Goal: Task Accomplishment & Management: Complete application form

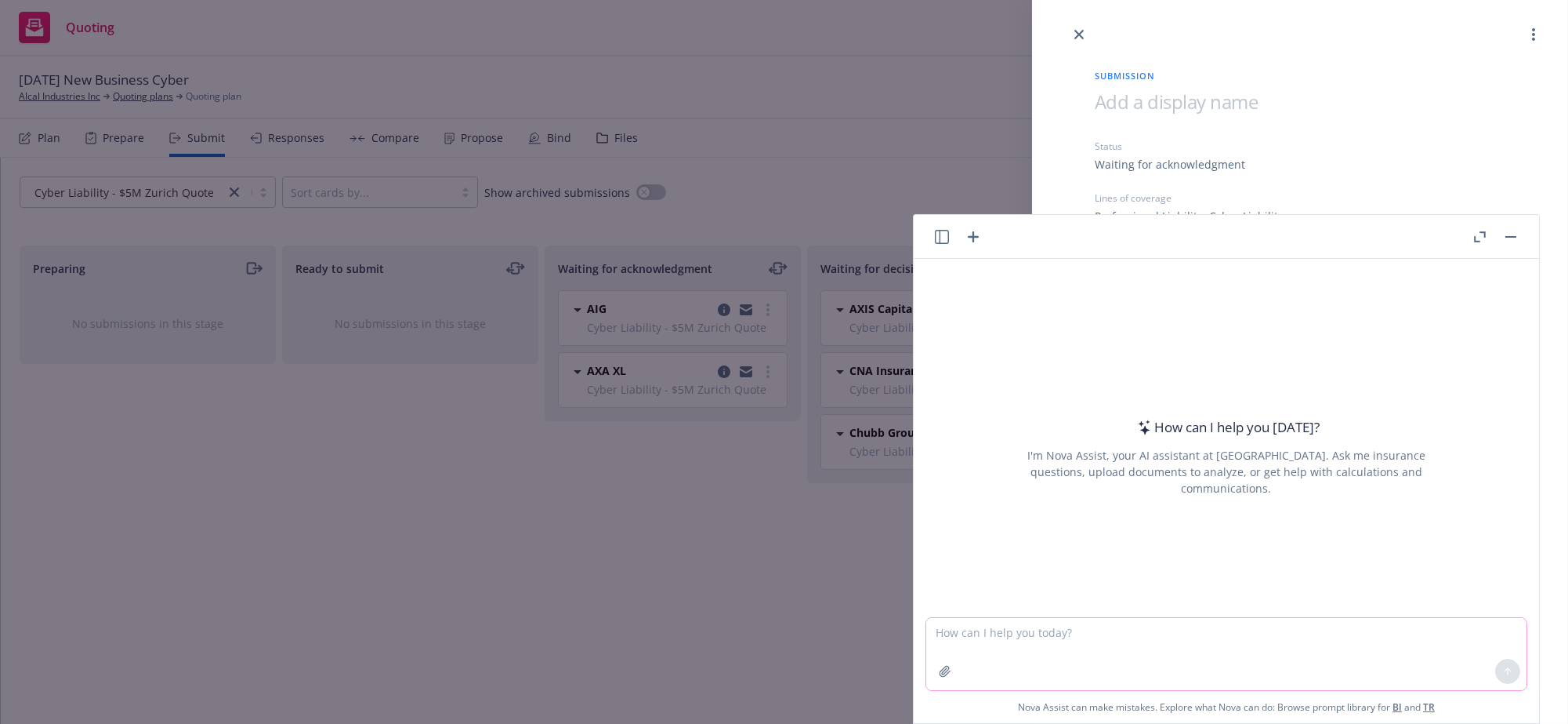
click at [1002, 632] on textarea at bounding box center [1226, 654] width 600 height 72
paste textarea "Lorem Ipsumdol sit Amet: C adi eli Seddo Eiusmodtemp incidid utl etdoloremag al…"
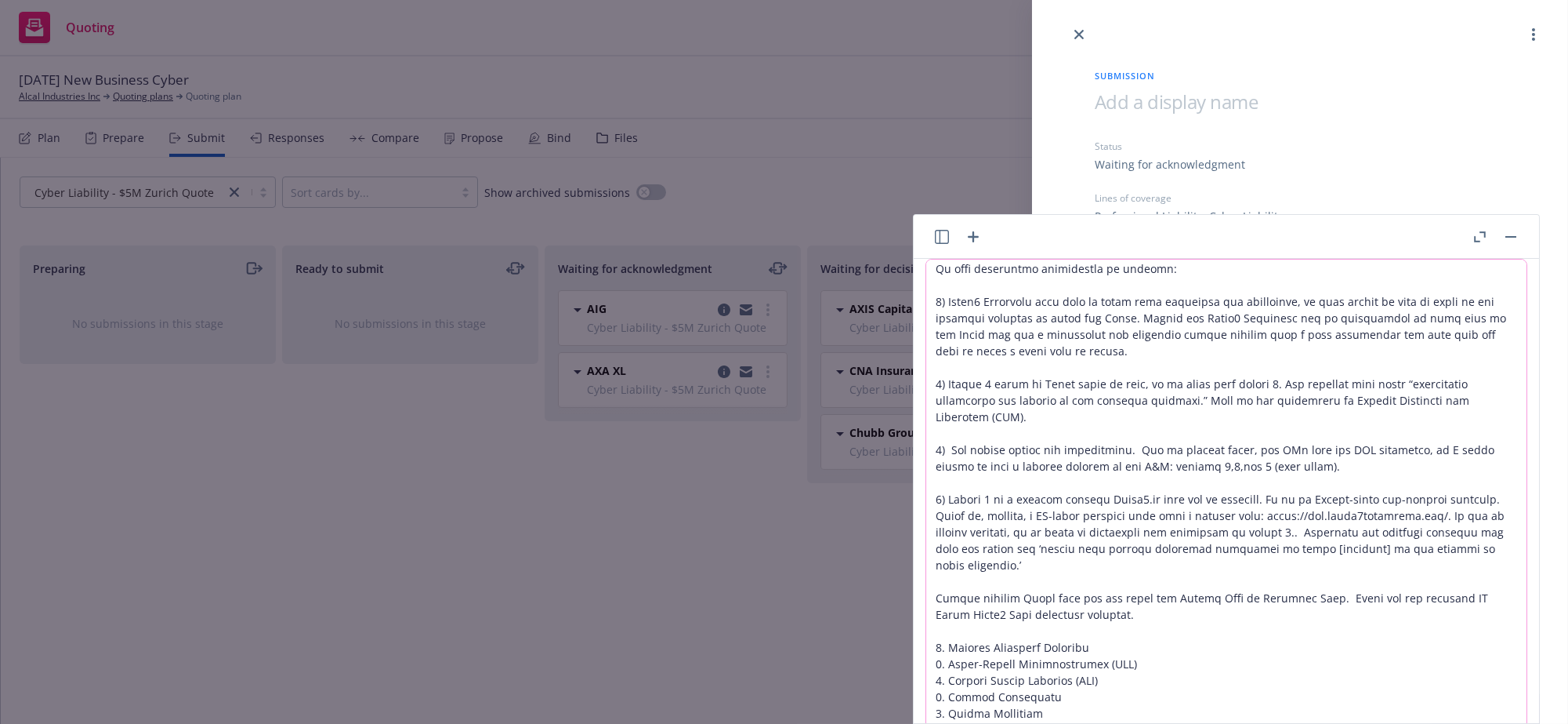
scroll to position [86, 0]
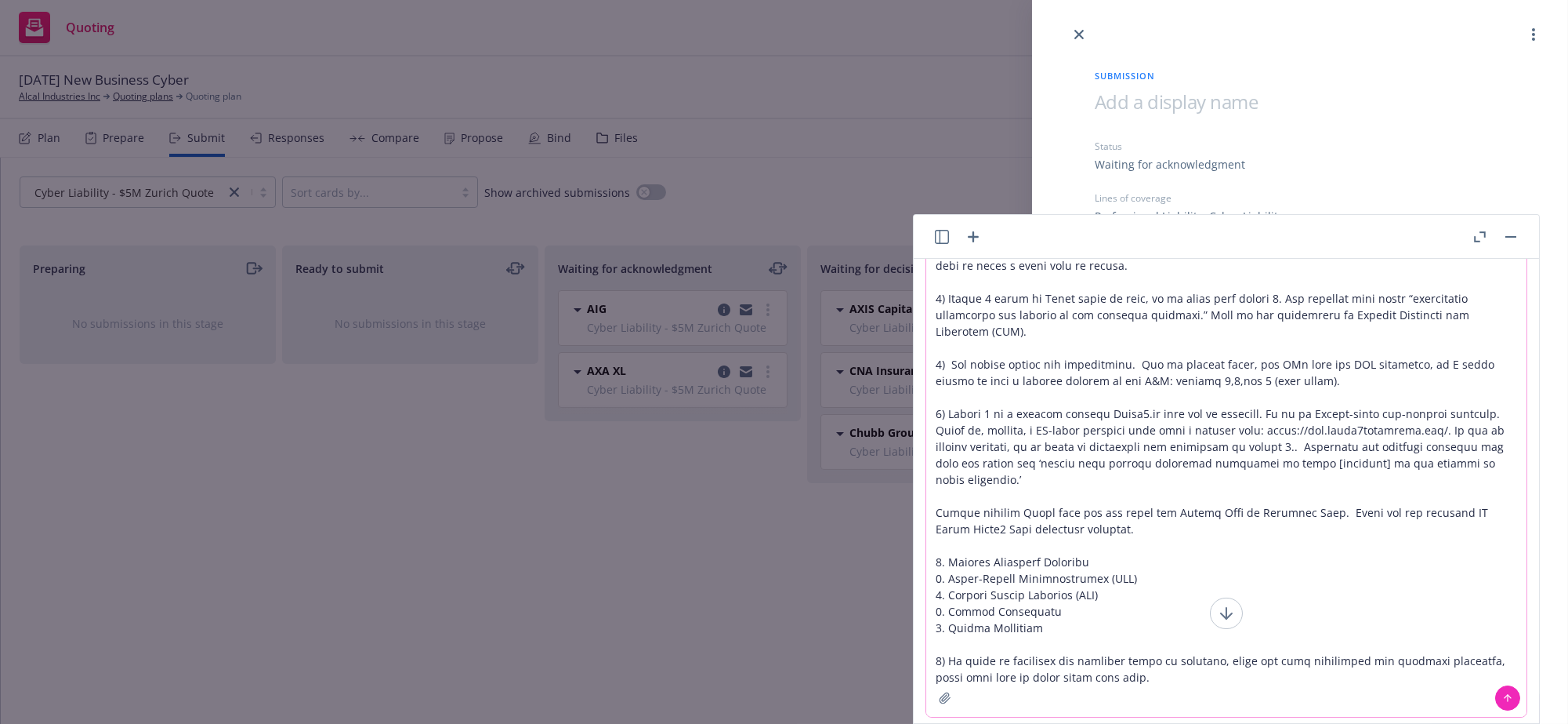
type textarea "Lorem Ipsumdol sit Amet: C adi eli Seddo Eiusmodtemp incidid utl etdoloremag al…"
click at [1503, 704] on icon at bounding box center [1508, 697] width 11 height 11
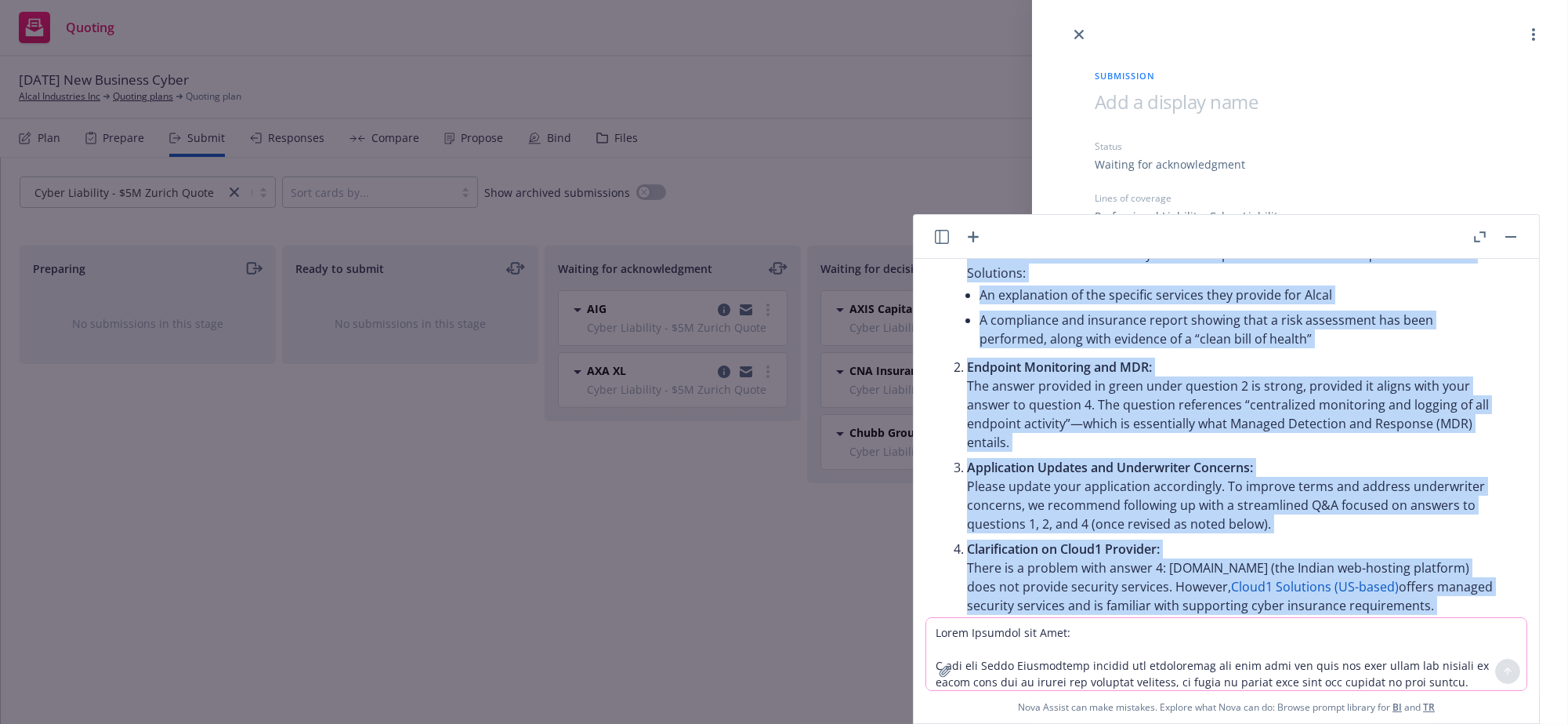
scroll to position [991, 0]
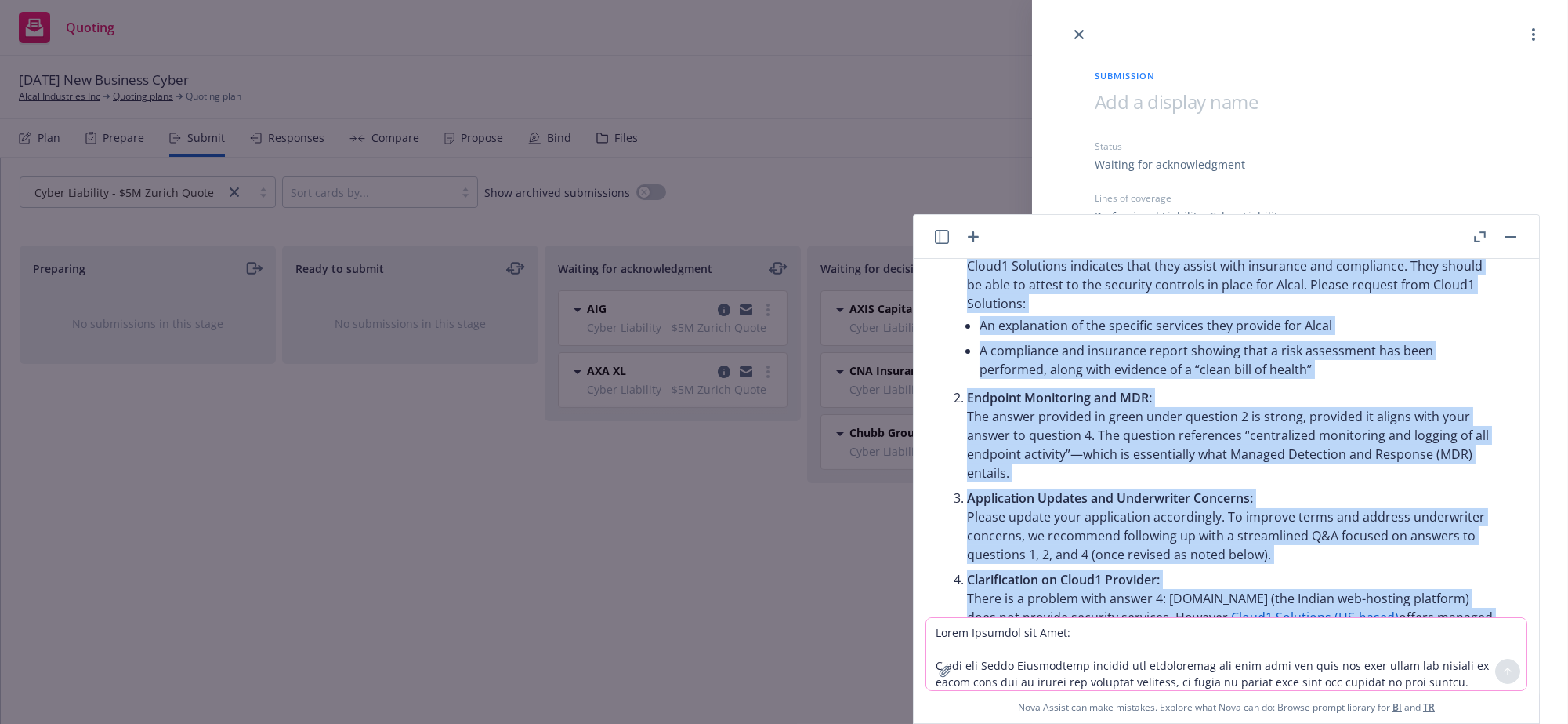
drag, startPoint x: 1154, startPoint y: 485, endPoint x: 925, endPoint y: 297, distance: 296.3
click at [926, 297] on div "Here’s a polished and professional version of your message, organized for clari…" at bounding box center [1226, 544] width 600 height 1024
copy div "Lorem Ipsumdol sit Amet, Con Adipi Elitseddoei temp incididu utl etdoloremag al…"
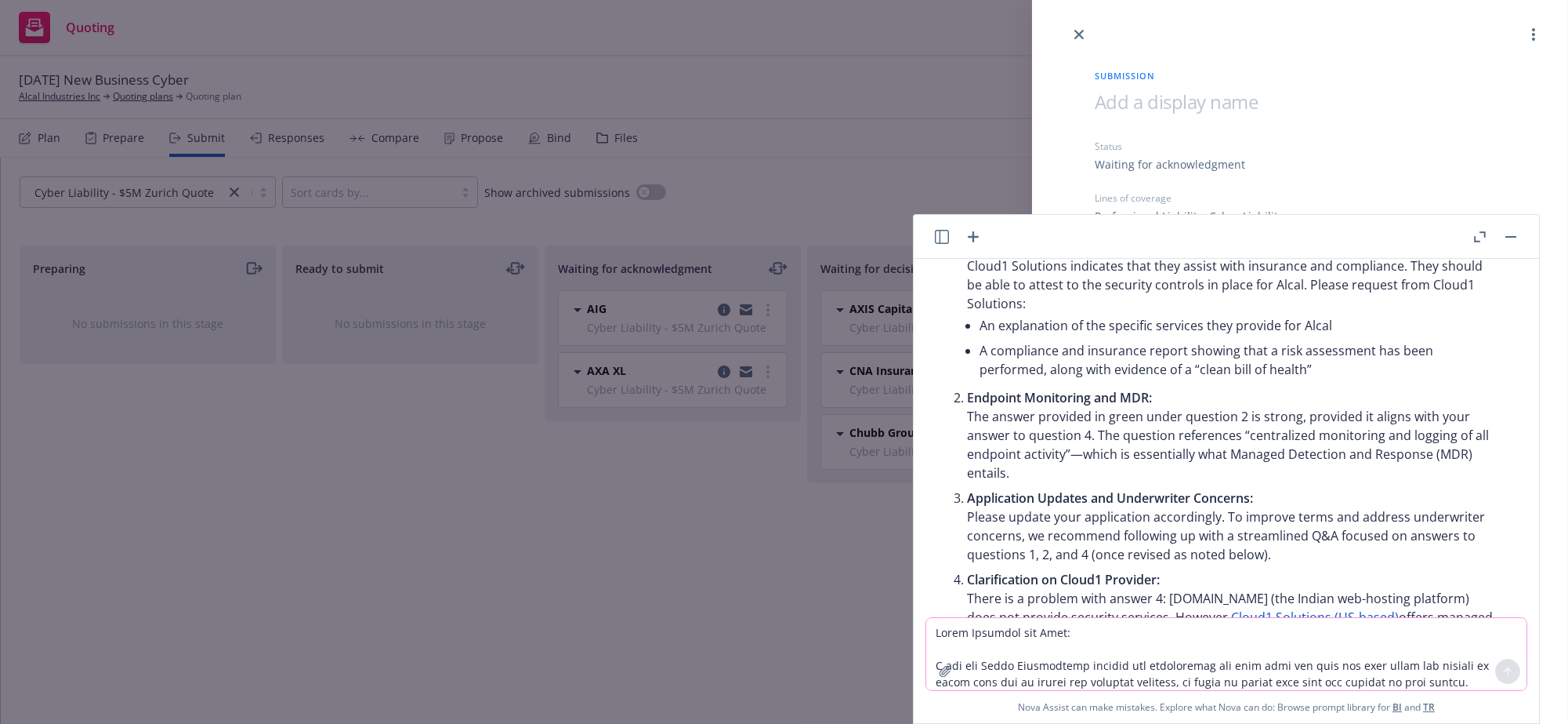
click at [284, 499] on div "Submission Status Waiting for acknowledgment Lines of coverage Professional Lia…" at bounding box center [784, 362] width 1568 height 724
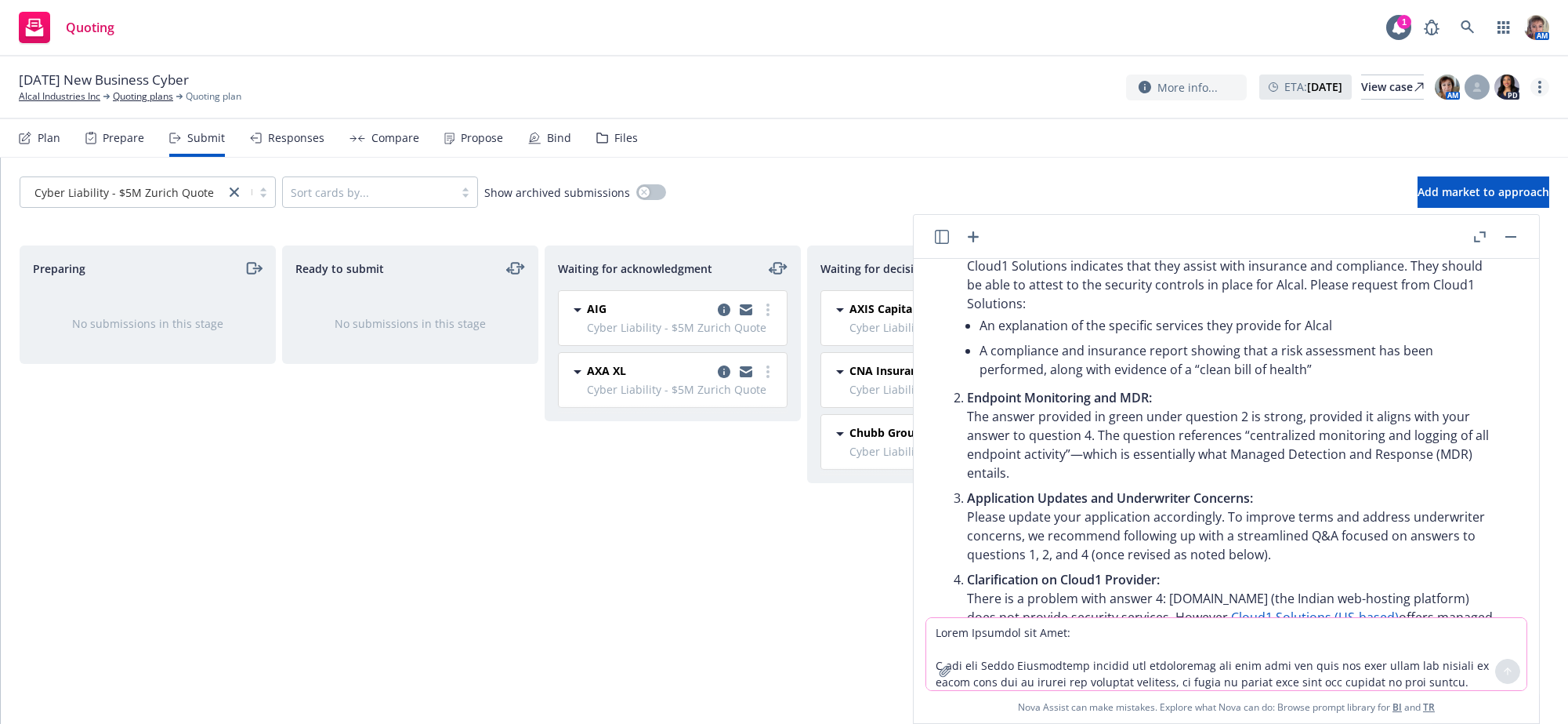
click at [1536, 96] on link "more" at bounding box center [1539, 87] width 19 height 19
click at [1420, 132] on link "Copy logging email" at bounding box center [1459, 123] width 175 height 31
click at [653, 599] on div "Waiting for acknowledgment AIG Cyber Liability - $5M Zurich Quote [DATE] 4:54 P…" at bounding box center [673, 467] width 256 height 445
click at [638, 134] on div "Files" at bounding box center [617, 138] width 42 height 38
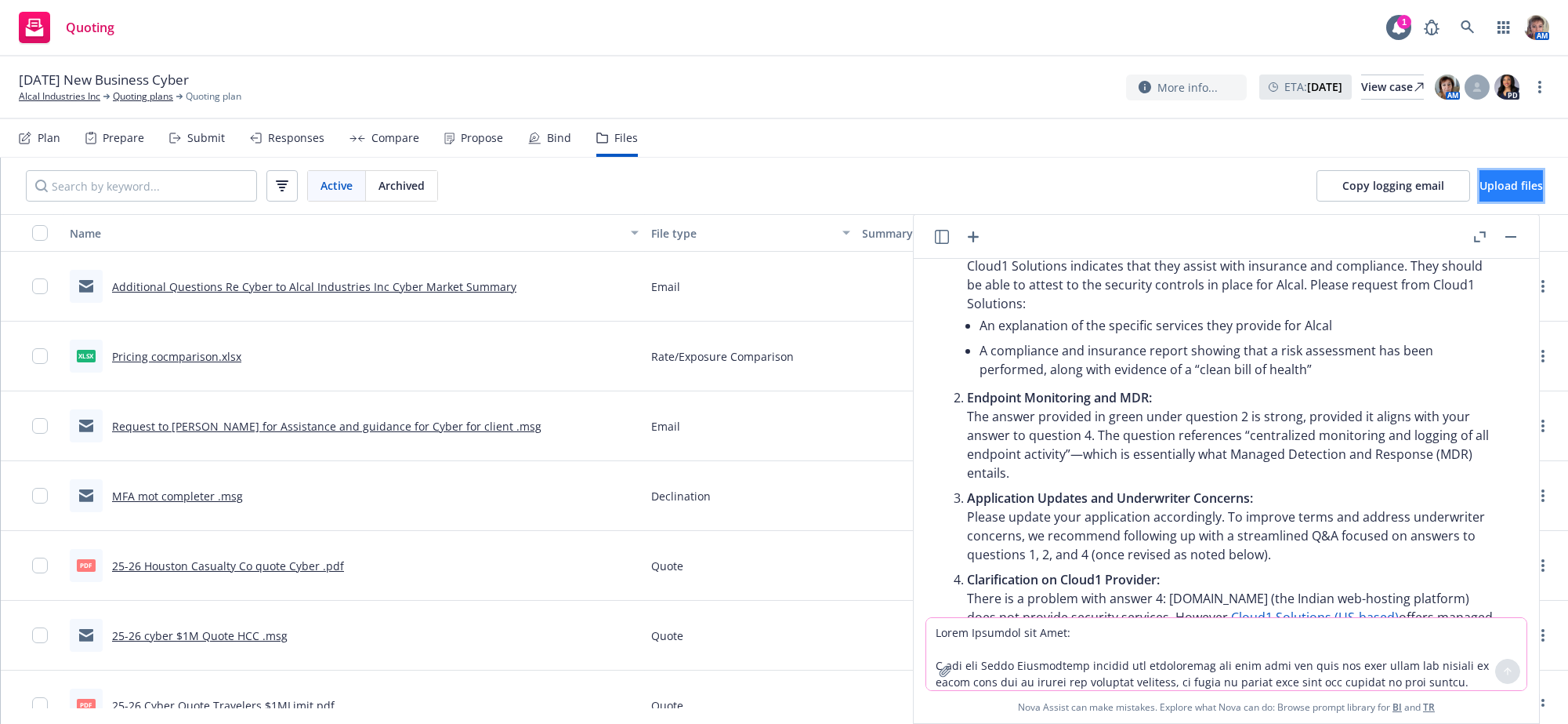
click at [1480, 193] on span "Upload files" at bounding box center [1512, 185] width 64 height 15
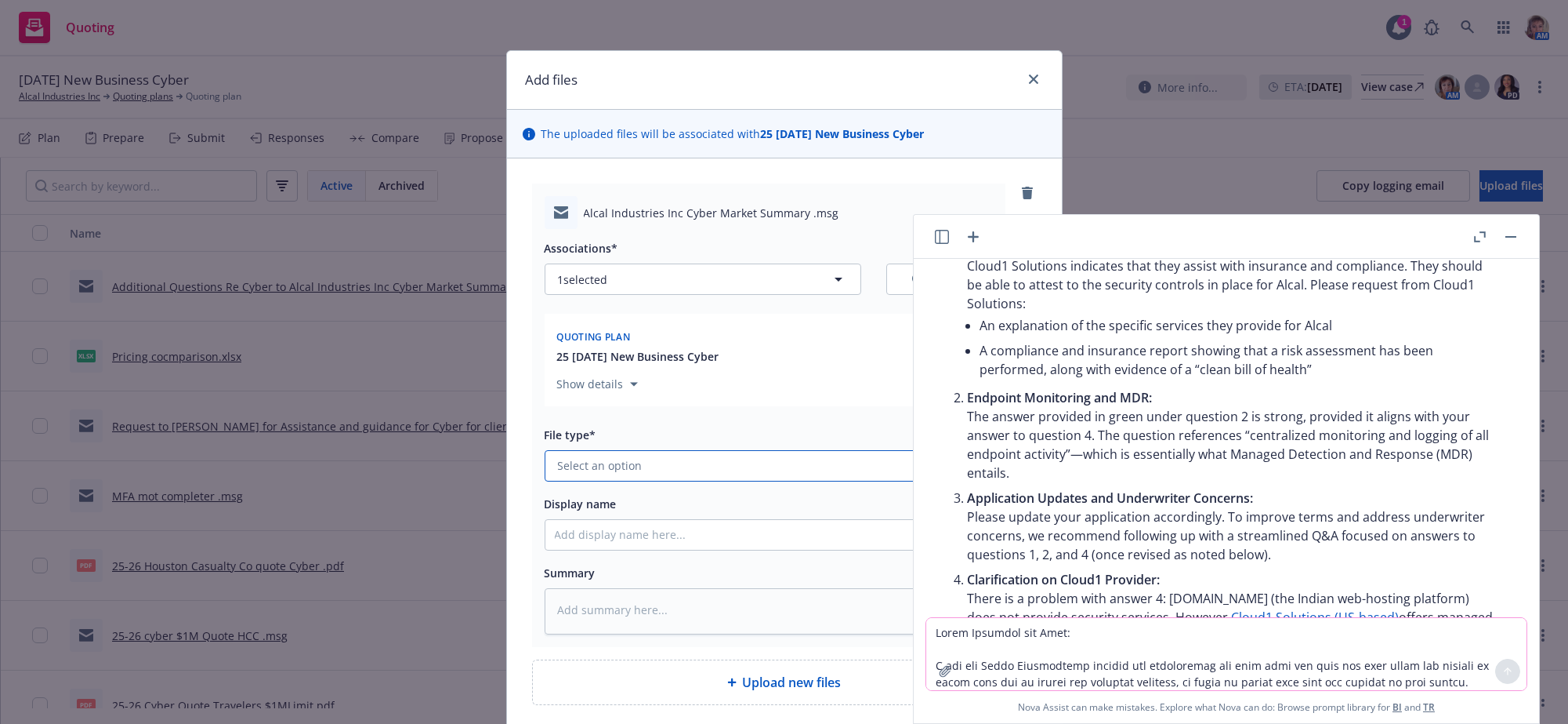
click at [702, 481] on button "Select an option" at bounding box center [768, 466] width 448 height 31
type input "ema"
click at [1502, 230] on button "button" at bounding box center [1511, 236] width 19 height 19
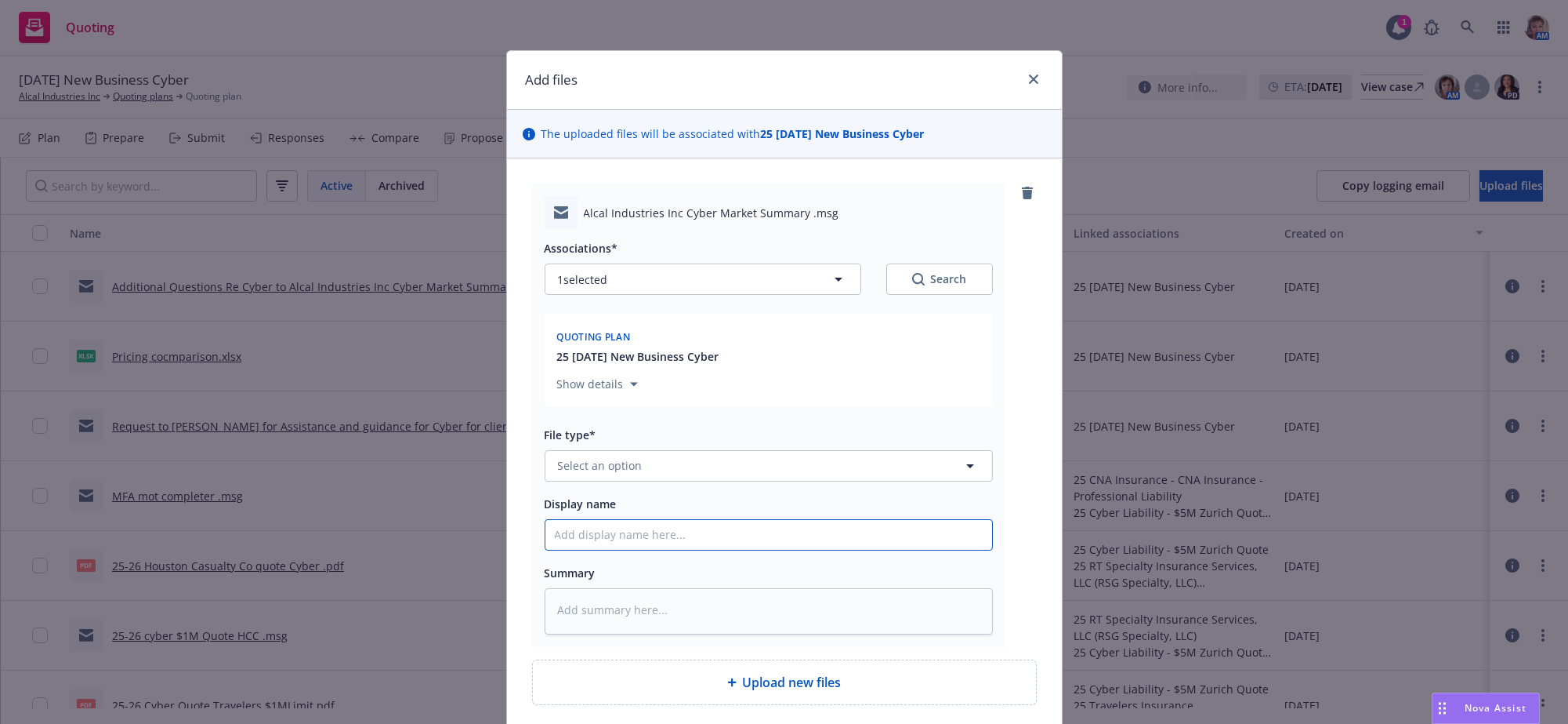
click at [633, 550] on input "Display name" at bounding box center [768, 534] width 447 height 29
type textarea "x"
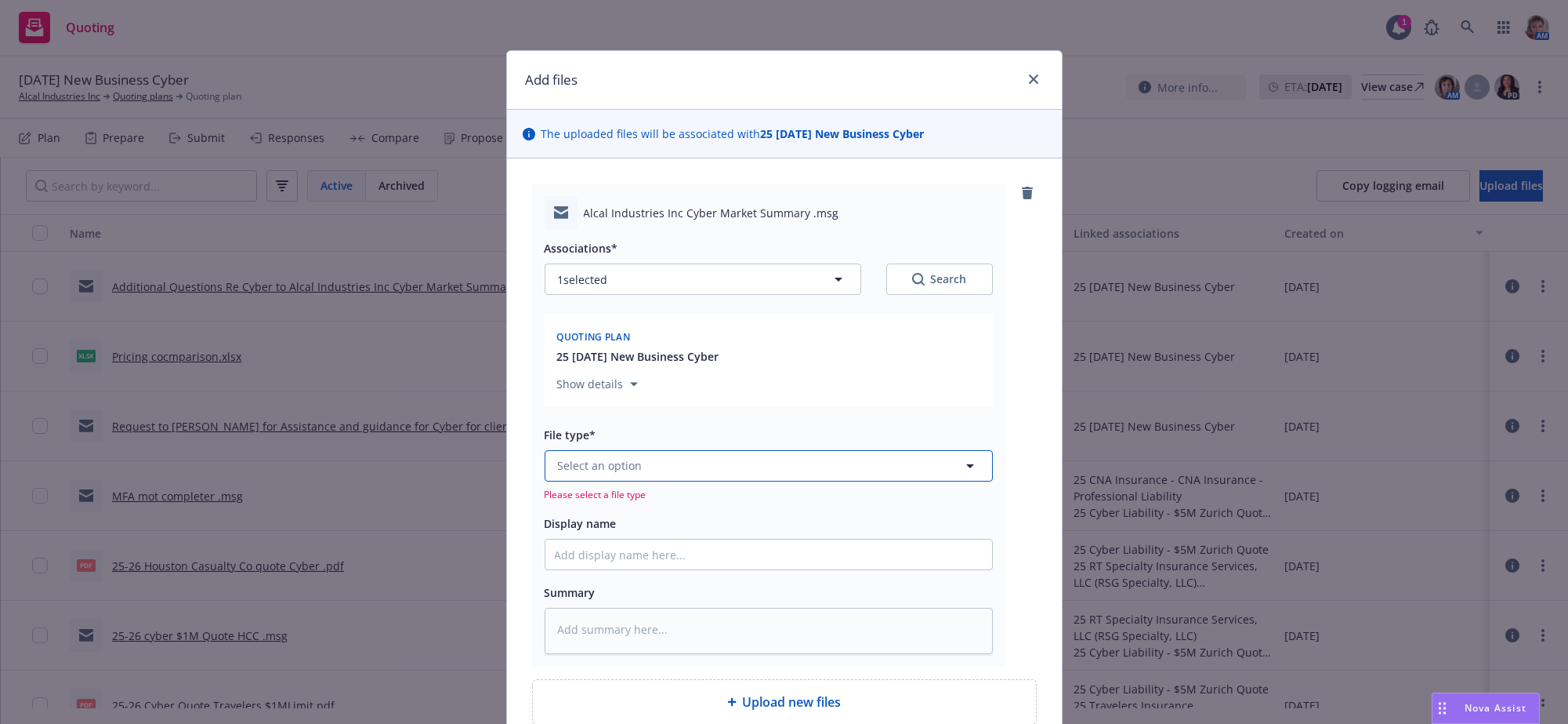
click at [648, 481] on button "Select an option" at bounding box center [768, 466] width 448 height 31
type input "ema"
click at [777, 525] on div "Email" at bounding box center [769, 513] width 428 height 23
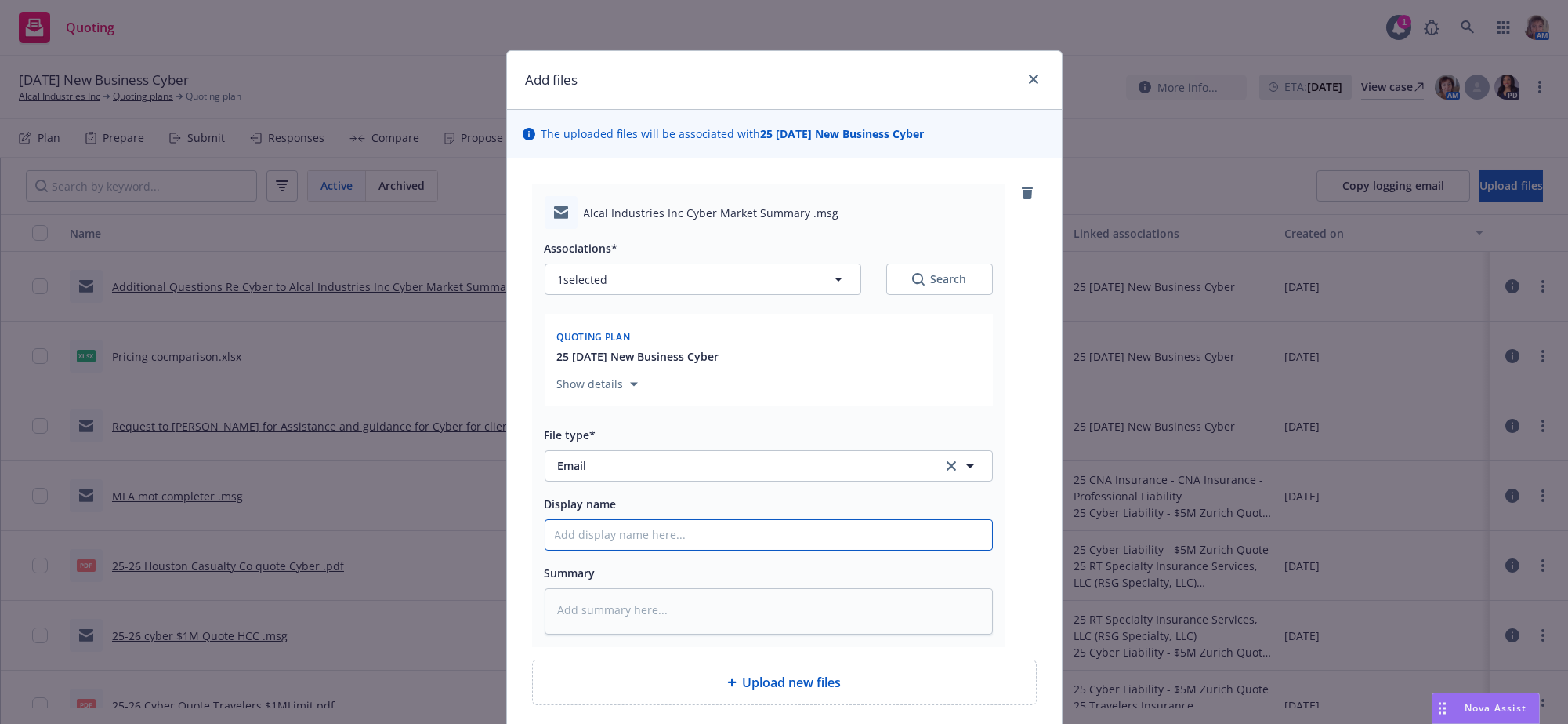
click at [761, 550] on input "Display name" at bounding box center [768, 534] width 447 height 29
type textarea "x"
type input "Q"
type textarea "x"
type input "Qu"
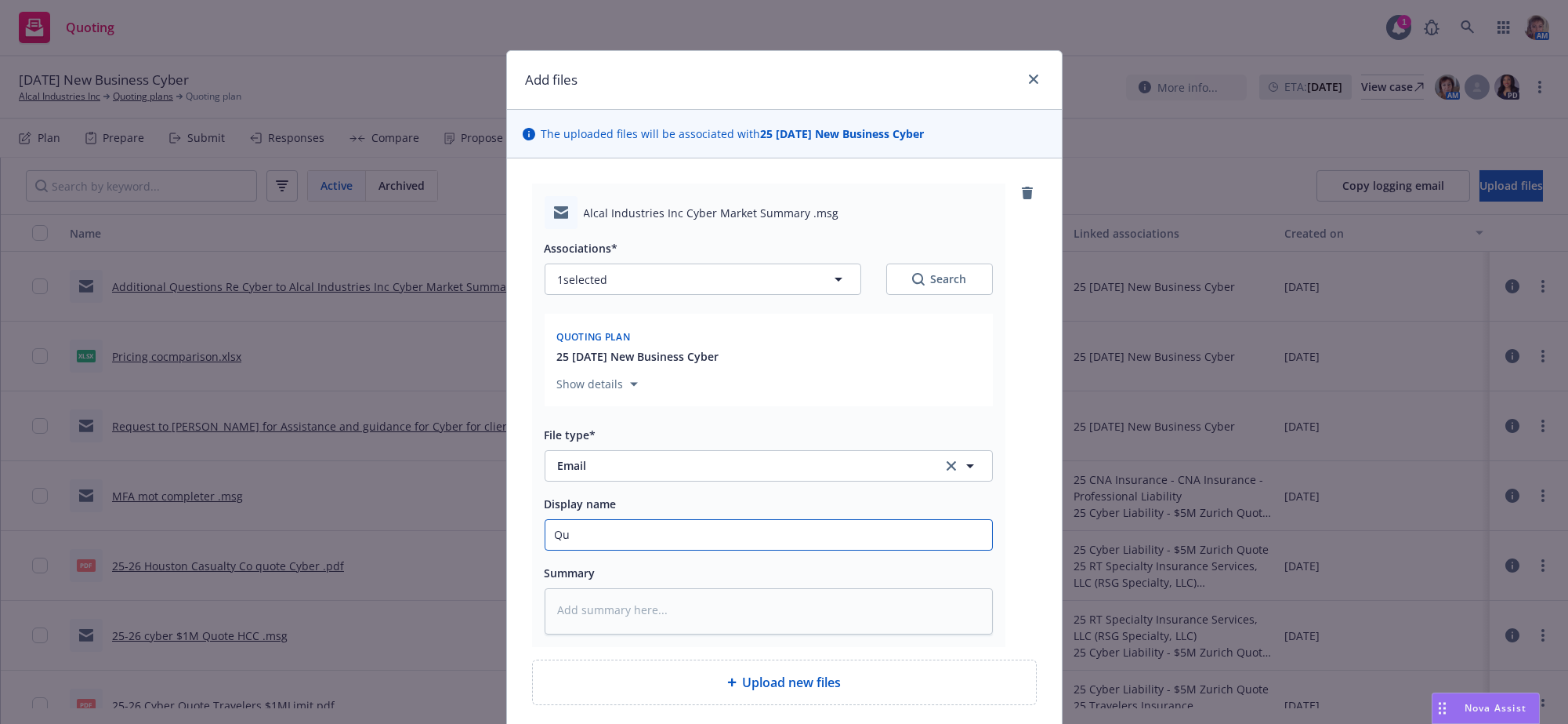
type textarea "x"
type input "Que"
type textarea "x"
type input "Ques"
type textarea "x"
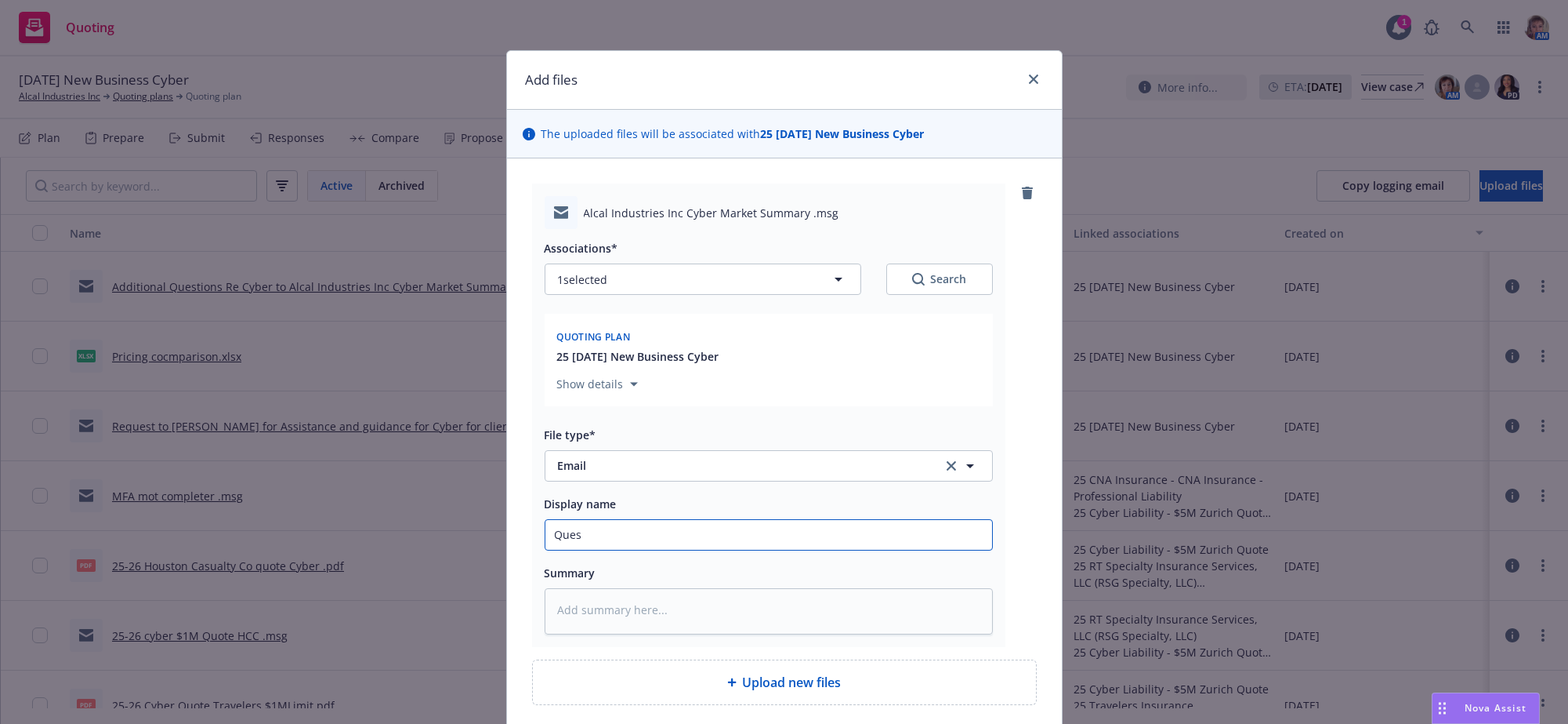
type input "Quest"
type textarea "x"
type input "Questi"
type textarea "x"
type input "Questio"
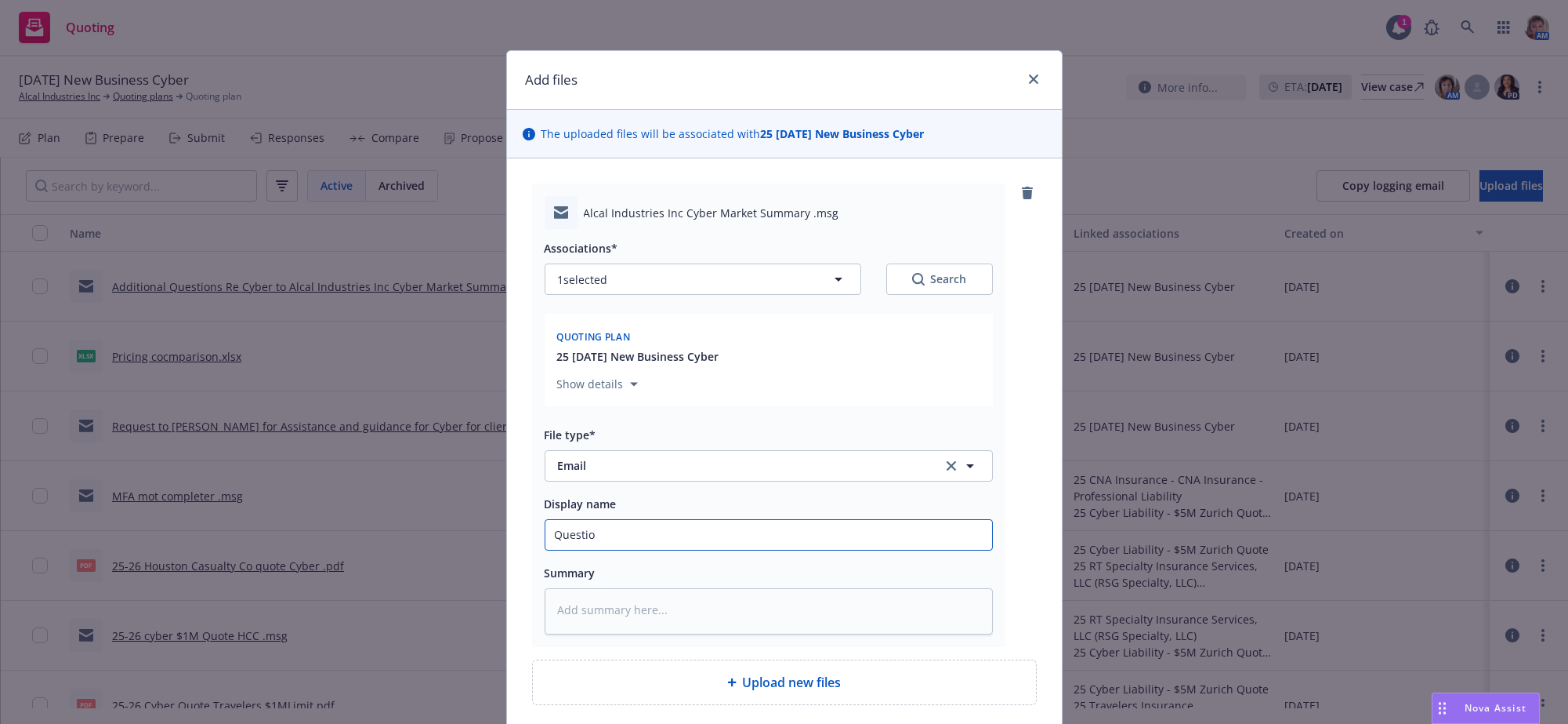
type textarea "x"
type input "Question"
type textarea "x"
type input "Questions"
type textarea "x"
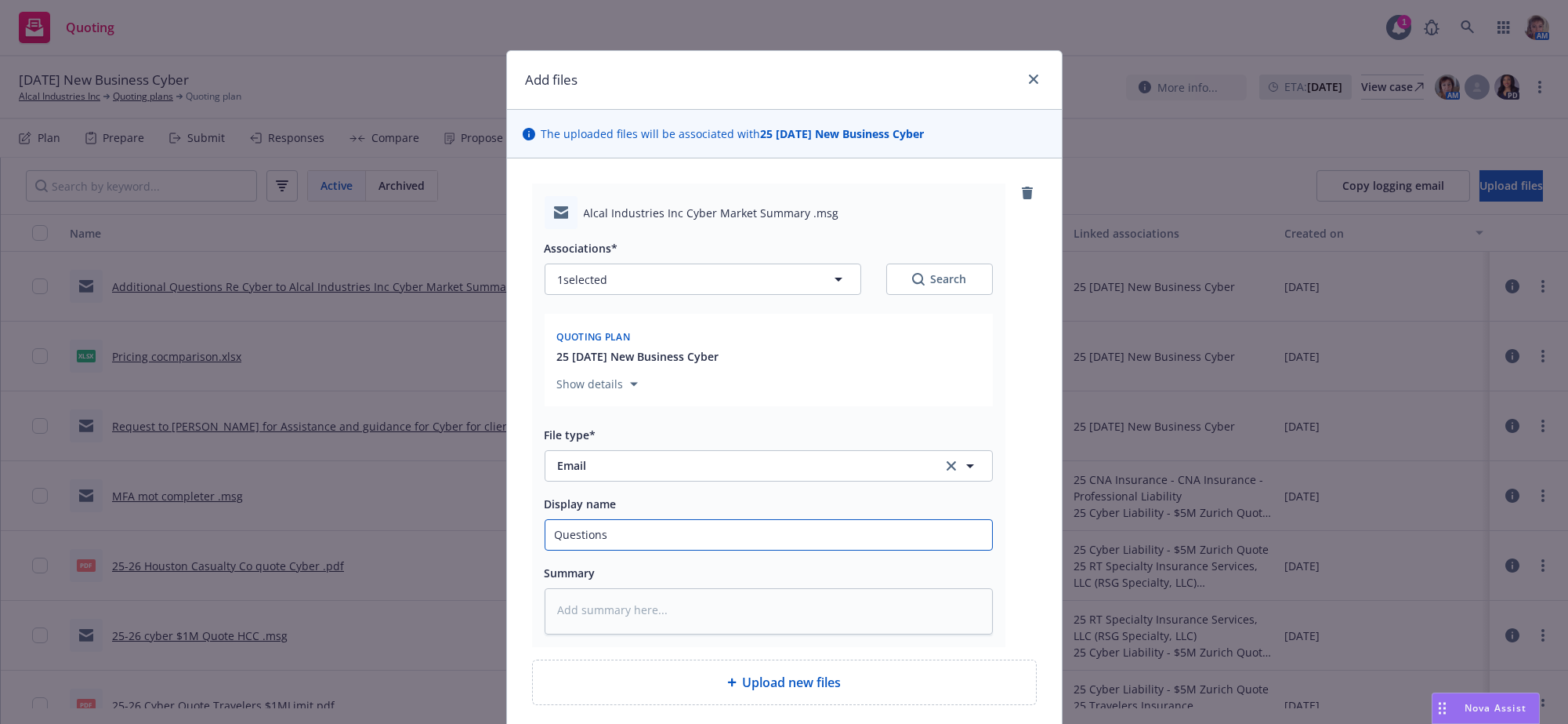
type input "Questions"
type textarea "x"
type input "Questions t"
type textarea "x"
type input "Questions to"
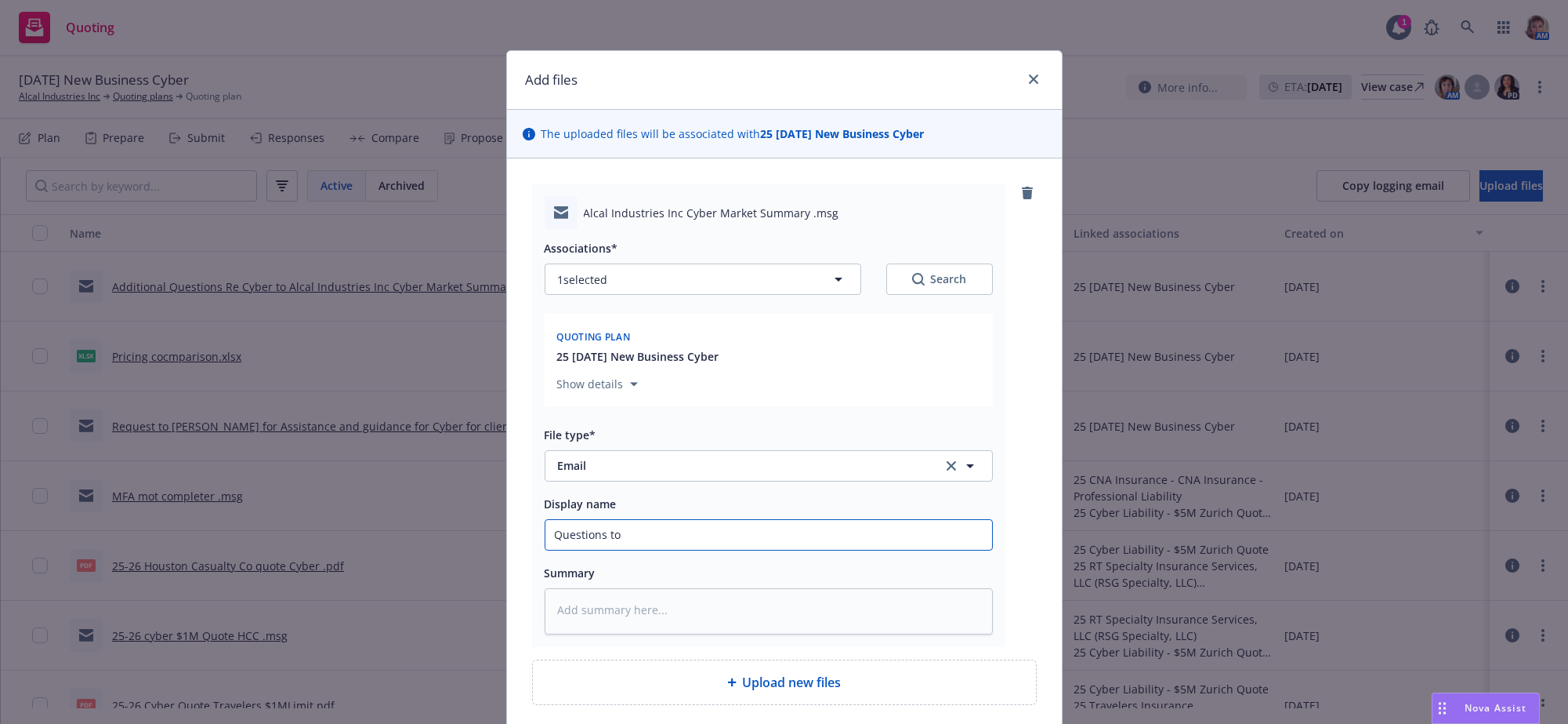
type textarea "x"
type input "Questions to"
type textarea "x"
type input "Questions to A"
type textarea "x"
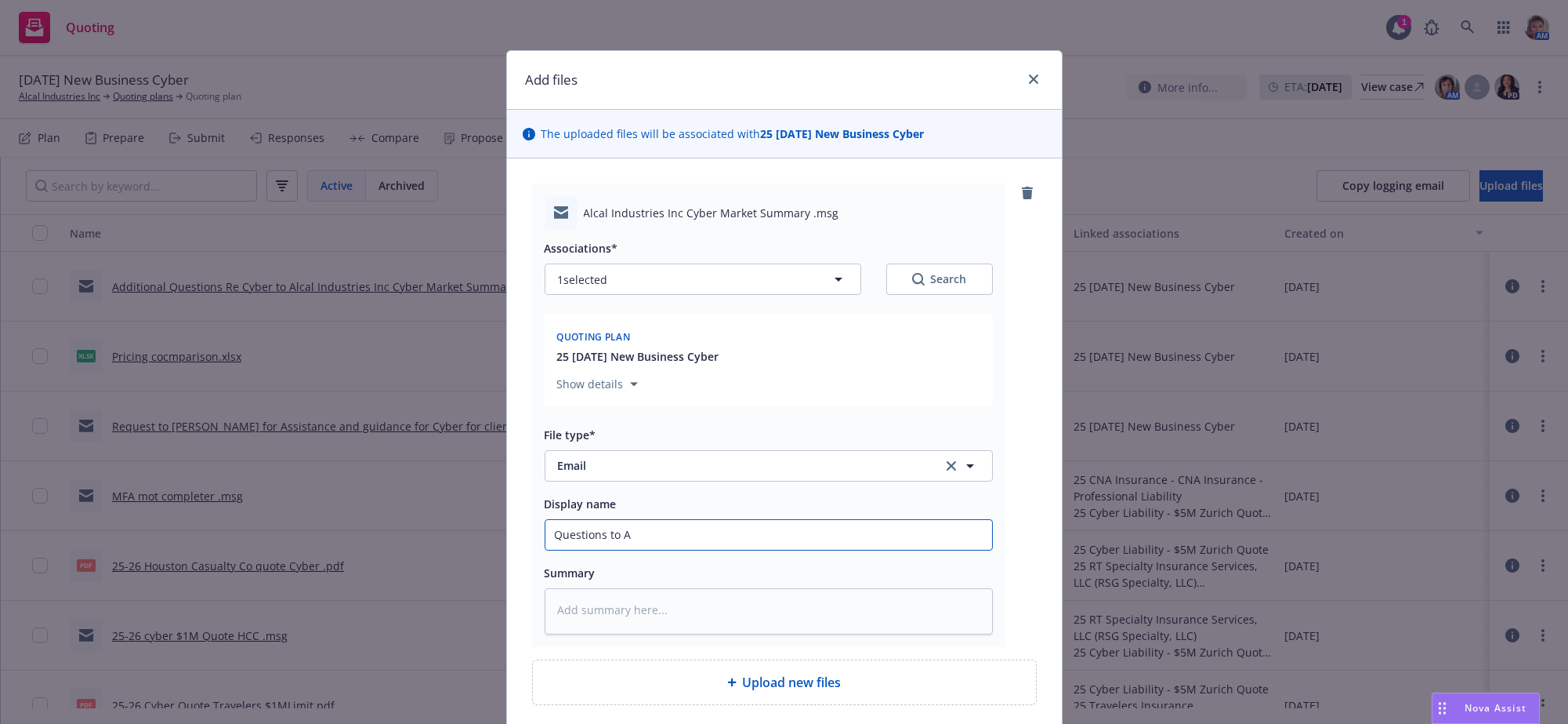
type input "Questions to Ar"
type textarea "x"
type input "Questions to Art"
type textarea "x"
type input "Questions to Artu"
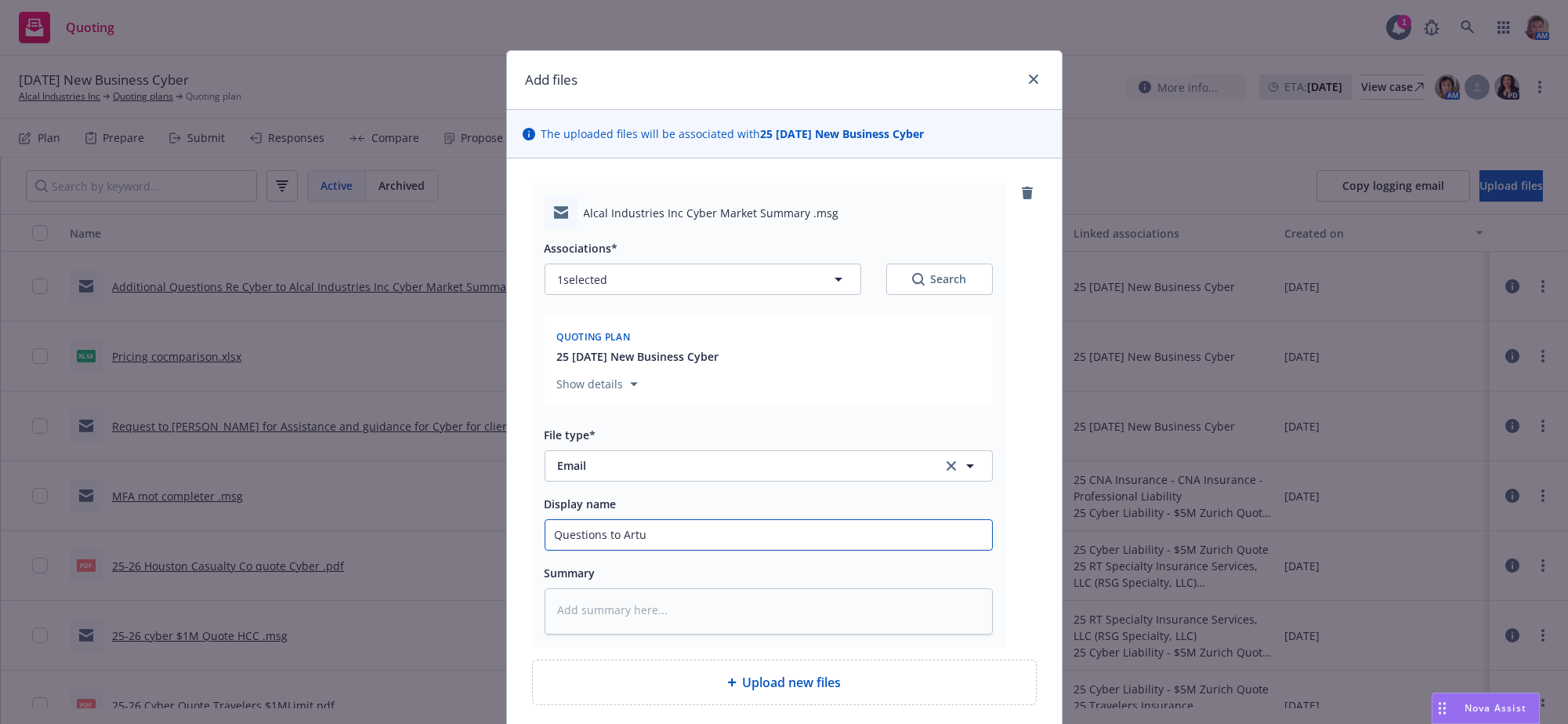
type textarea "x"
type input "Questions to [PERSON_NAME]"
type textarea "x"
type input "Questions to [PERSON_NAME]"
type textarea "x"
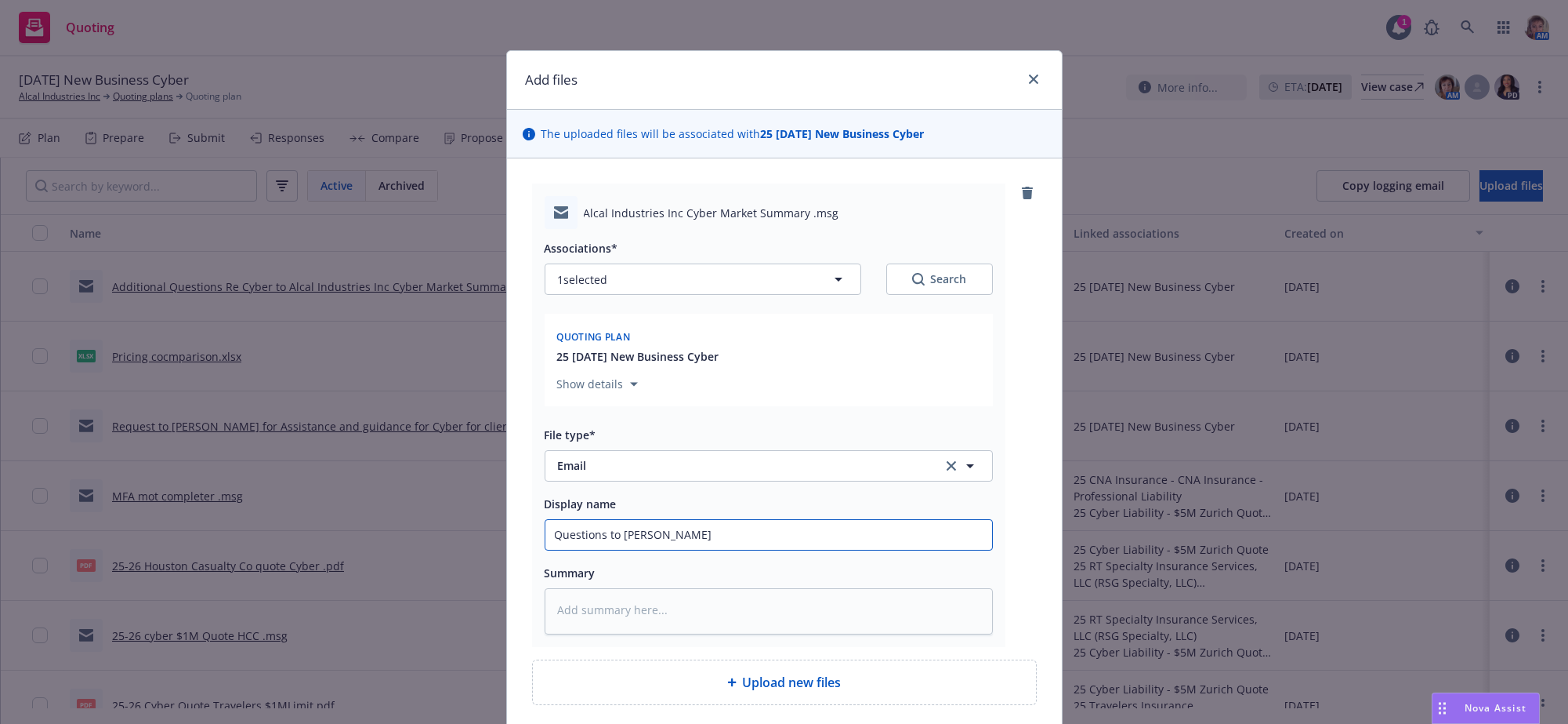
type input "Questions to [PERSON_NAME]"
type textarea "x"
type input "Questions to [PERSON_NAME]"
type textarea "x"
type input "Questions to [PERSON_NAME] re"
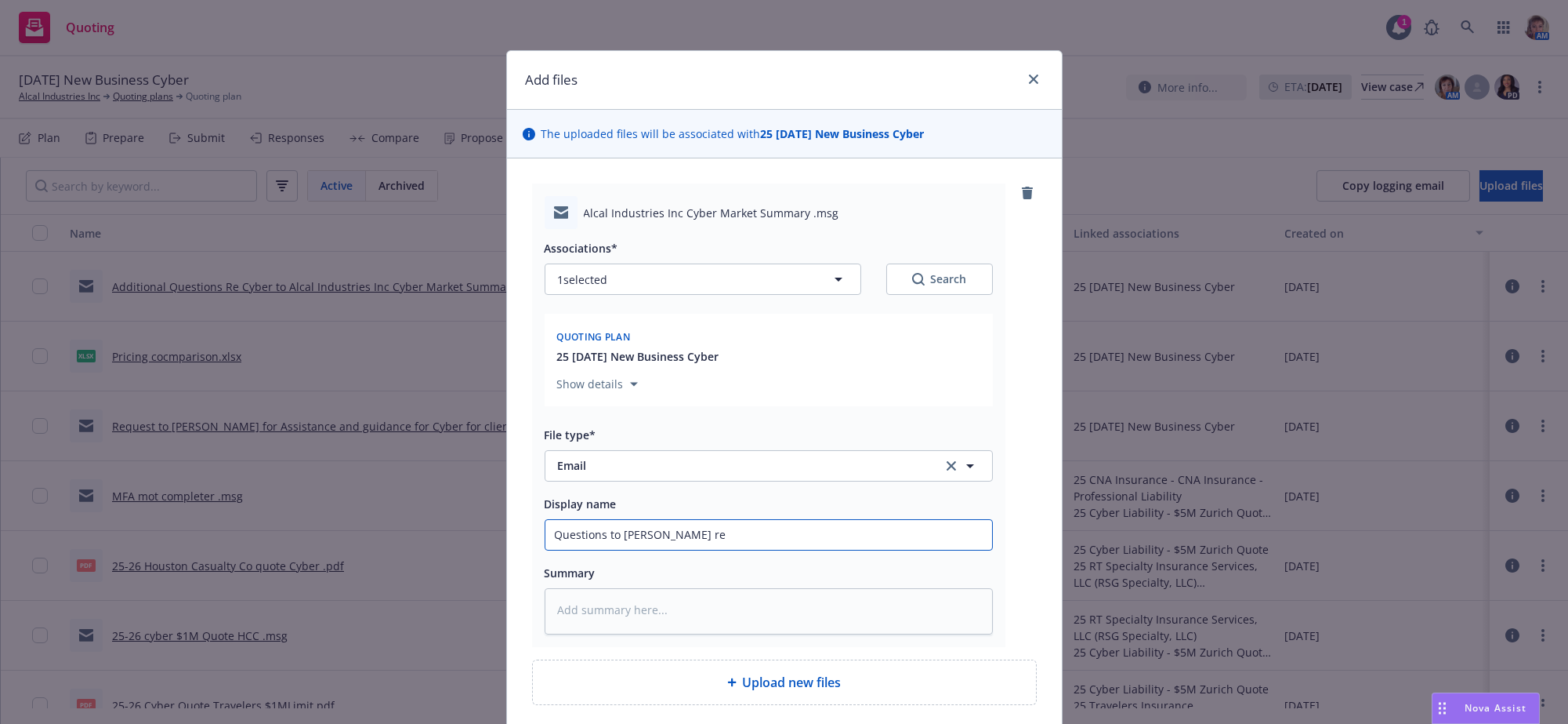
type textarea "x"
type input "Questions to [PERSON_NAME] re"
type textarea "x"
type input "Questions to [PERSON_NAME] re c"
type textarea "x"
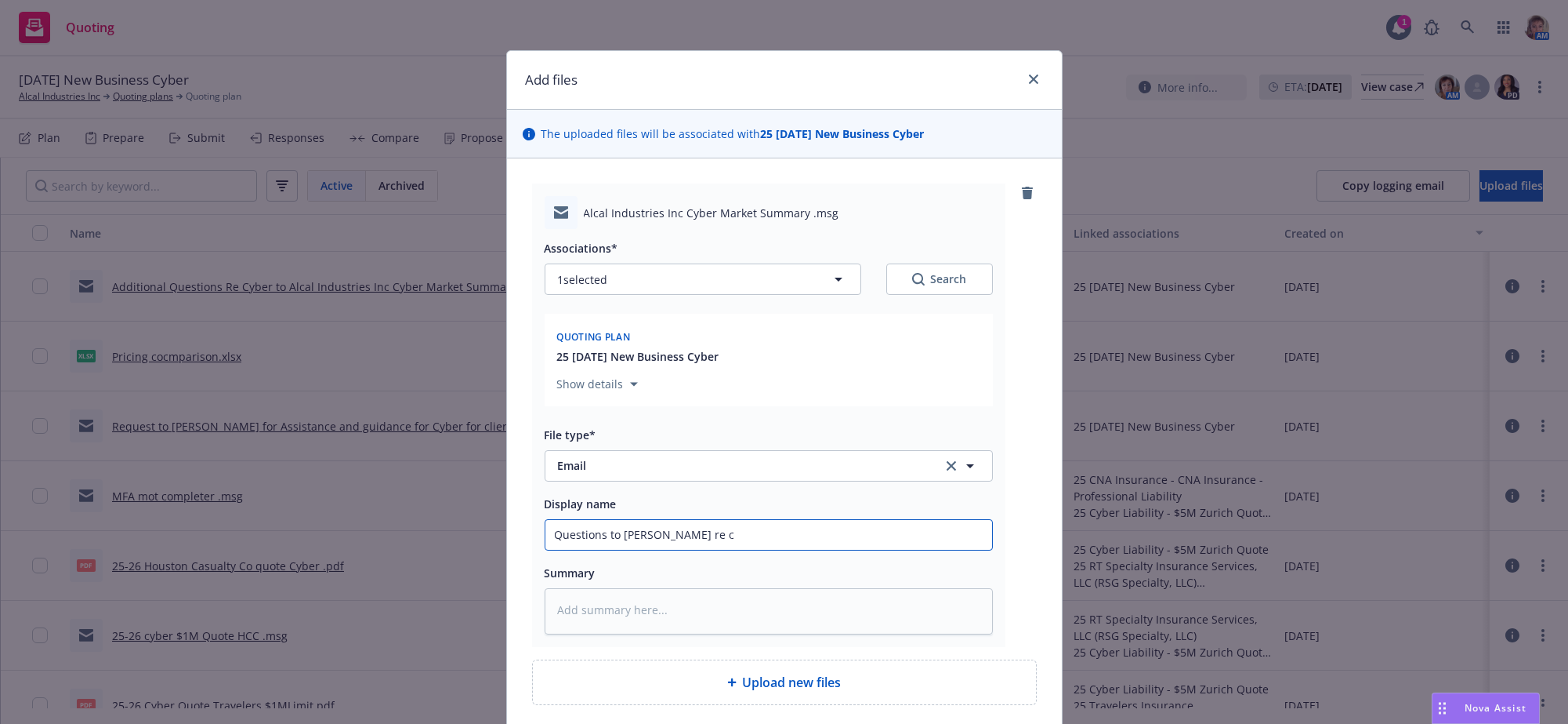
type input "Questions to [PERSON_NAME] re cy"
type textarea "x"
type input "Questions to [PERSON_NAME] re cyb"
type textarea "x"
type input "Questions to [PERSON_NAME] re cybe"
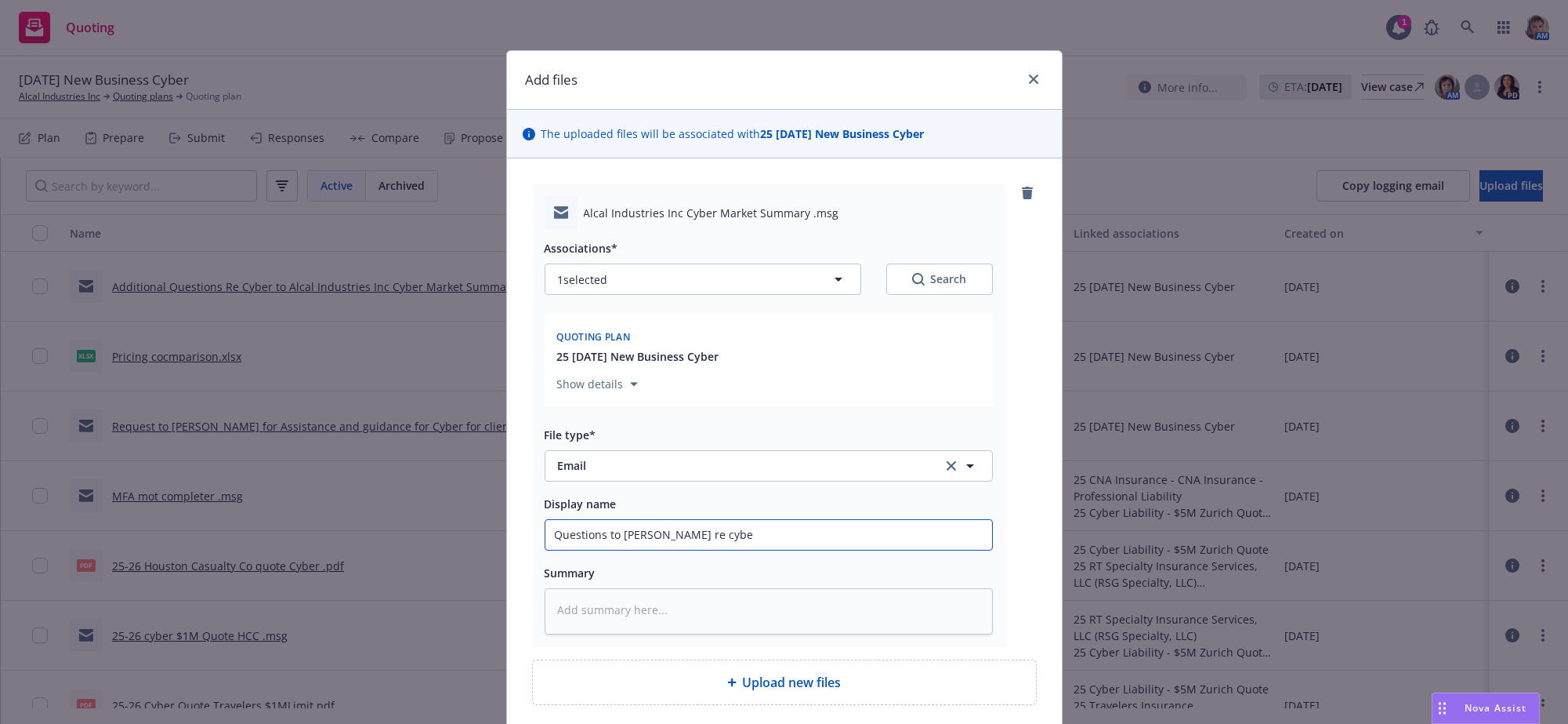
type textarea "x"
type input "Questions to [PERSON_NAME] re cyber"
type textarea "x"
type input "Questions to [PERSON_NAME] re cyber"
type textarea "x"
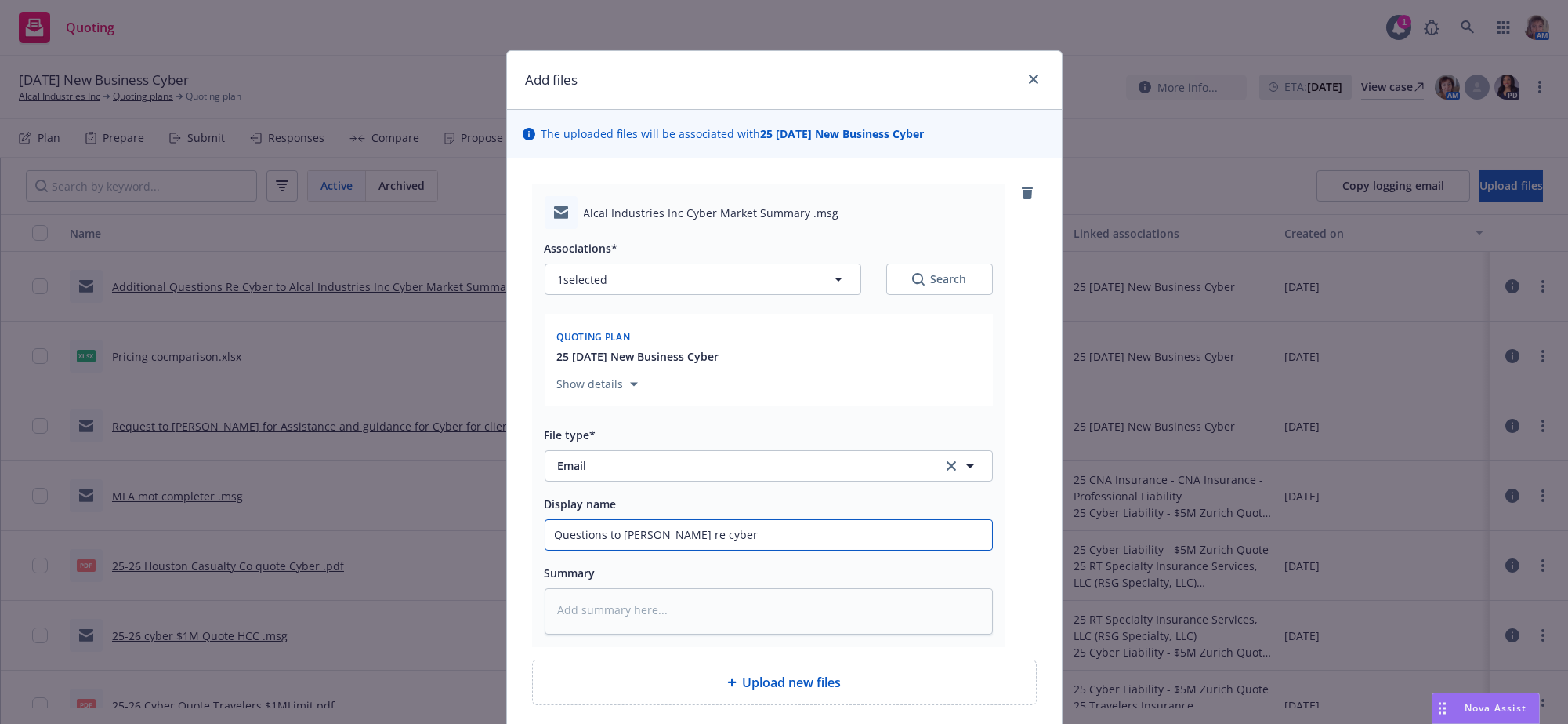
type input "Questions to [PERSON_NAME] re cyber f"
type textarea "x"
type input "Questions to [PERSON_NAME] re cyber fo"
type textarea "x"
type input "Questions to [PERSON_NAME] re cyber for"
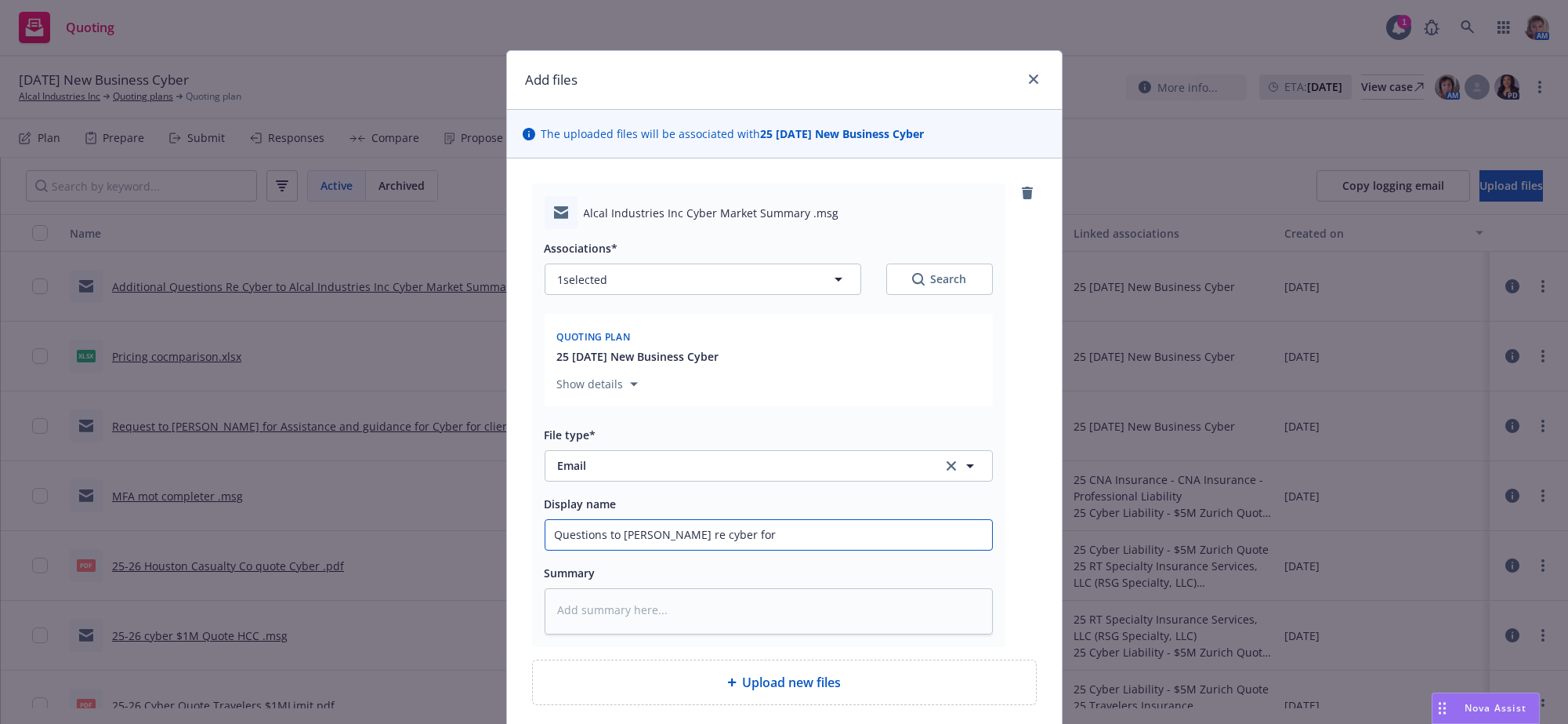
type textarea "x"
type input "Questions to [PERSON_NAME] re cyber for"
type textarea "x"
type input "Questions to [PERSON_NAME] re cyber for s"
type textarea "x"
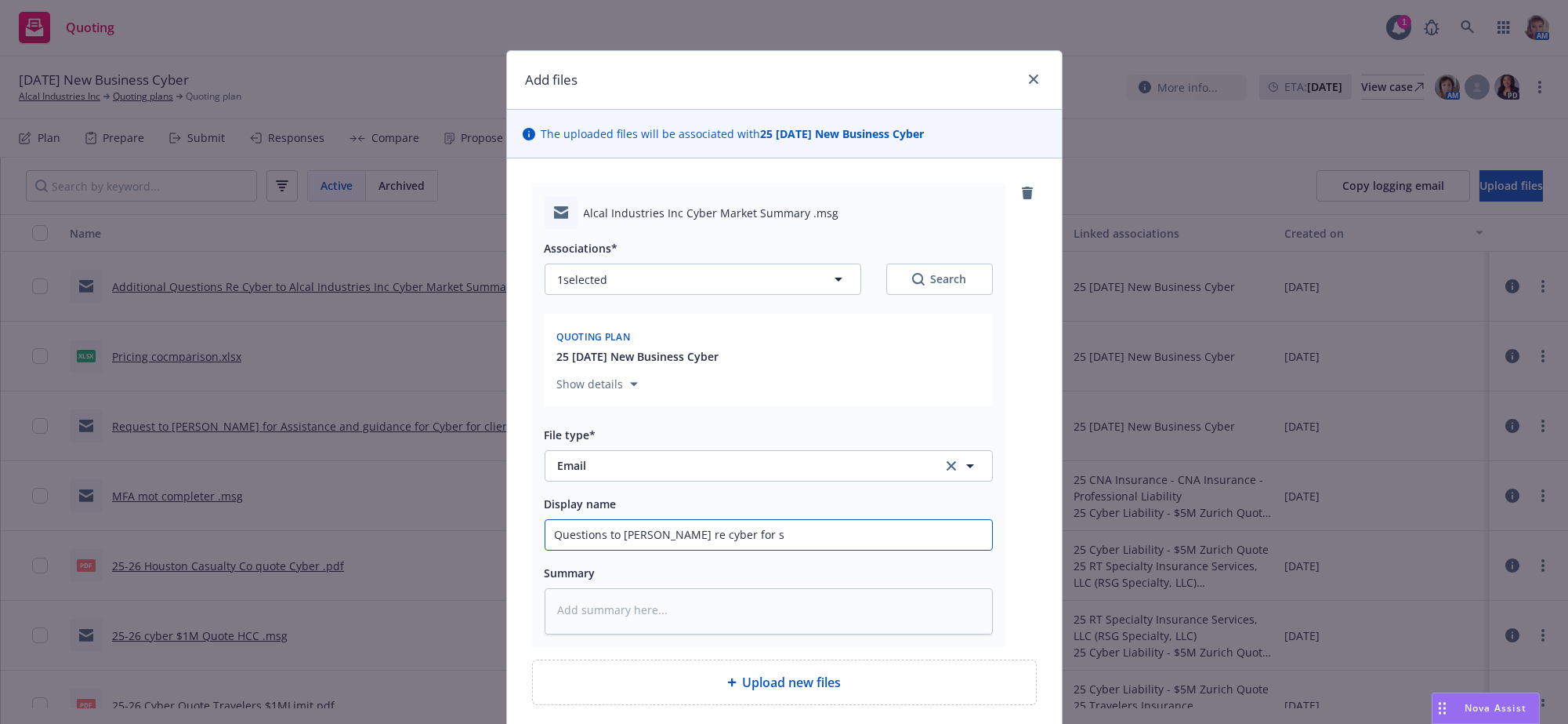
type input "Questions to [PERSON_NAME] re cyber for so"
type textarea "x"
type input "Questions to [PERSON_NAME] re cyber for son"
type textarea "x"
type input "Questions to [PERSON_NAME] re cyber for [PERSON_NAME]"
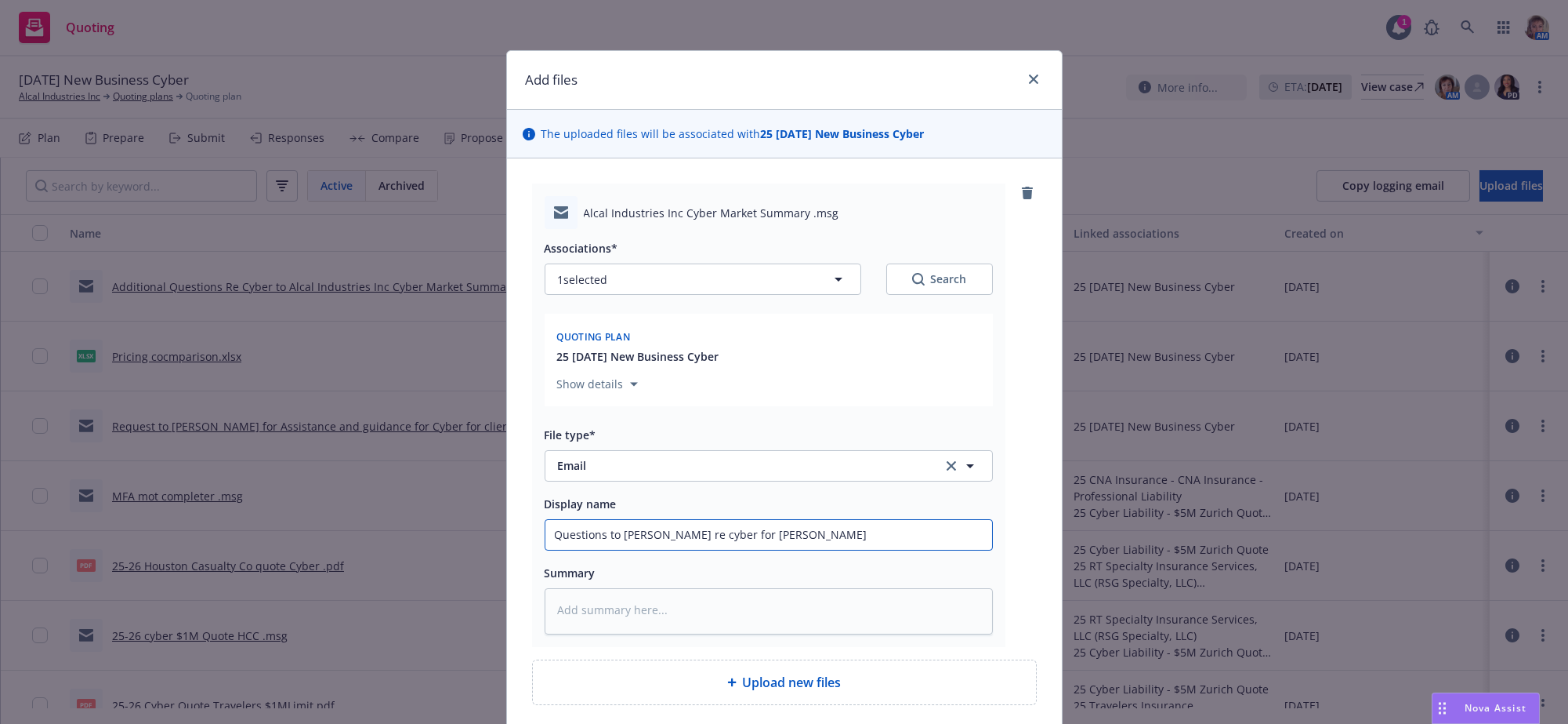
type textarea "x"
type input "Questions to [PERSON_NAME] re cyber for son"
type textarea "x"
type input "Questions to [PERSON_NAME] re cyber for so"
type textarea "x"
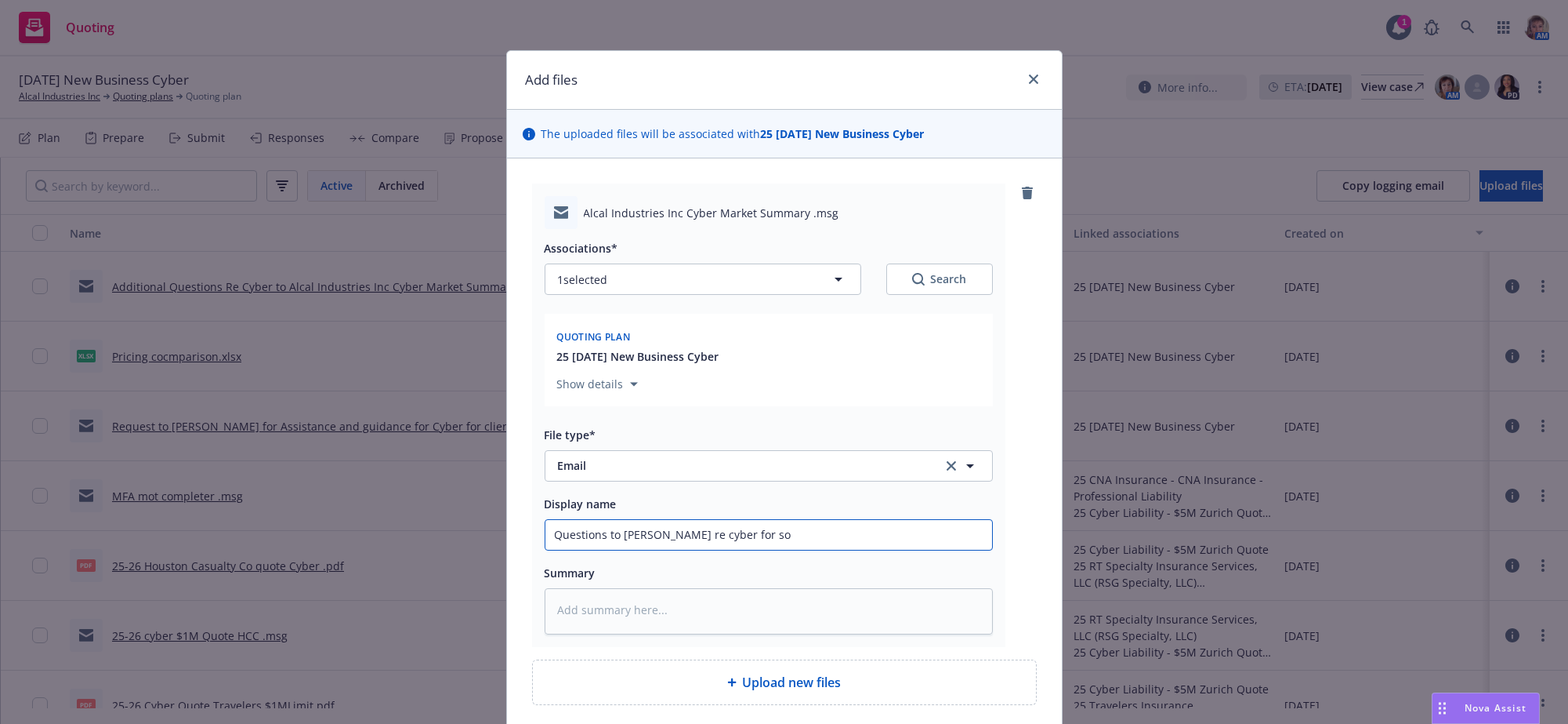
type input "Questions to [PERSON_NAME] re cyber for s"
type textarea "x"
type input "Questions to [PERSON_NAME] re cyber for"
type textarea "x"
type input "Questions to [PERSON_NAME] re cyber for c"
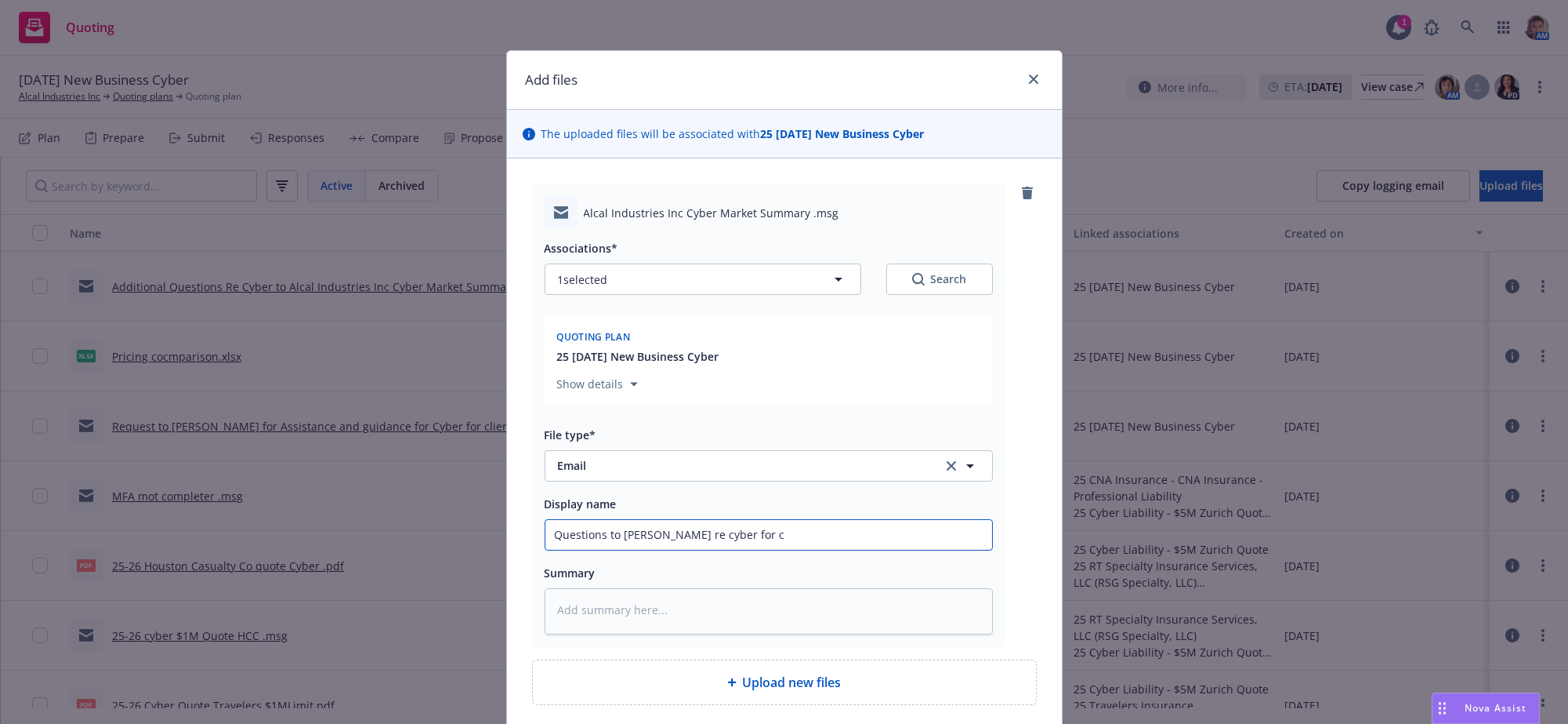
type textarea "x"
type input "Questions to [PERSON_NAME] re cyber for co"
type textarea "x"
type input "Questions to [PERSON_NAME] re cyber for con"
type textarea "x"
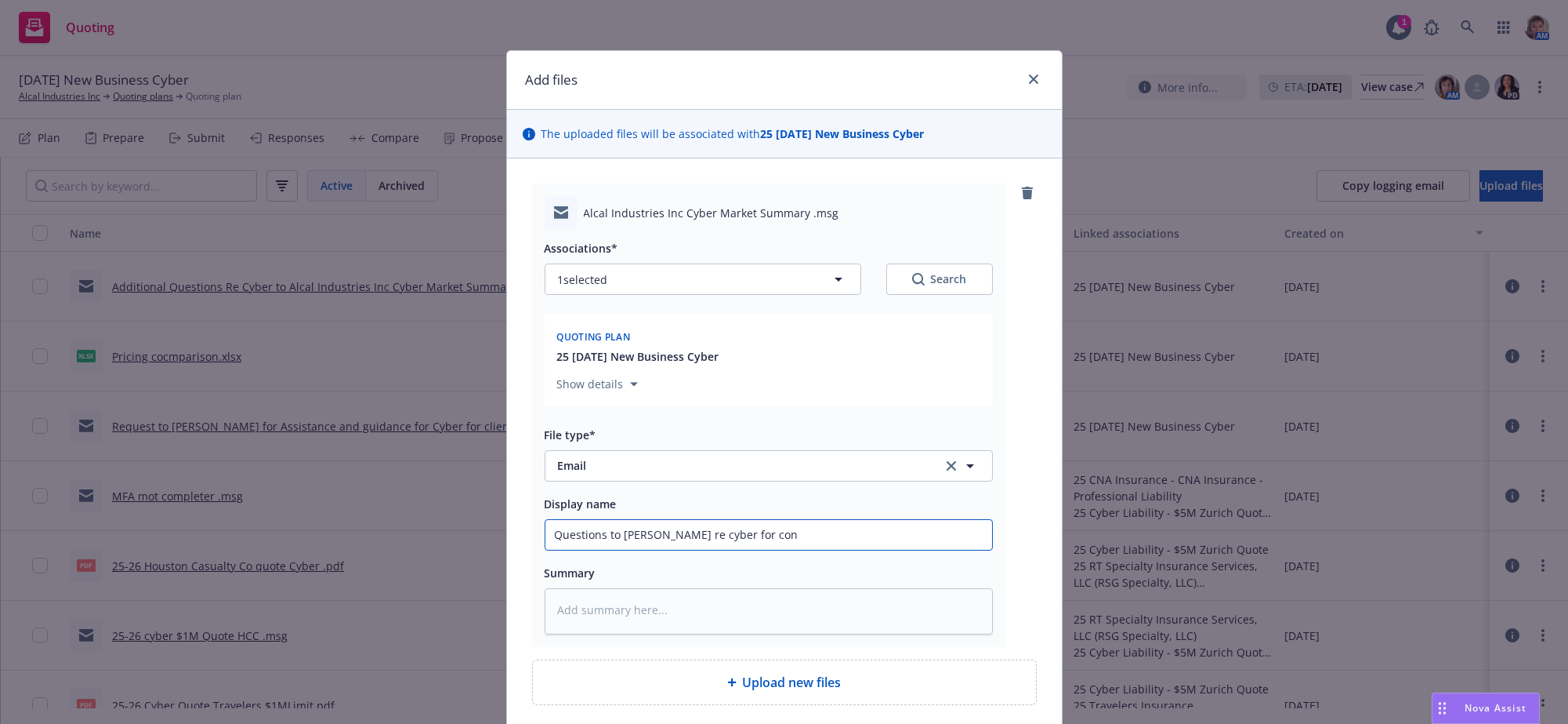
type input "Questions to [PERSON_NAME] re cyber for conu"
type textarea "x"
type input "Questions to [PERSON_NAME] re cyber for con"
type textarea "x"
type input "Questions to [PERSON_NAME] re cyber for cons"
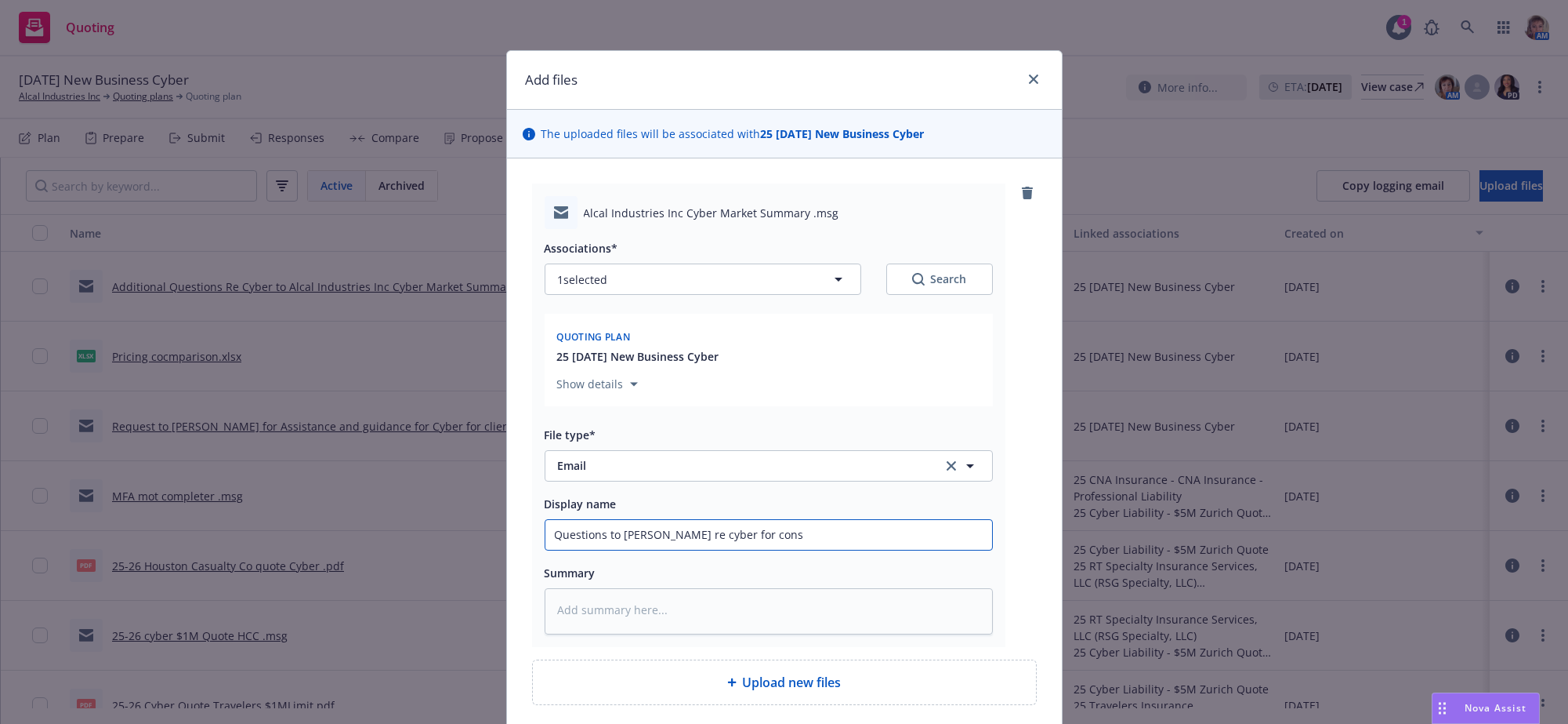
type textarea "x"
type input "Questions to [PERSON_NAME] re cyber for consu"
type textarea "x"
type input "Questions to [PERSON_NAME] re cyber for consul"
type textarea "x"
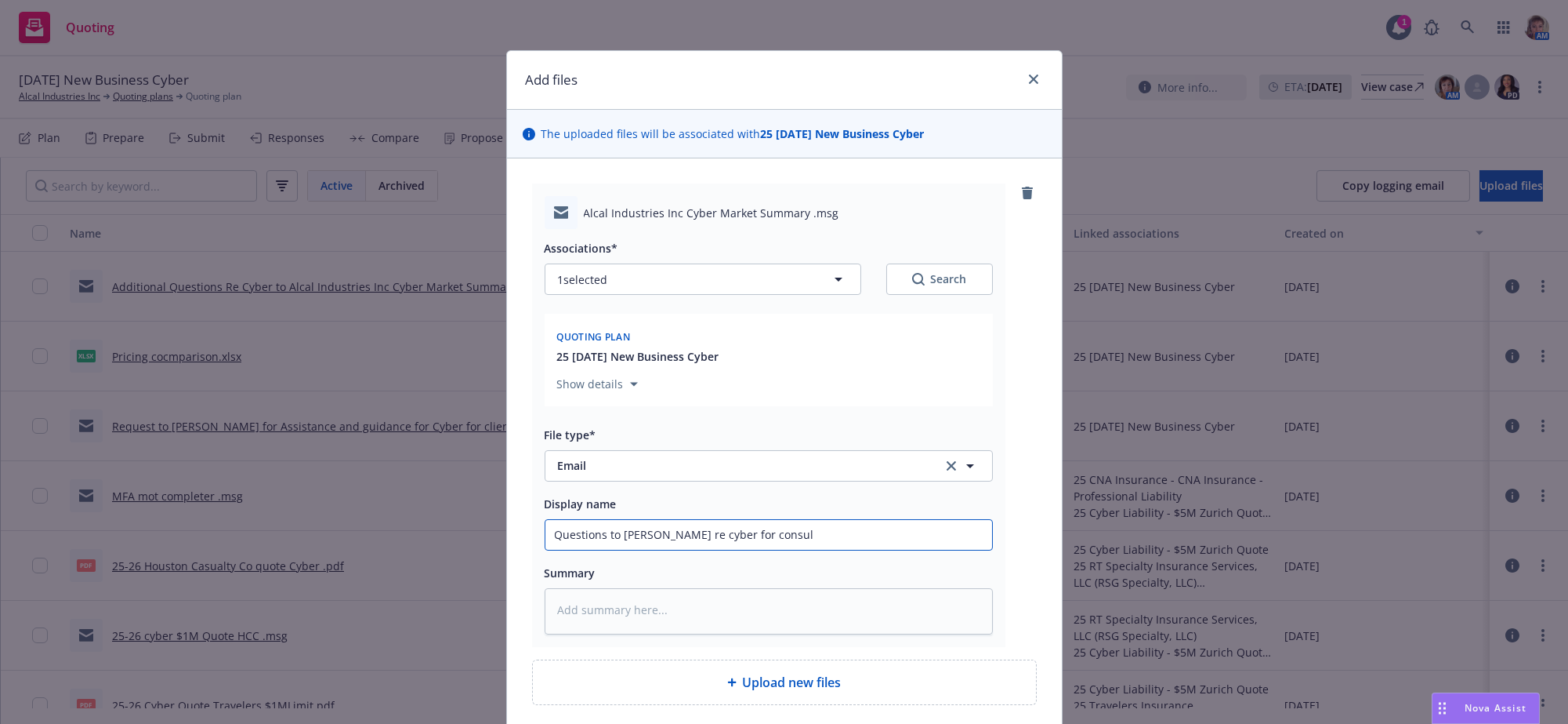
type input "Questions to [PERSON_NAME] re cyber for consult"
type textarea "x"
type input "Questions to [PERSON_NAME] re cyber for consulta"
type textarea "x"
type input "Questions to [PERSON_NAME] re cyber for consultat"
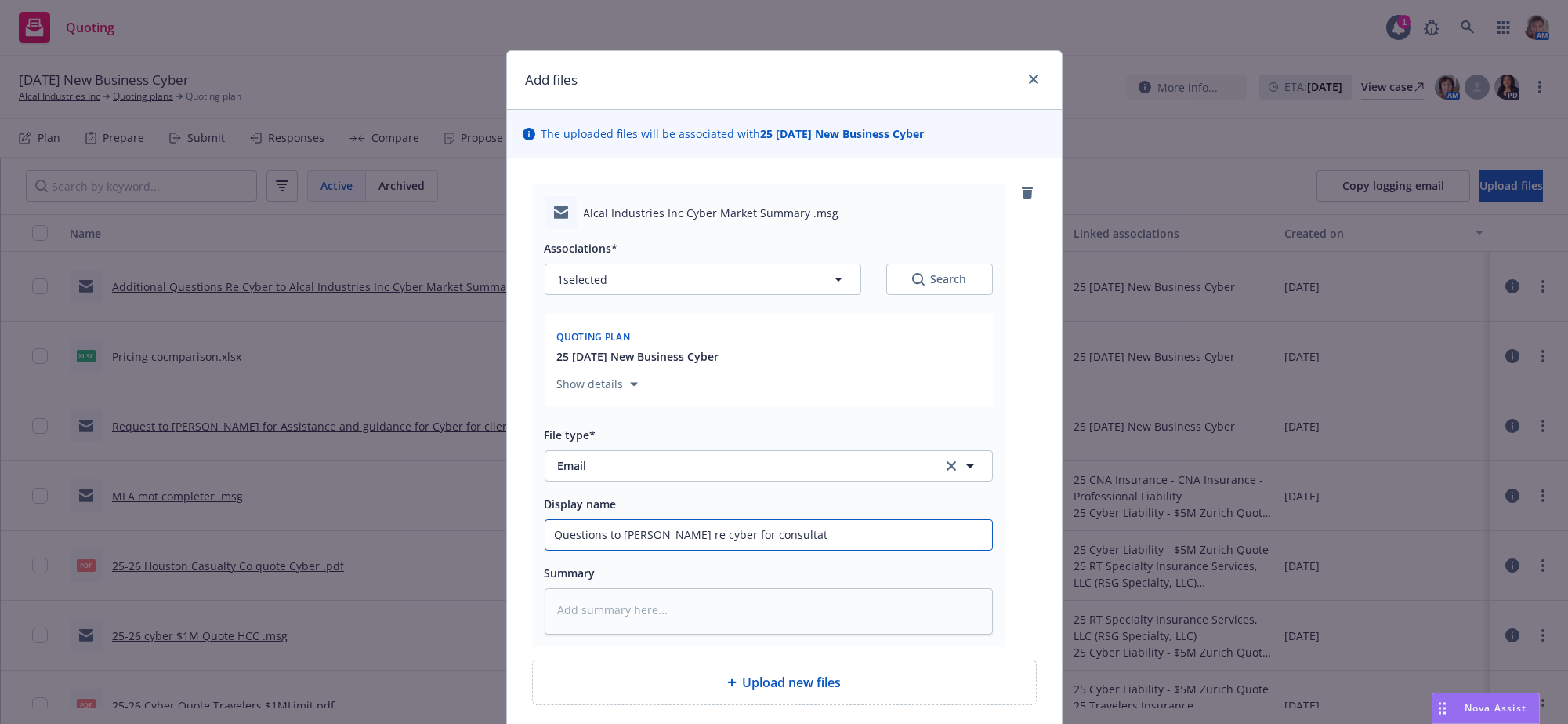
type textarea "x"
type input "Questions to [PERSON_NAME] re cyber for consultati"
type textarea "x"
type input "Questions to [PERSON_NAME] re cyber for consultatio"
type textarea "x"
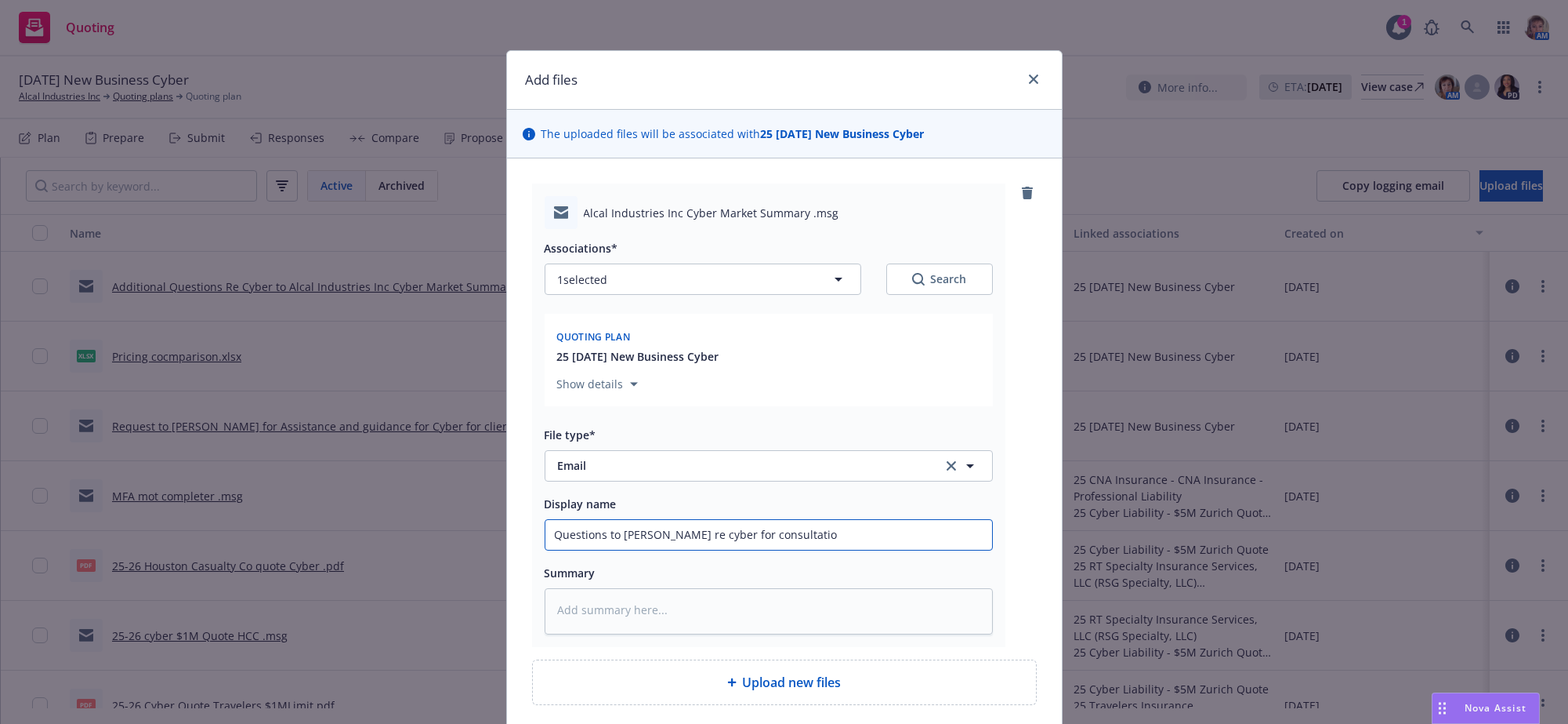
type input "Questions to [PERSON_NAME] re cyber for consultation"
type textarea "x"
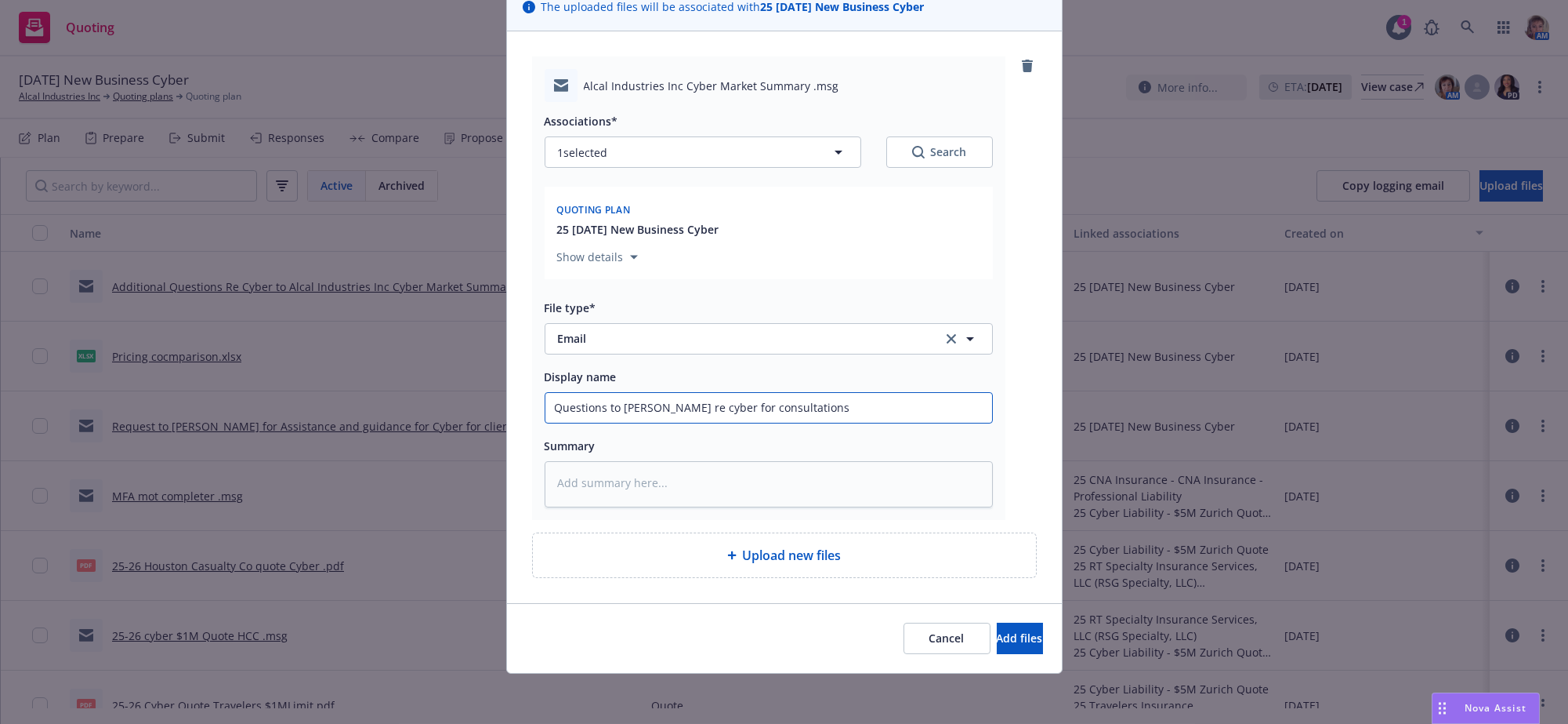
scroll to position [199, 0]
type input "Questions to [PERSON_NAME] re cyber for consultations"
type textarea "x"
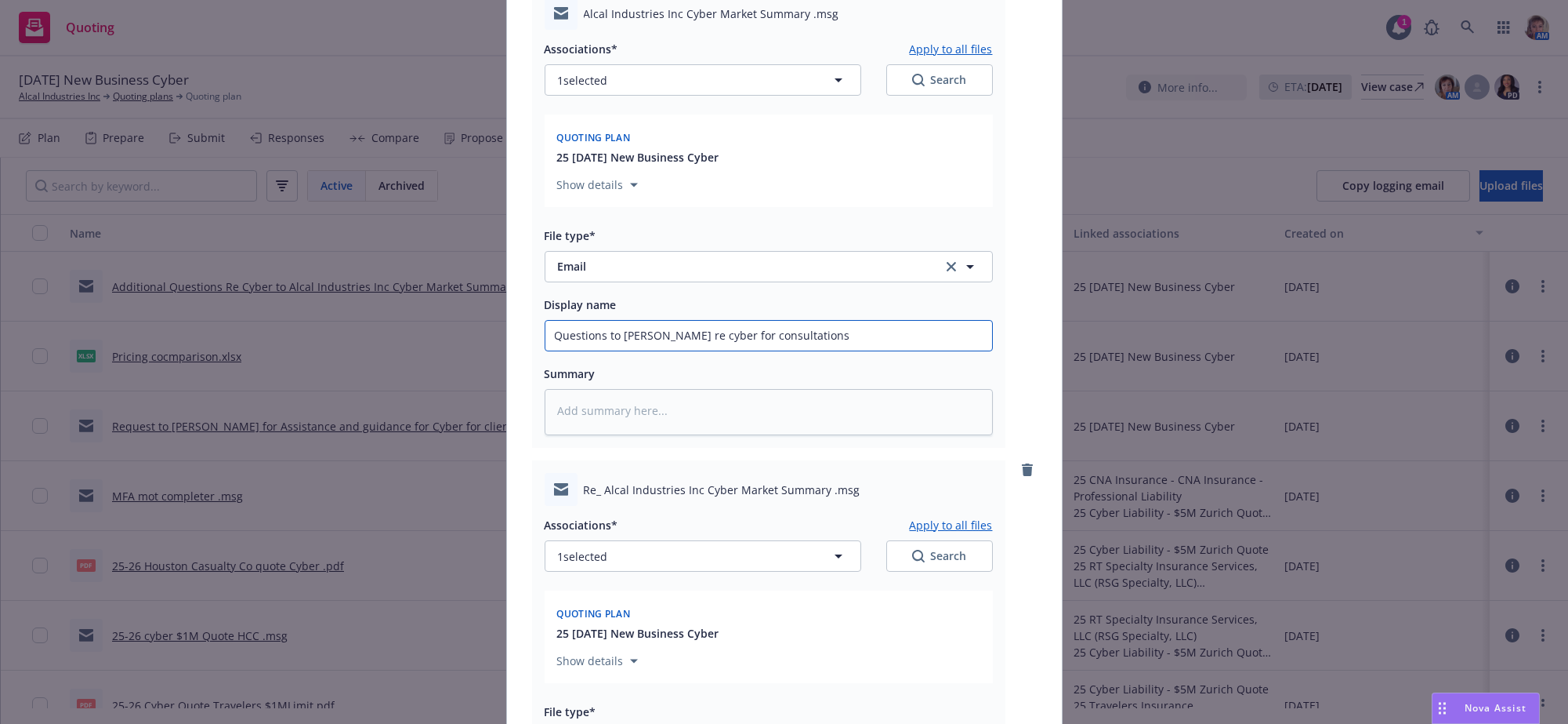
scroll to position [722, 0]
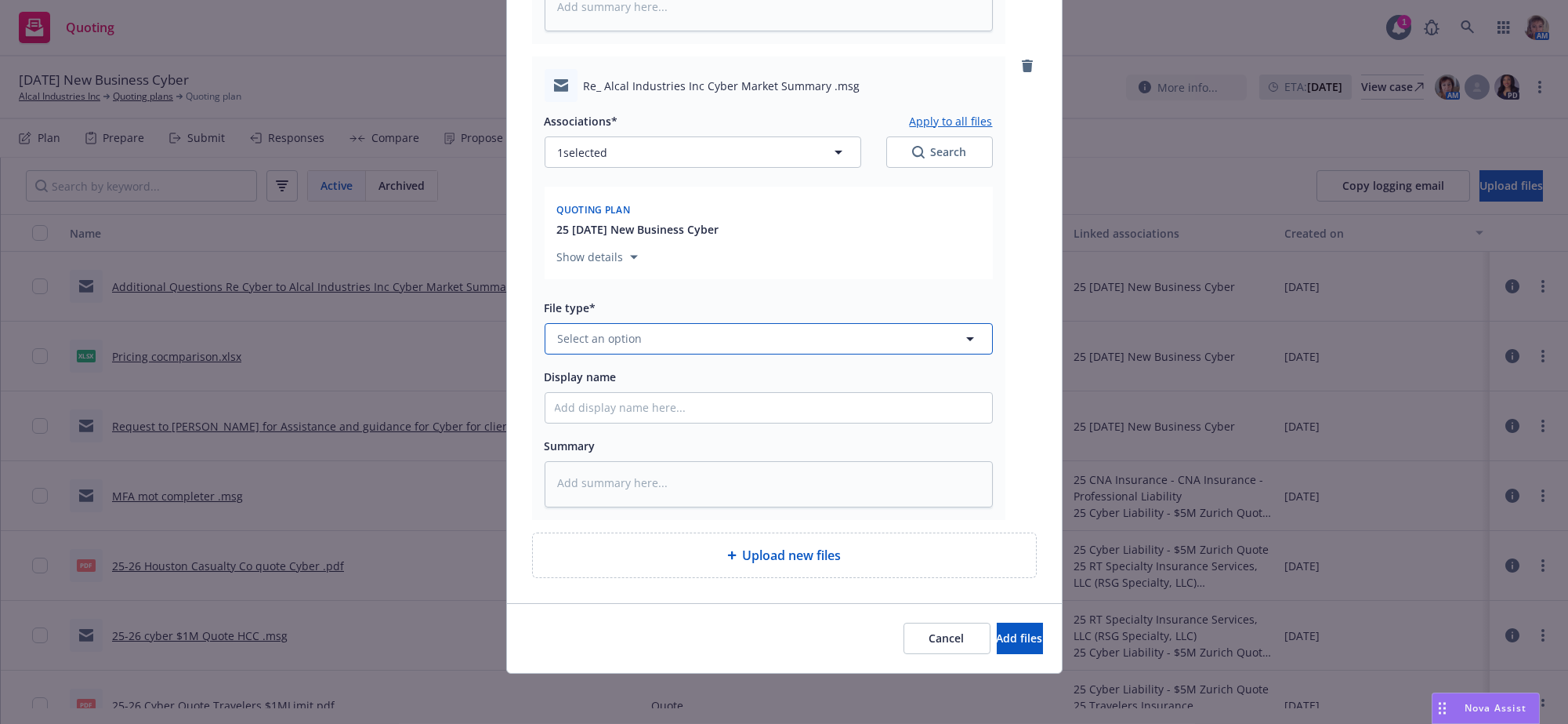
click at [660, 323] on button "Select an option" at bounding box center [768, 338] width 448 height 31
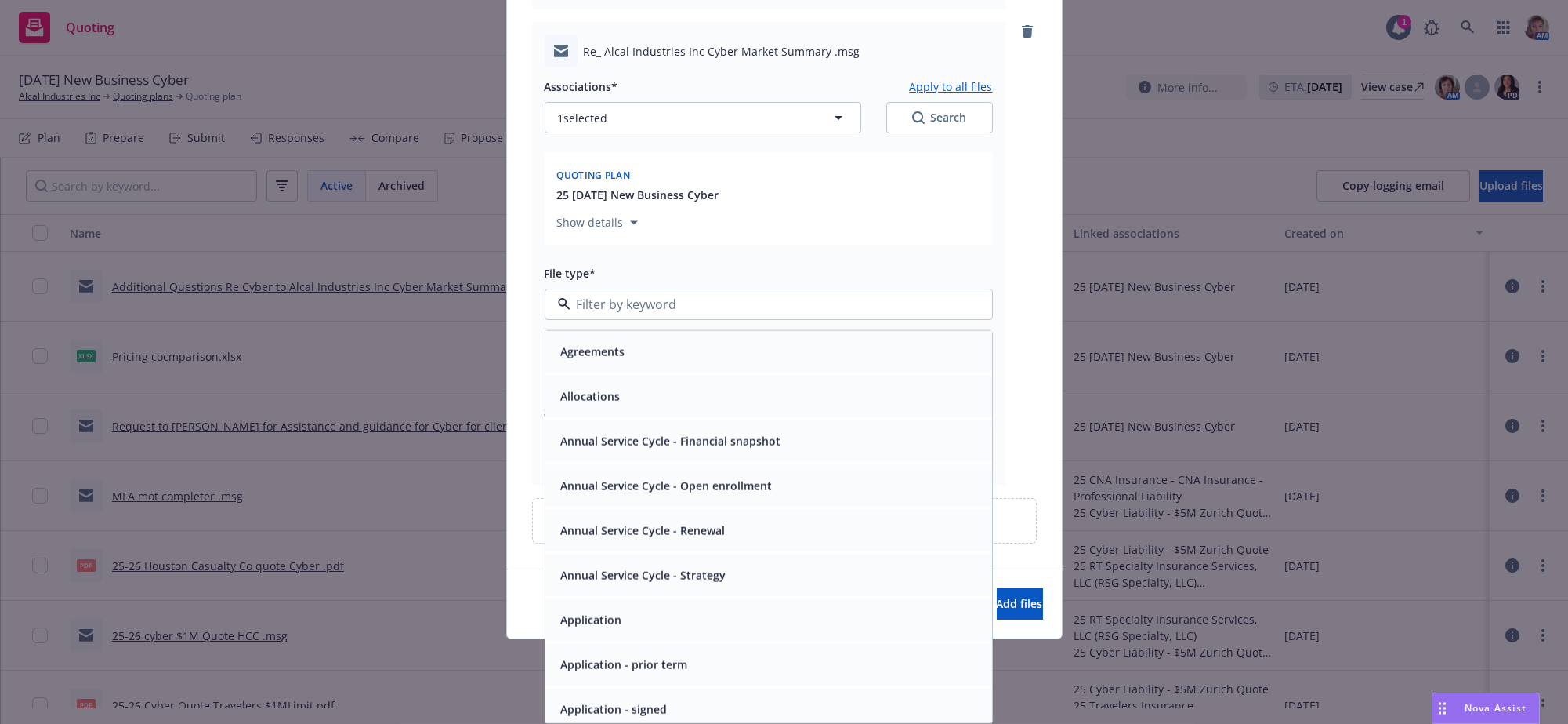
type input "e"
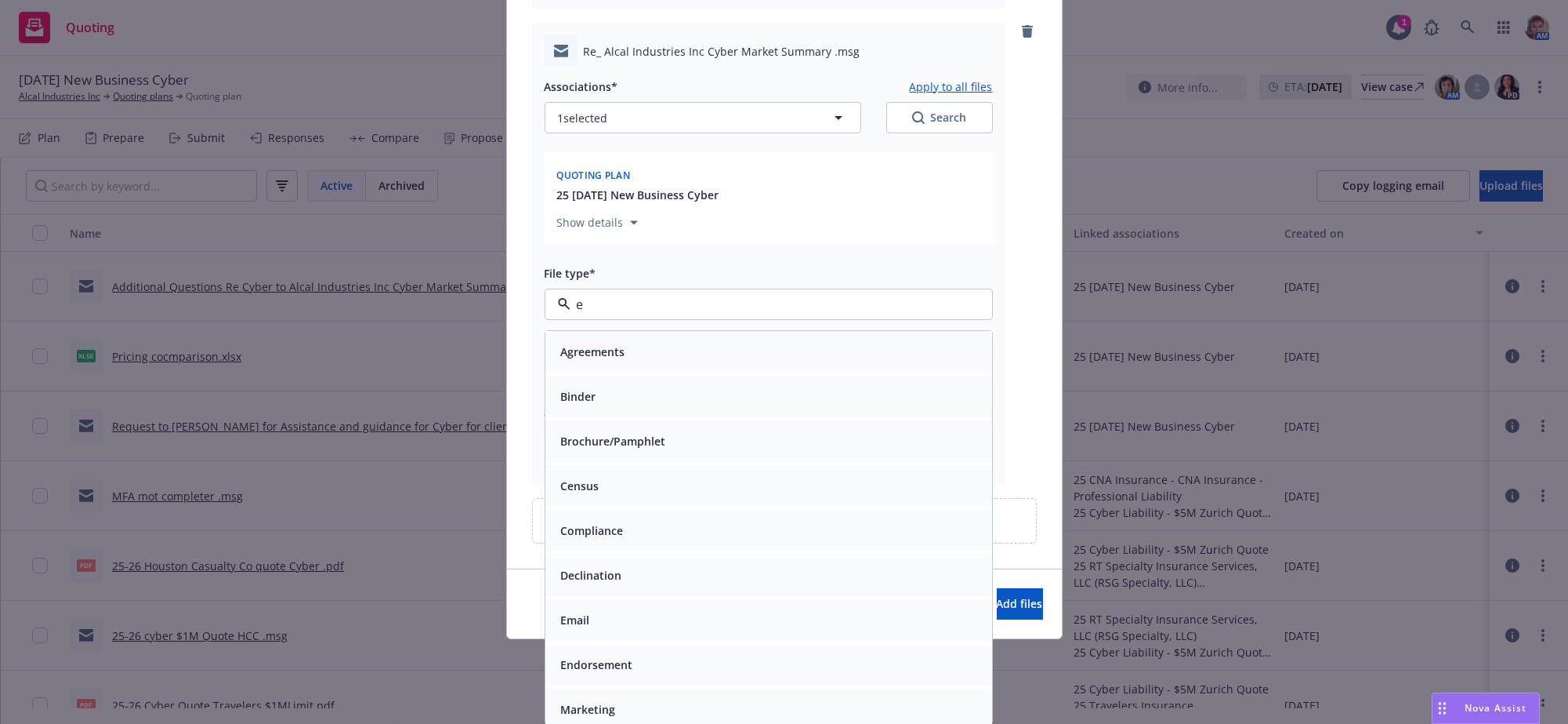
click at [648, 609] on div "Email" at bounding box center [768, 619] width 447 height 42
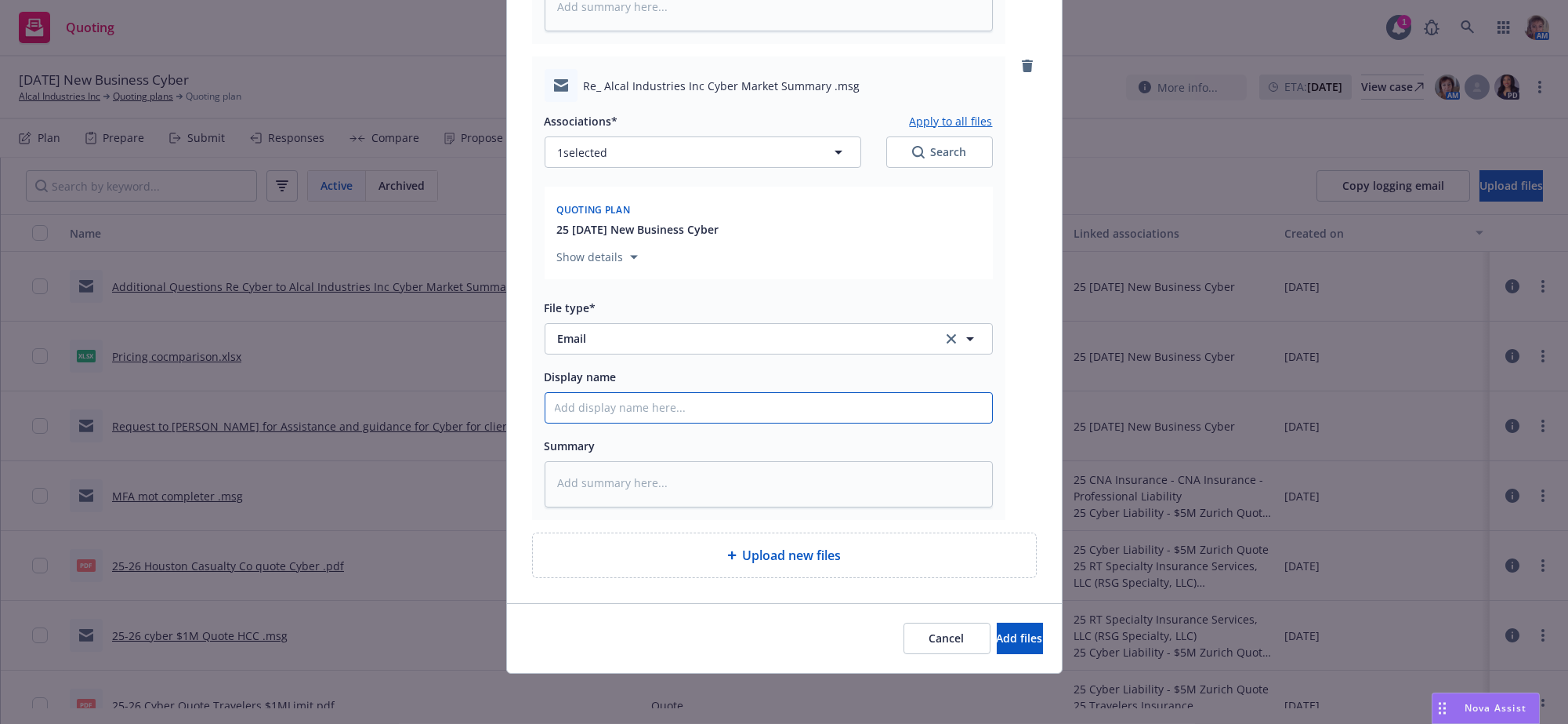
type textarea "x"
type input "R"
type textarea "x"
type input "Re"
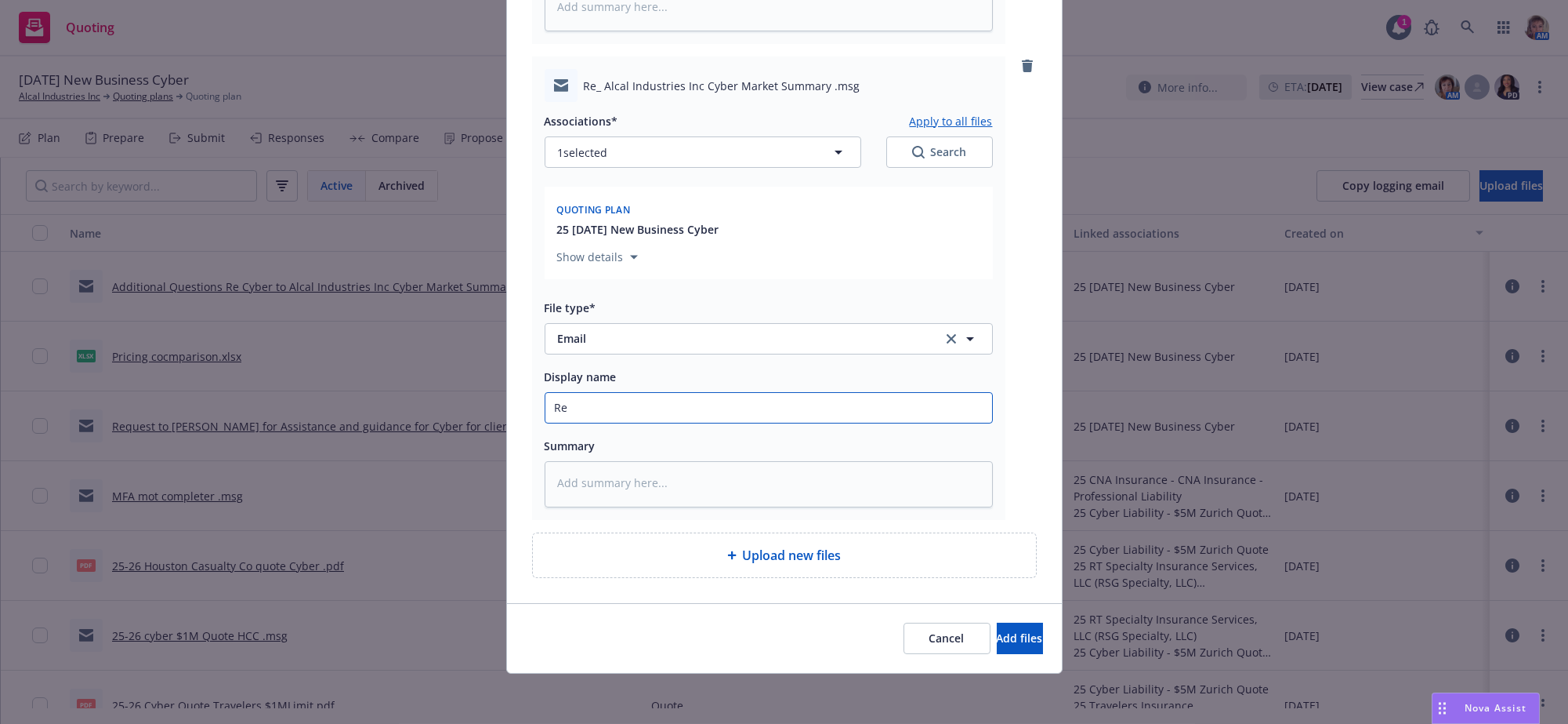
type textarea "x"
type input "Res"
type textarea "x"
type input "Resp"
type textarea "x"
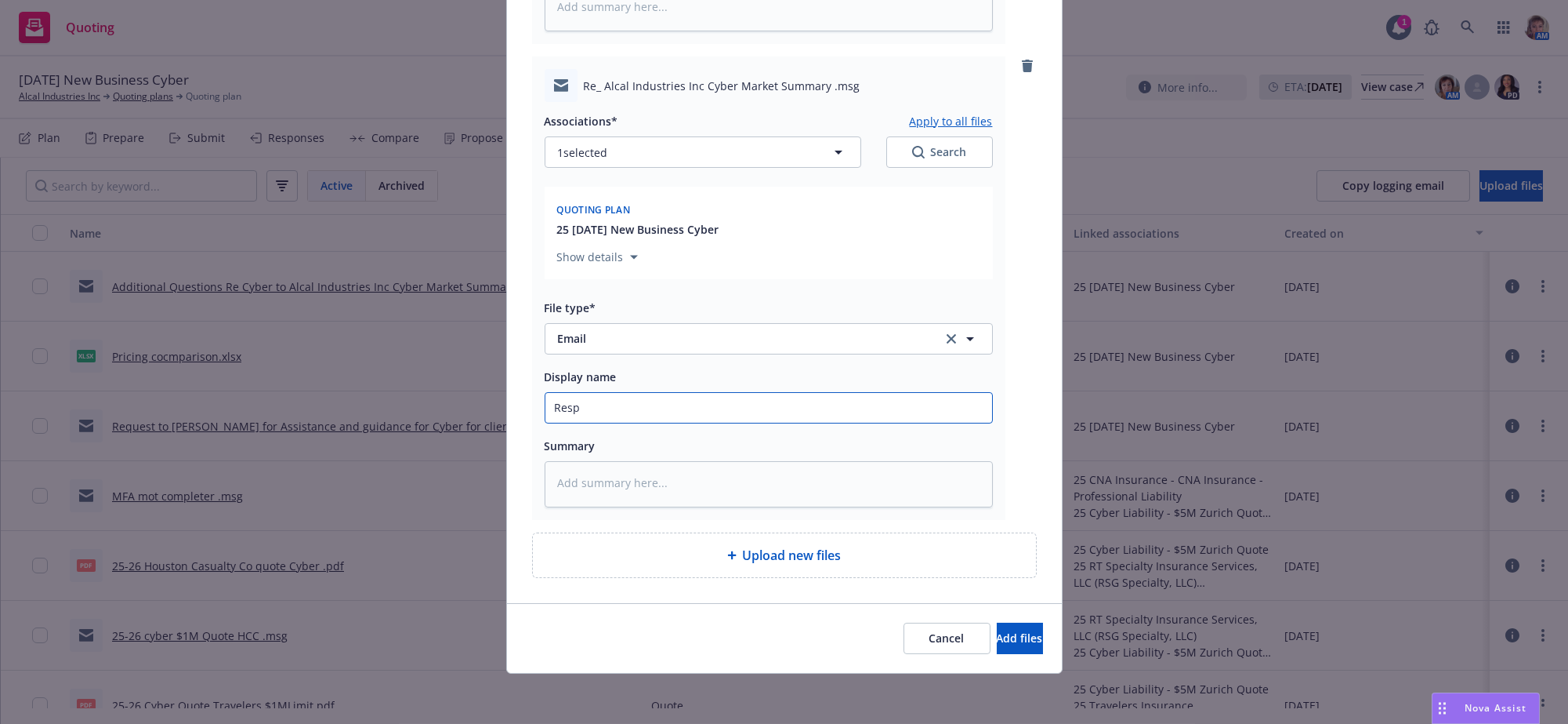
type input "Respo"
type textarea "x"
type input "Respon"
type textarea "x"
type input "Respons"
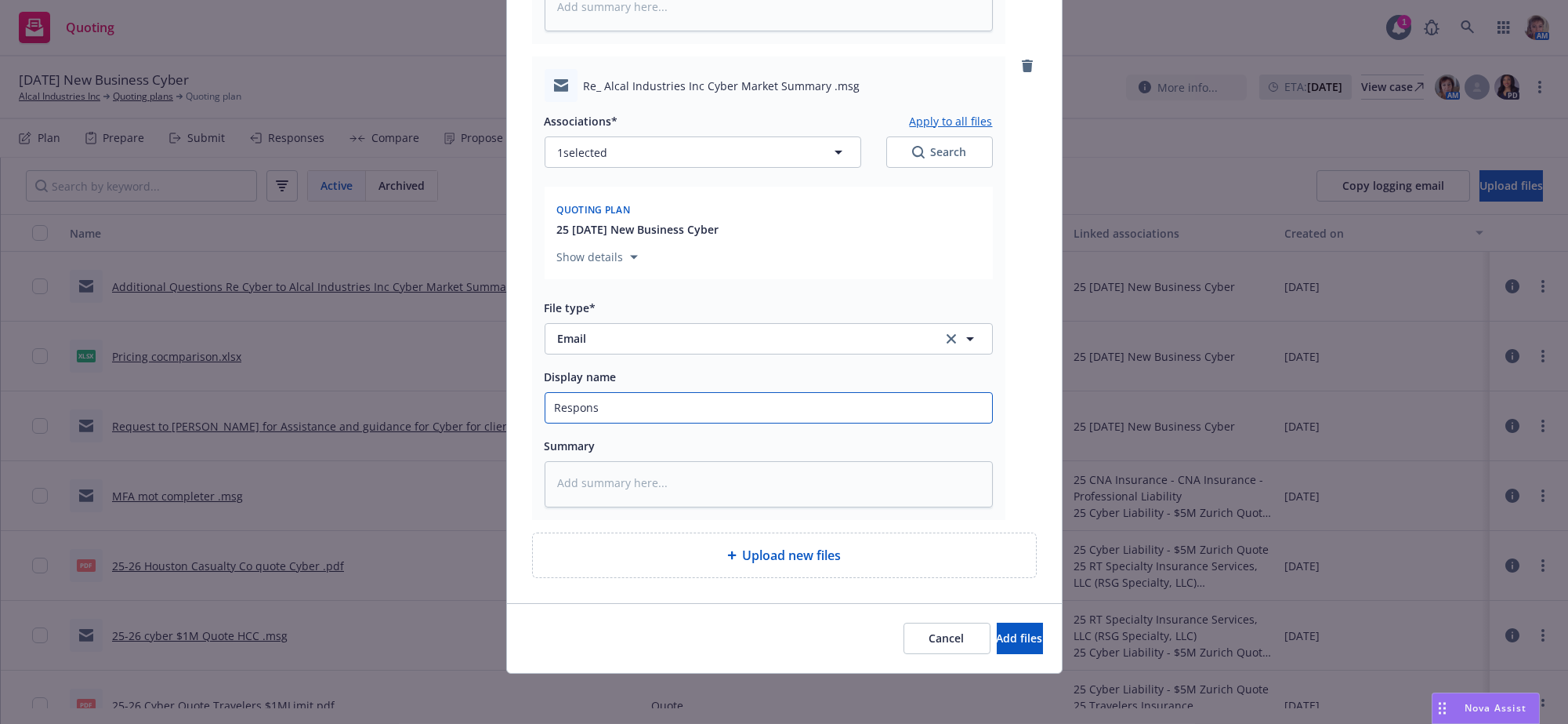
type textarea "x"
type input "Response"
type textarea "x"
type input "Response"
type textarea "x"
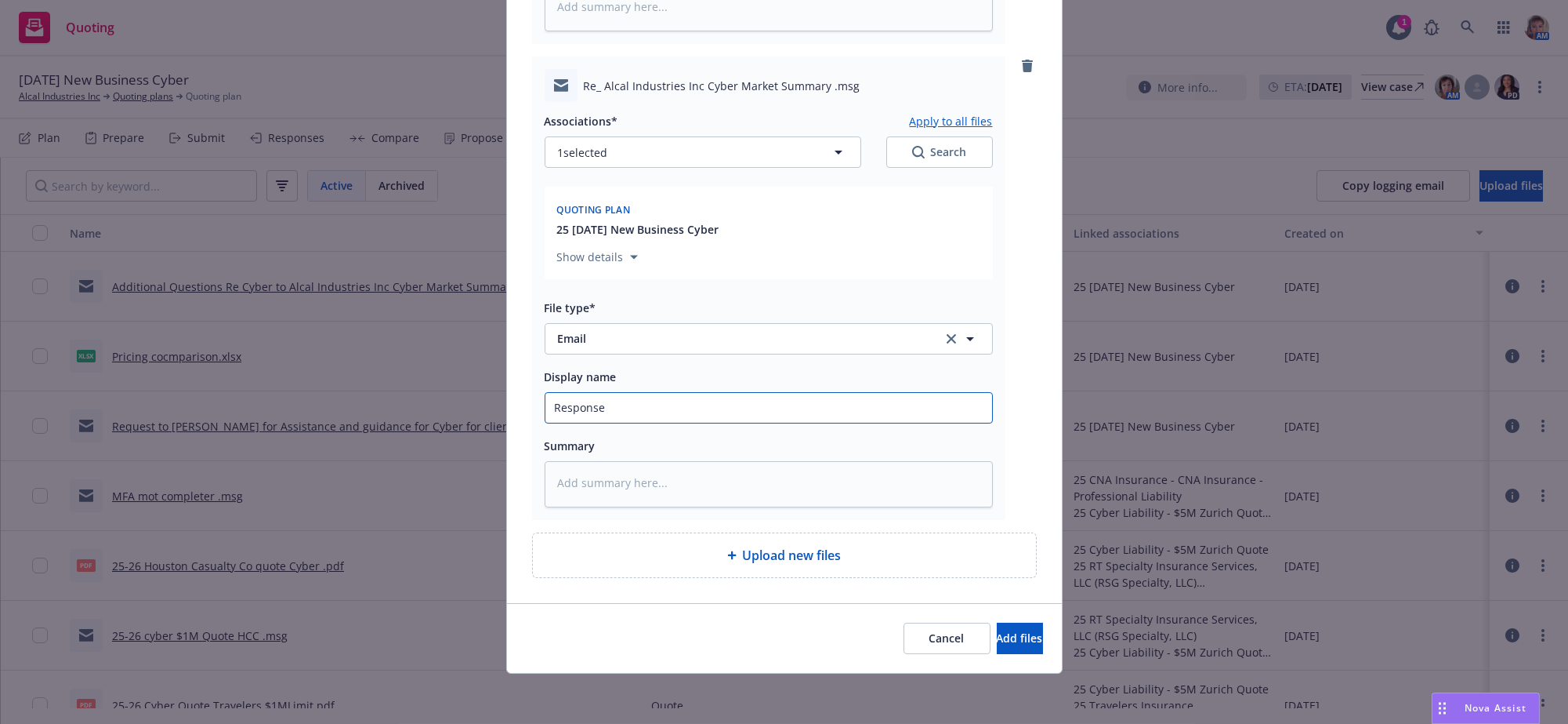
type input "Response t"
type textarea "x"
type input "Response to"
type textarea "x"
type input "Response to"
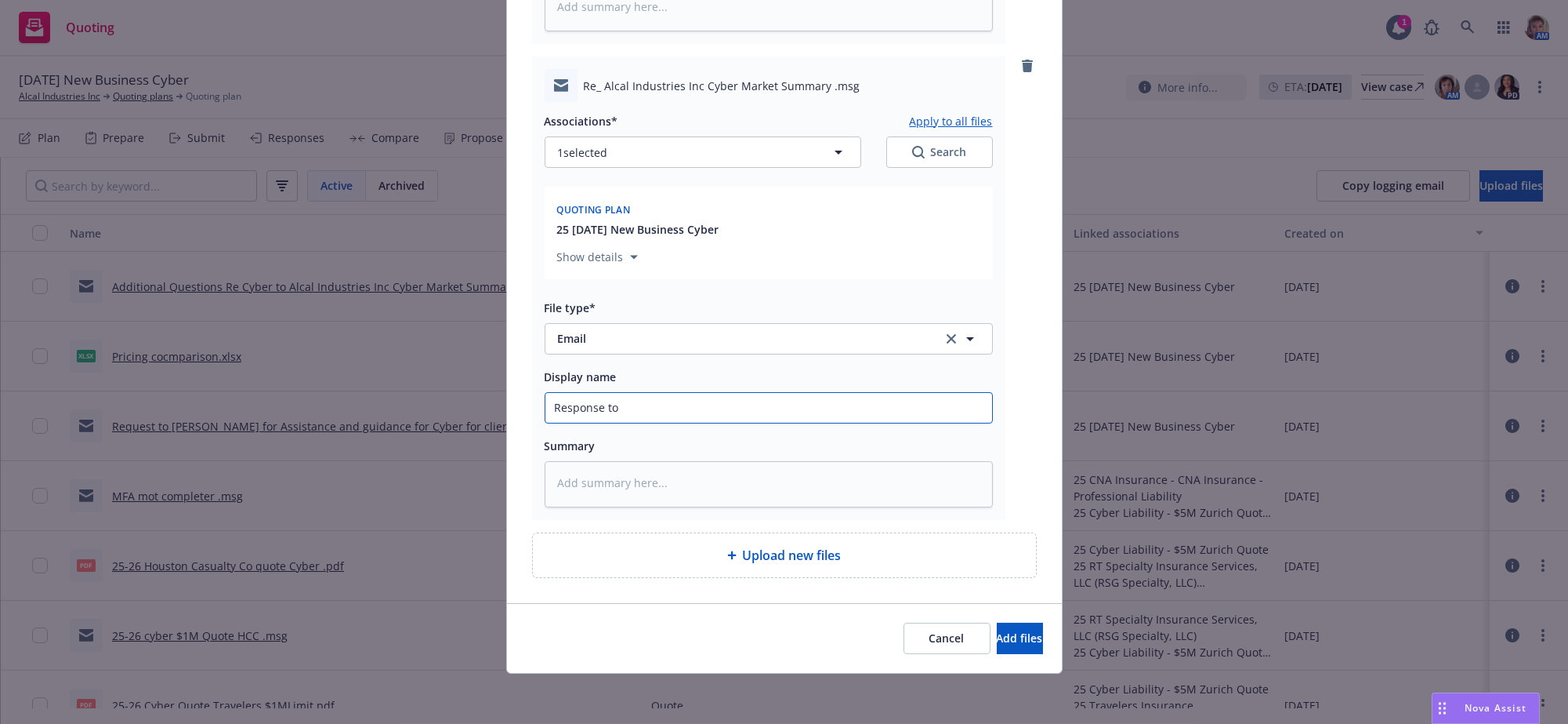
type textarea "x"
type input "Response to A"
type textarea "x"
type input "Response to Ar"
type textarea "x"
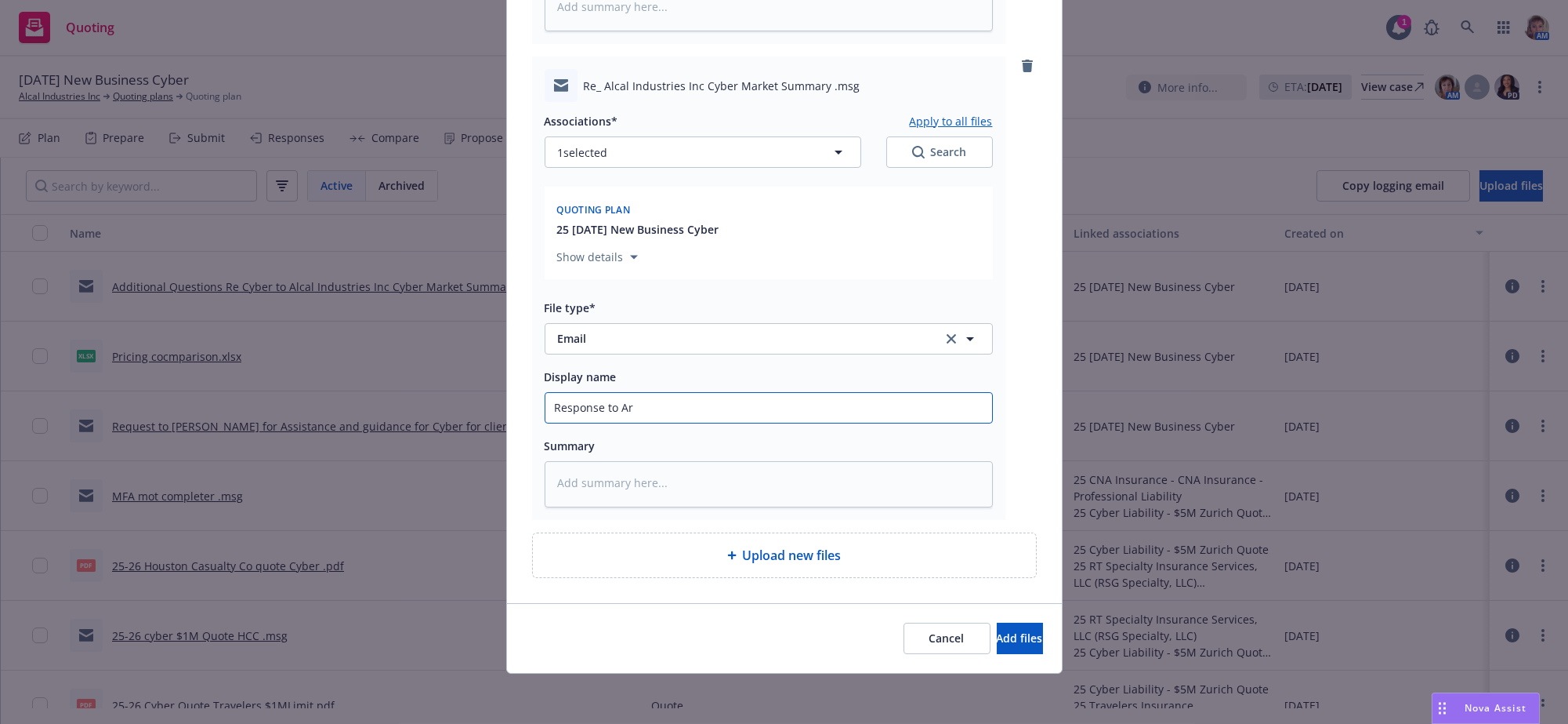
type input "Response to Art"
type textarea "x"
type input "Response to Artu"
type textarea "x"
type input "Response to [PERSON_NAME]"
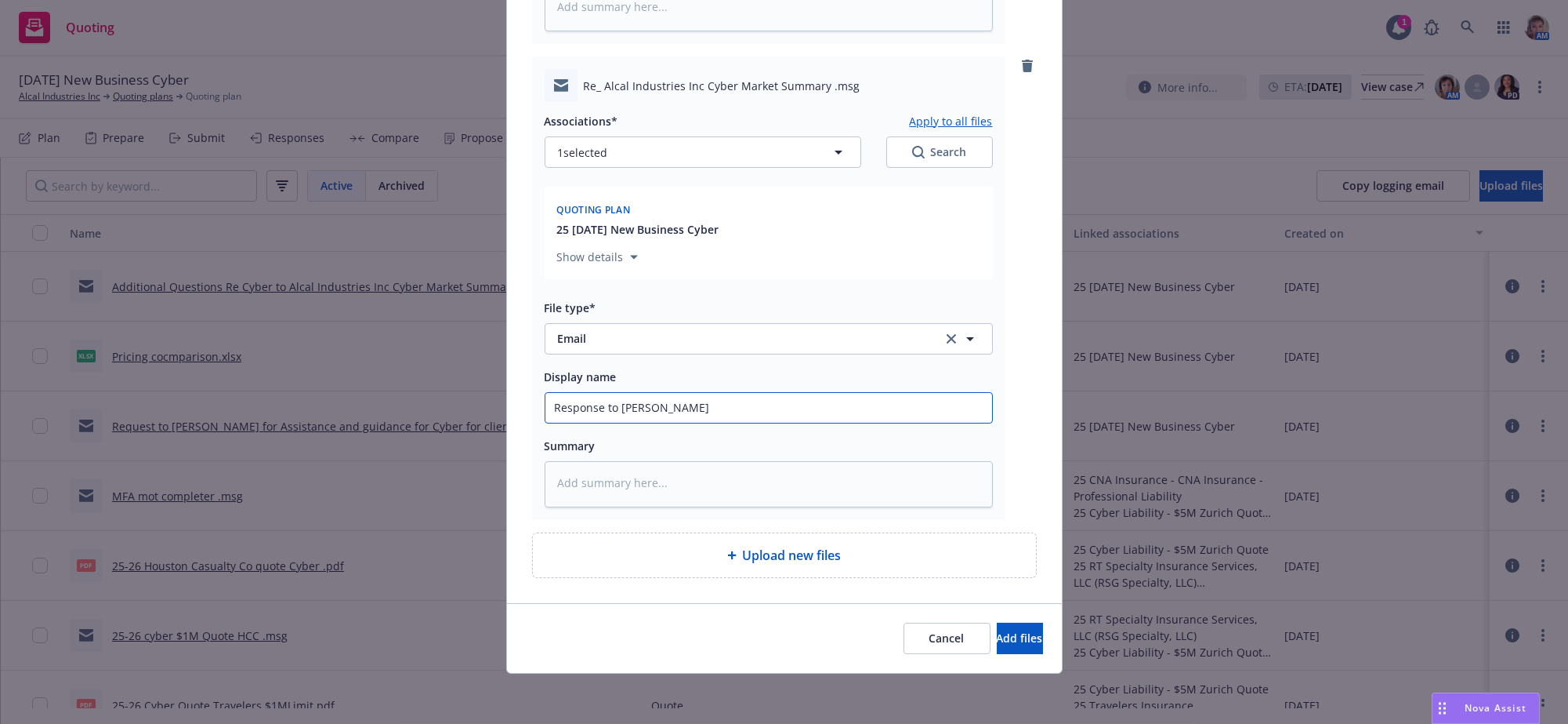
type textarea "x"
type input "Response to [PERSON_NAME]"
type textarea "x"
type input "Response to [PERSON_NAME]"
type textarea "x"
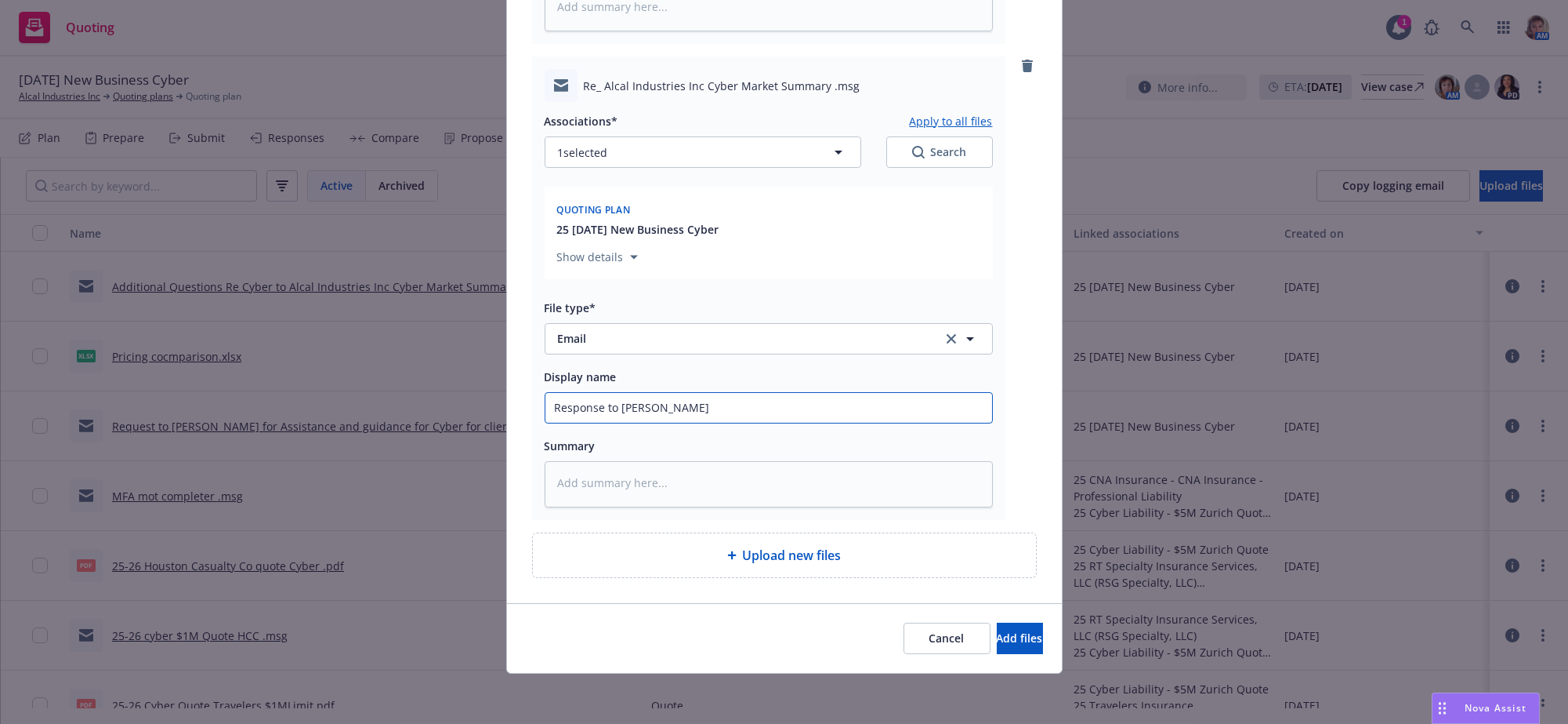
type input "Response to [PERSON_NAME]"
type textarea "x"
type input "Response to [PERSON_NAME] re"
type textarea "x"
type input "Response to [PERSON_NAME] re"
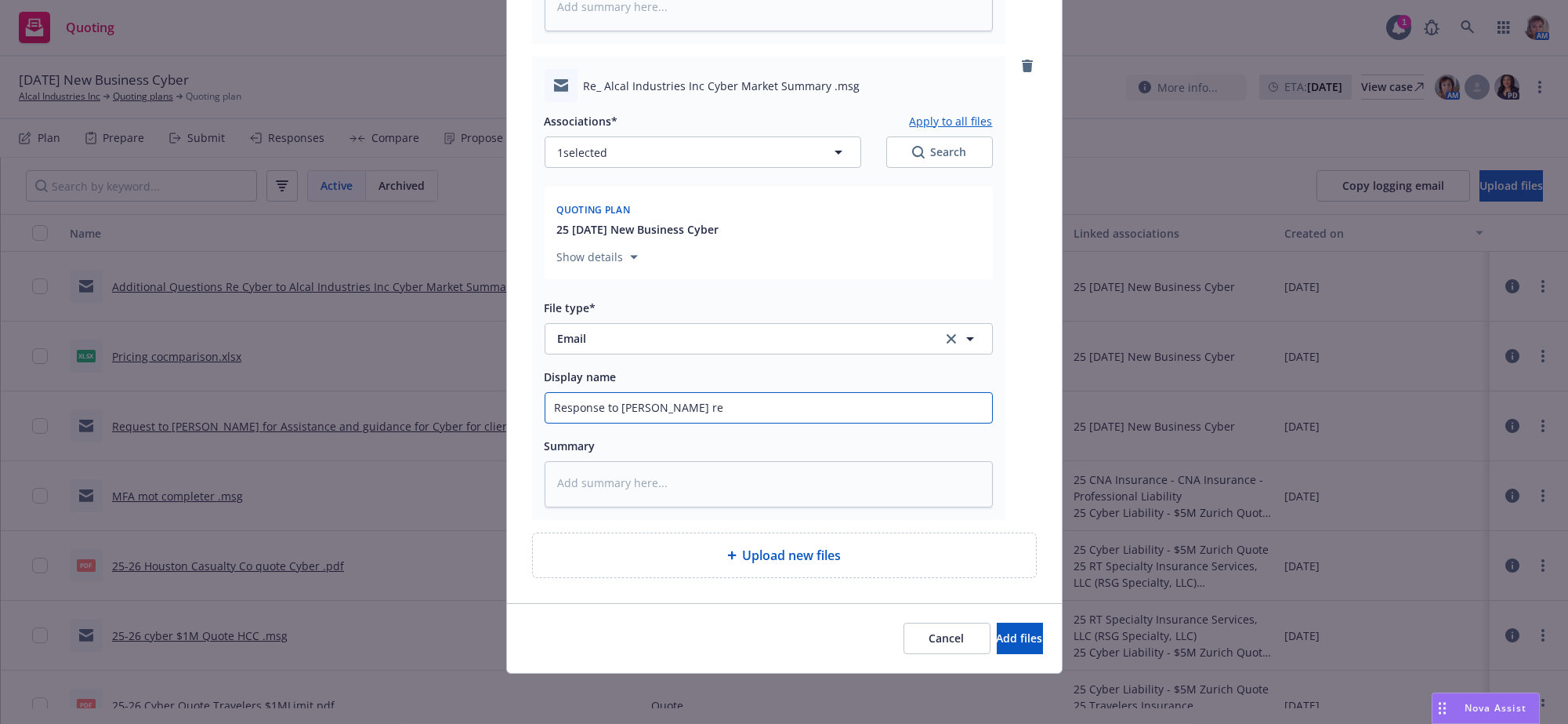
type textarea "x"
type input "Response to [PERSON_NAME] re"
type textarea "x"
type input "Response to [PERSON_NAME]"
type textarea "x"
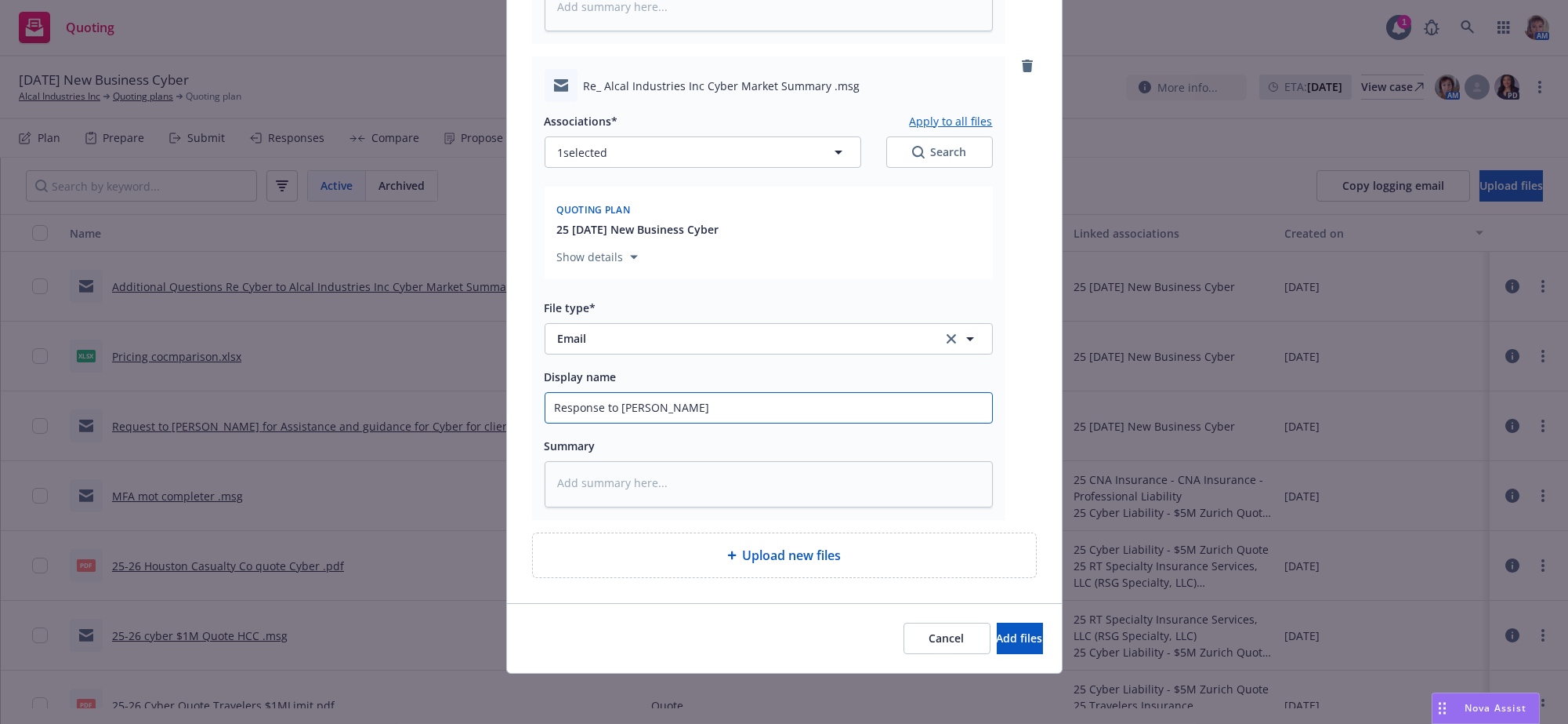
type input "Response to [PERSON_NAME] re"
type textarea "x"
type input "Response to [PERSON_NAME] re"
type textarea "x"
type input "Response to [PERSON_NAME] re c"
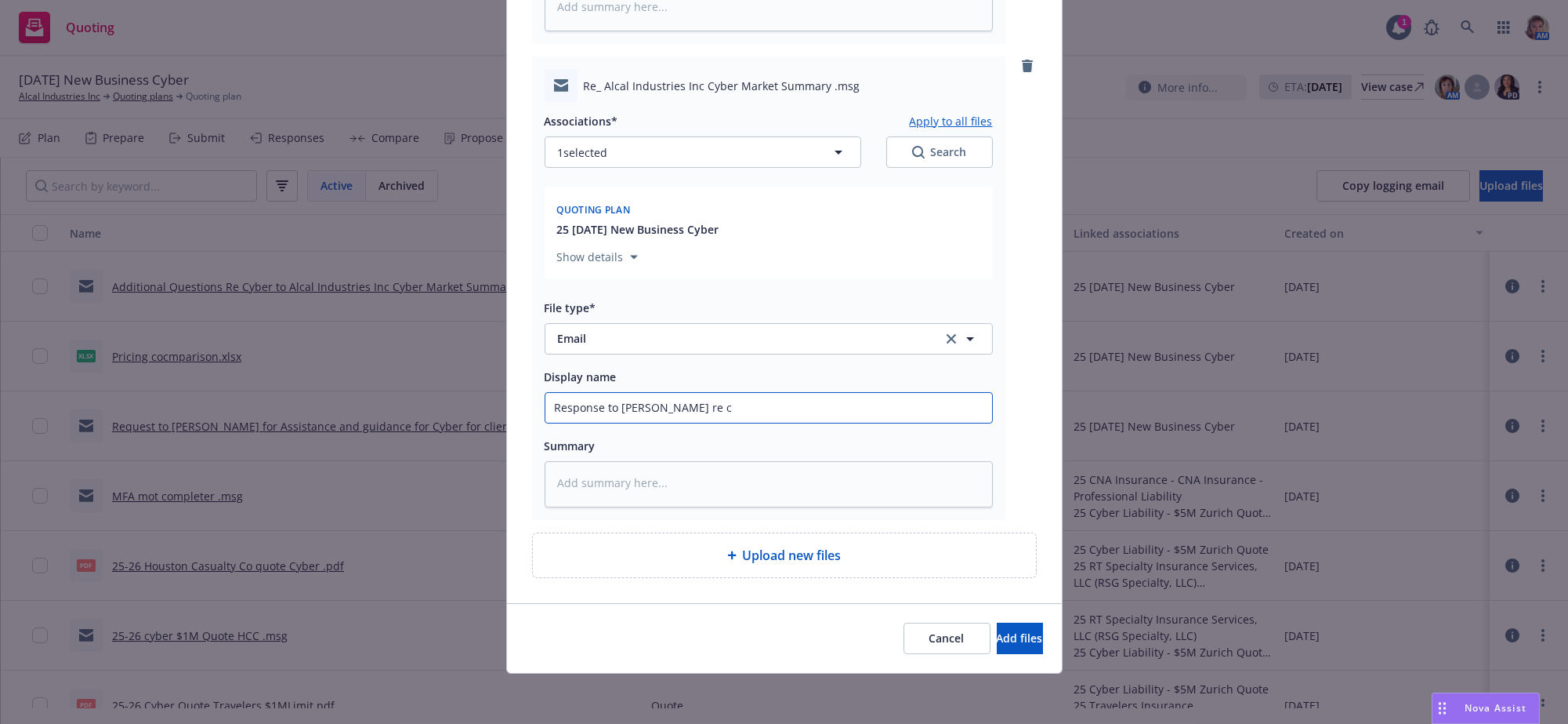
type textarea "x"
type input "Response to [PERSON_NAME] re cy"
type textarea "x"
type input "Response to [PERSON_NAME] re cyb"
type textarea "x"
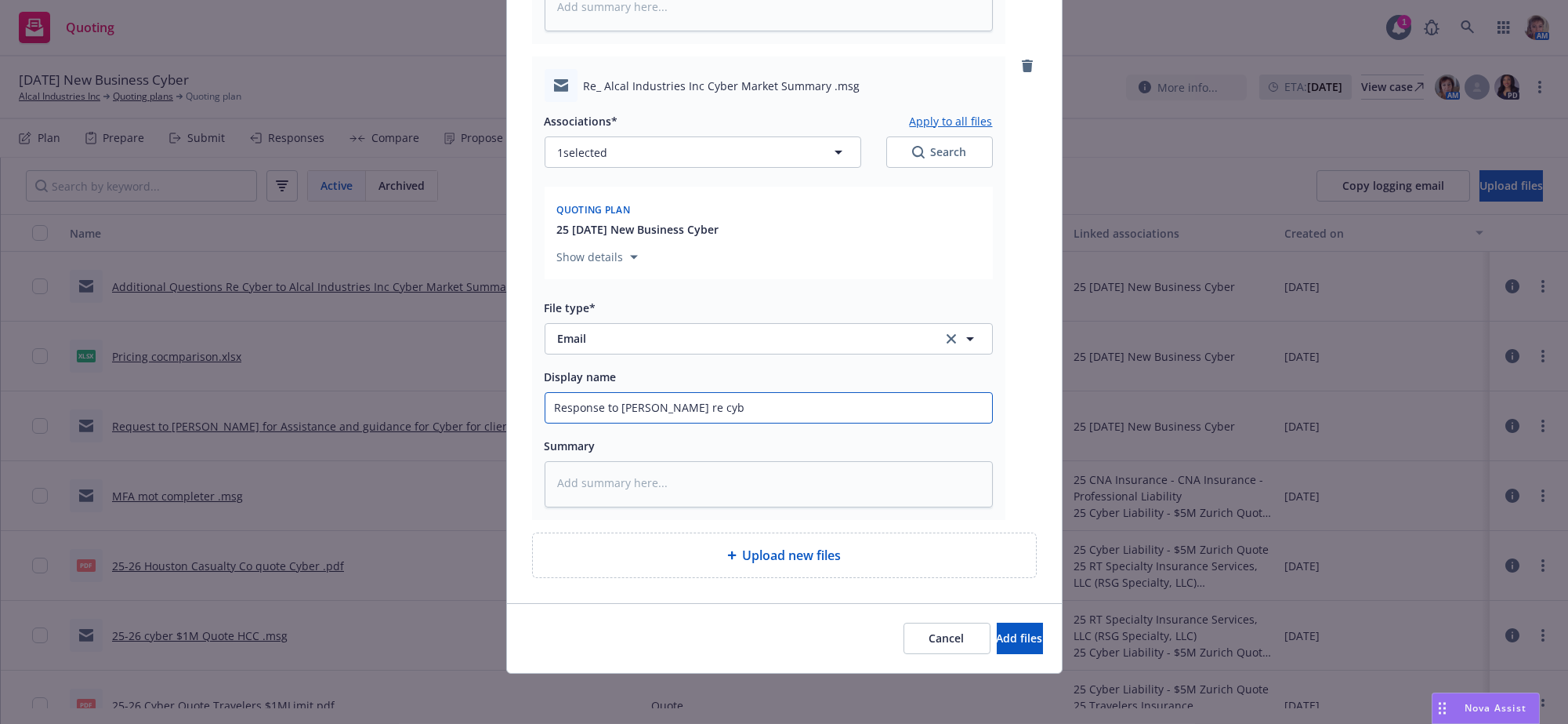
type input "Response to [PERSON_NAME] re cy"
type textarea "x"
type input "Response to [PERSON_NAME] re c"
type textarea "x"
type input "Response to [PERSON_NAME] re"
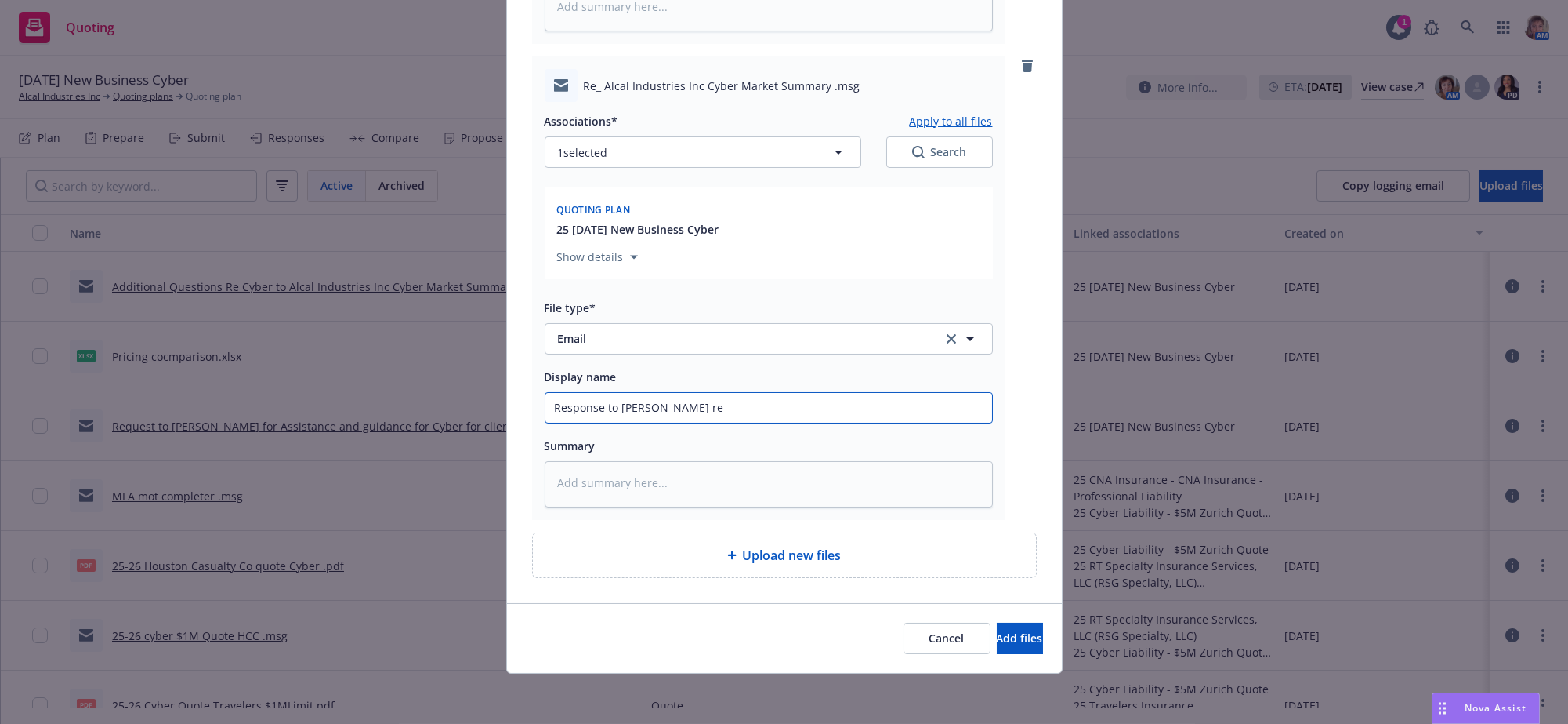
type textarea "x"
type input "Response to [PERSON_NAME] re"
type textarea "x"
type input "Response to [PERSON_NAME]"
type textarea "x"
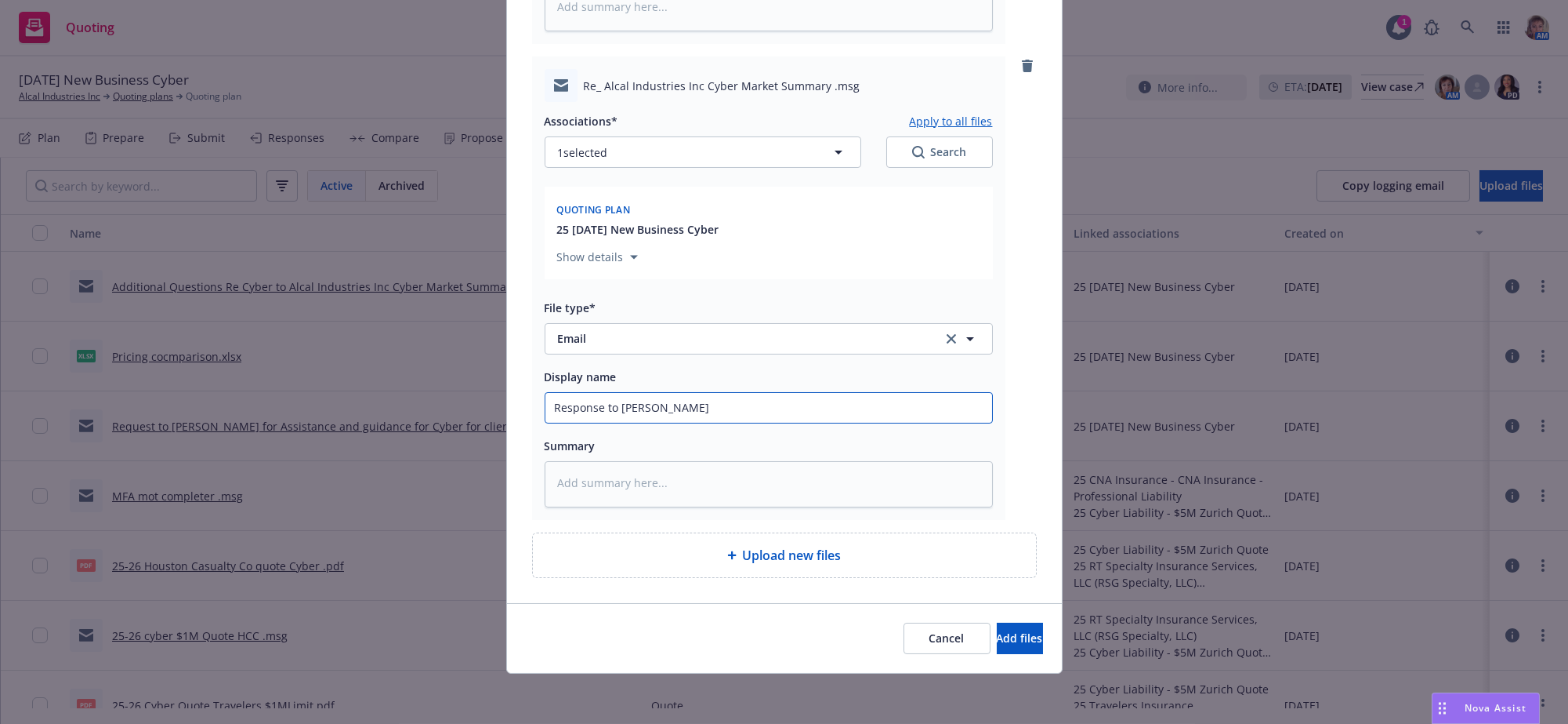
type input "Response to [PERSON_NAME]"
type textarea "x"
type input "Response to [PERSON_NAME]"
type textarea "x"
type input "Response to [PERSON_NAME]"
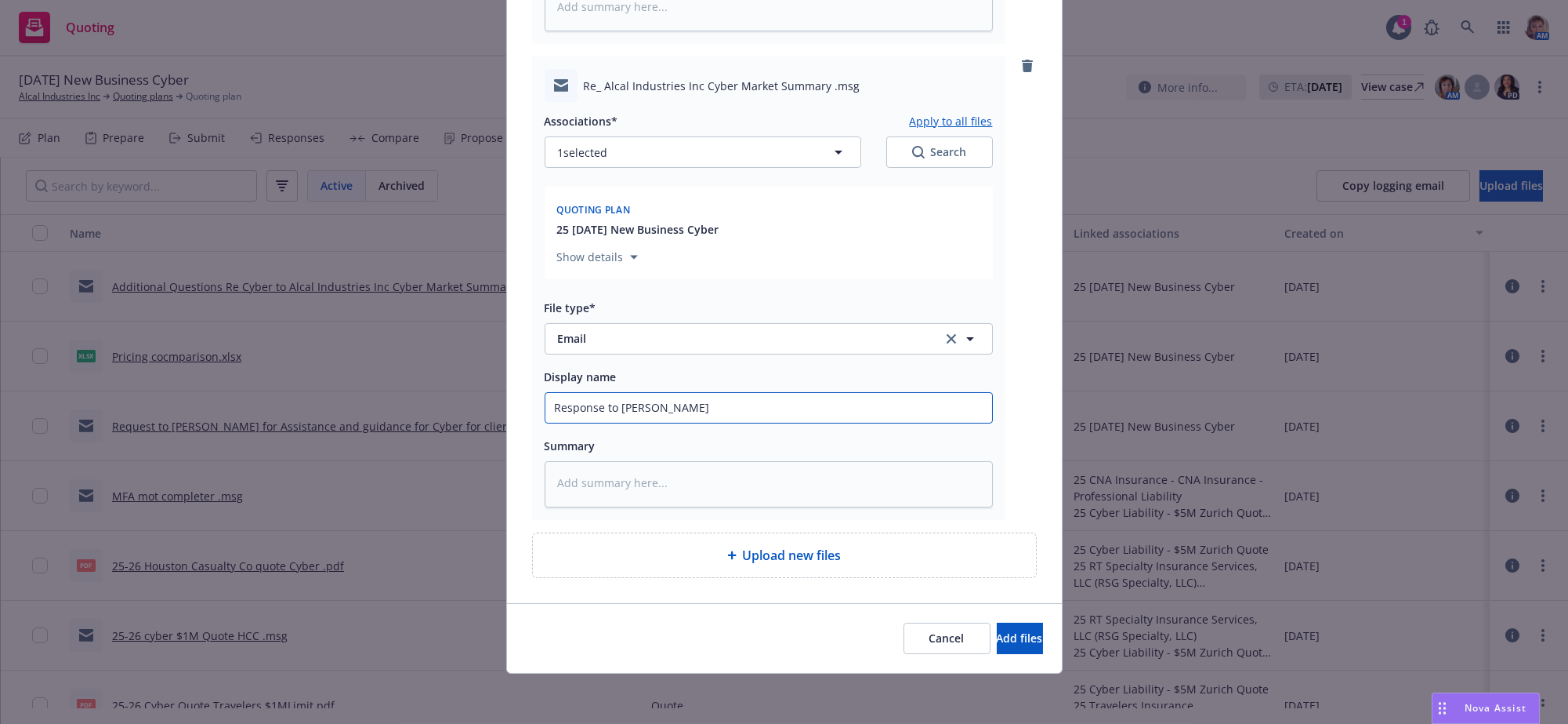
type textarea "x"
type input "Response to Artu"
type textarea "x"
type input "Response to Art"
type textarea "x"
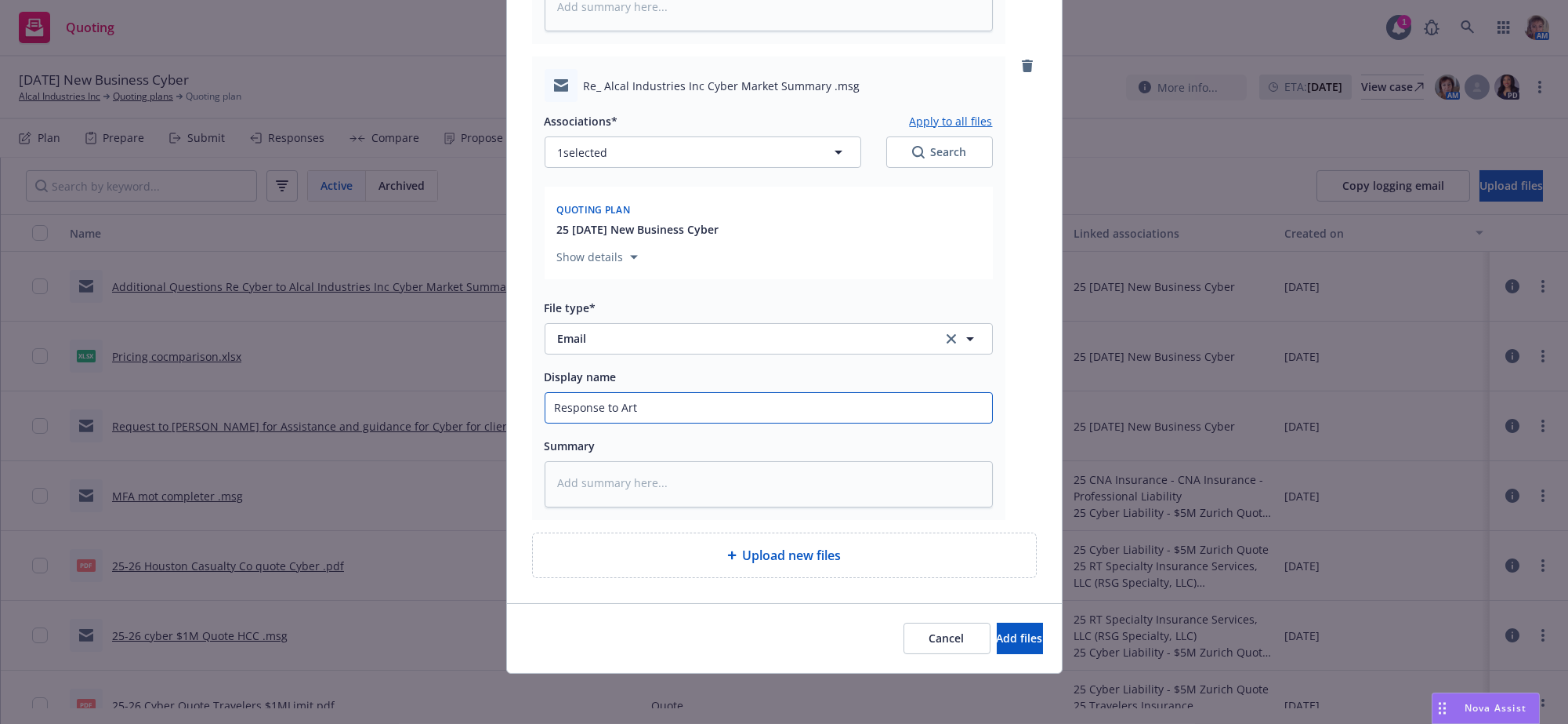
type input "Response to Ar"
type textarea "x"
type input "Response to"
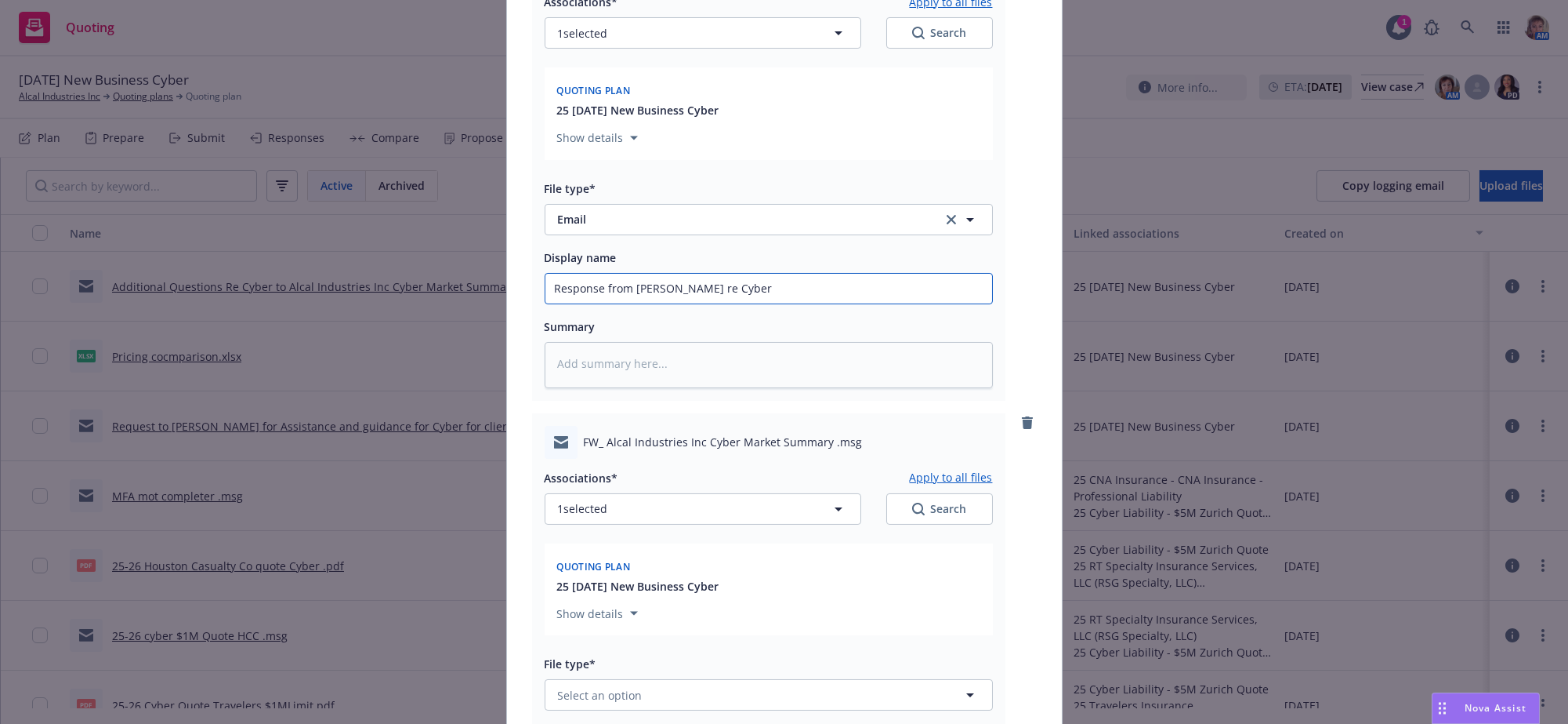
scroll to position [1245, 0]
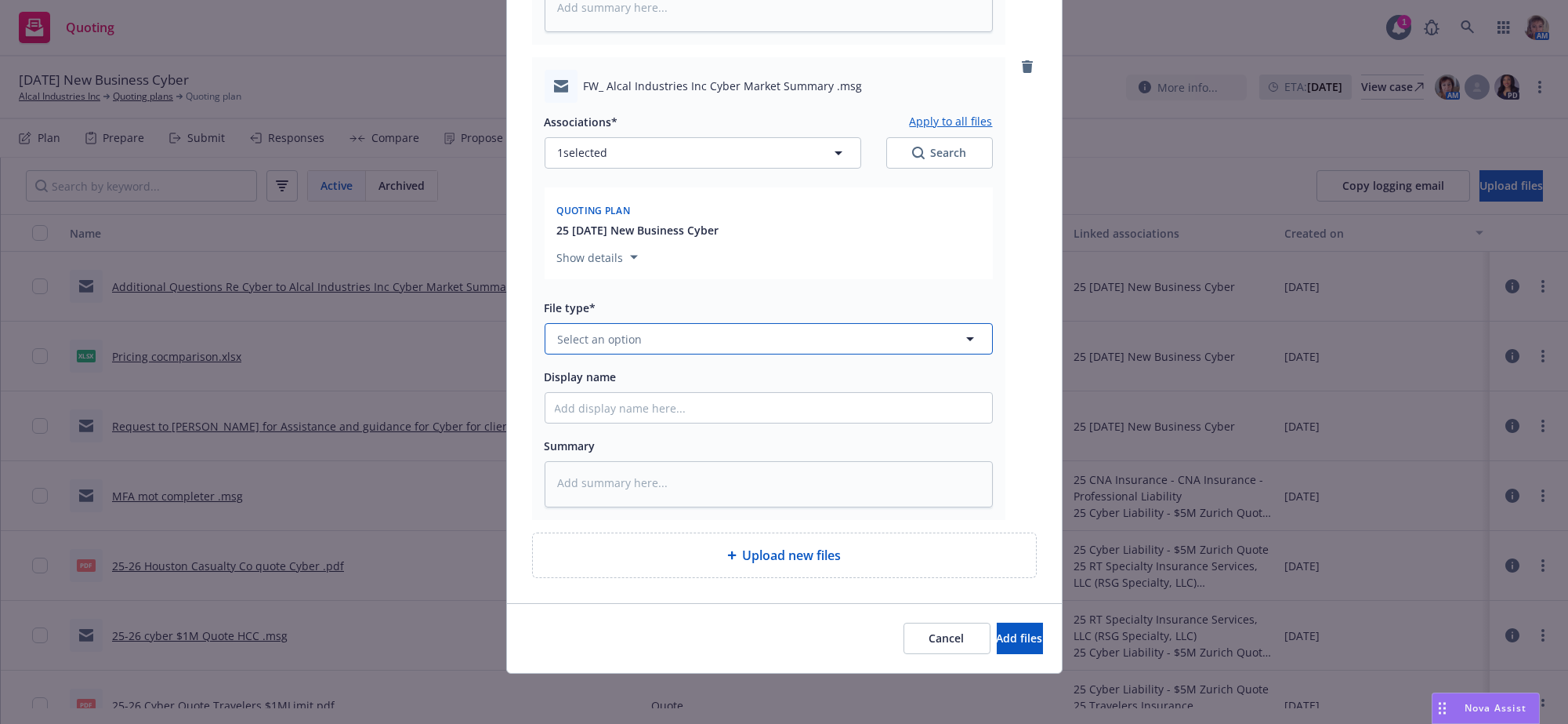
click at [714, 323] on button "Select an option" at bounding box center [768, 338] width 448 height 31
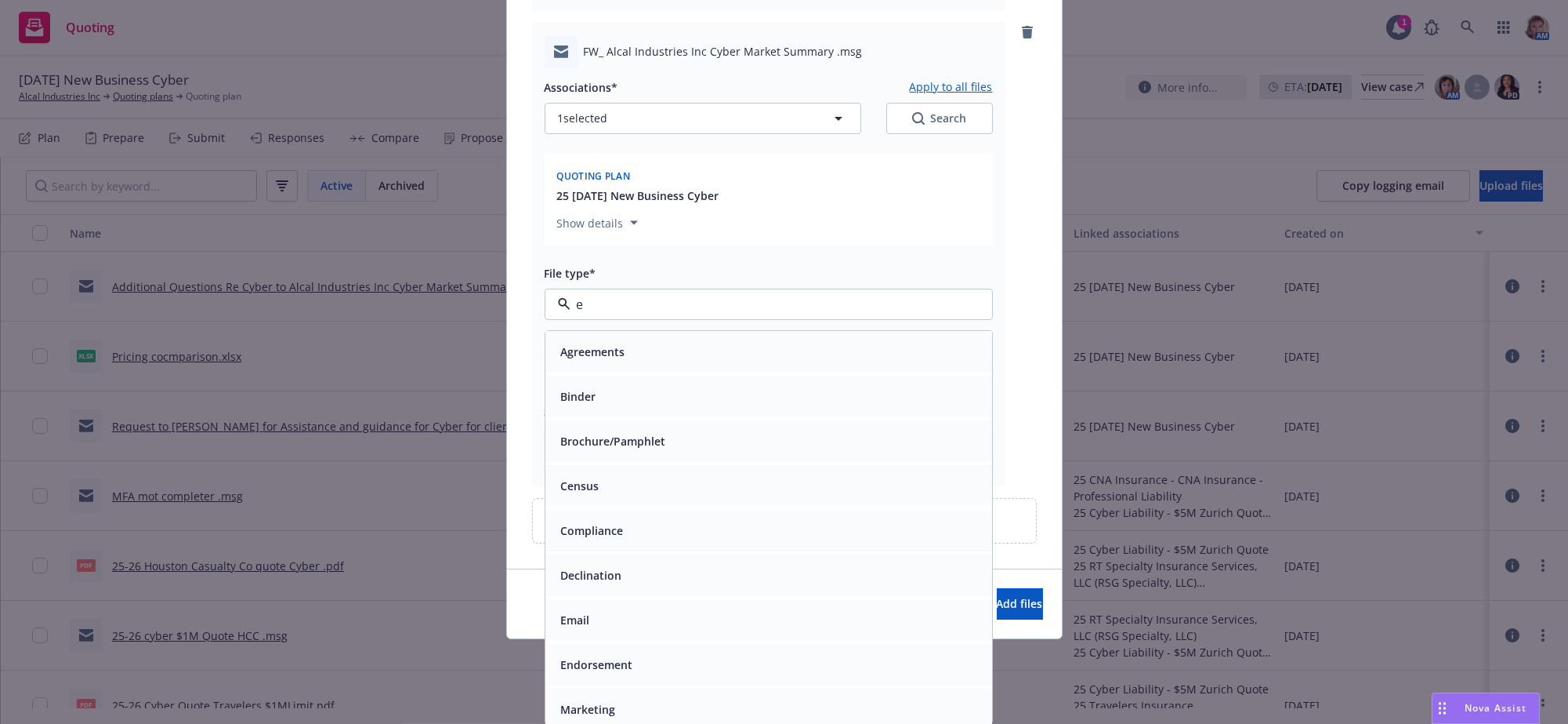
drag, startPoint x: 693, startPoint y: 620, endPoint x: 688, endPoint y: 553, distance: 67.2
click at [693, 617] on div "Email" at bounding box center [769, 620] width 428 height 23
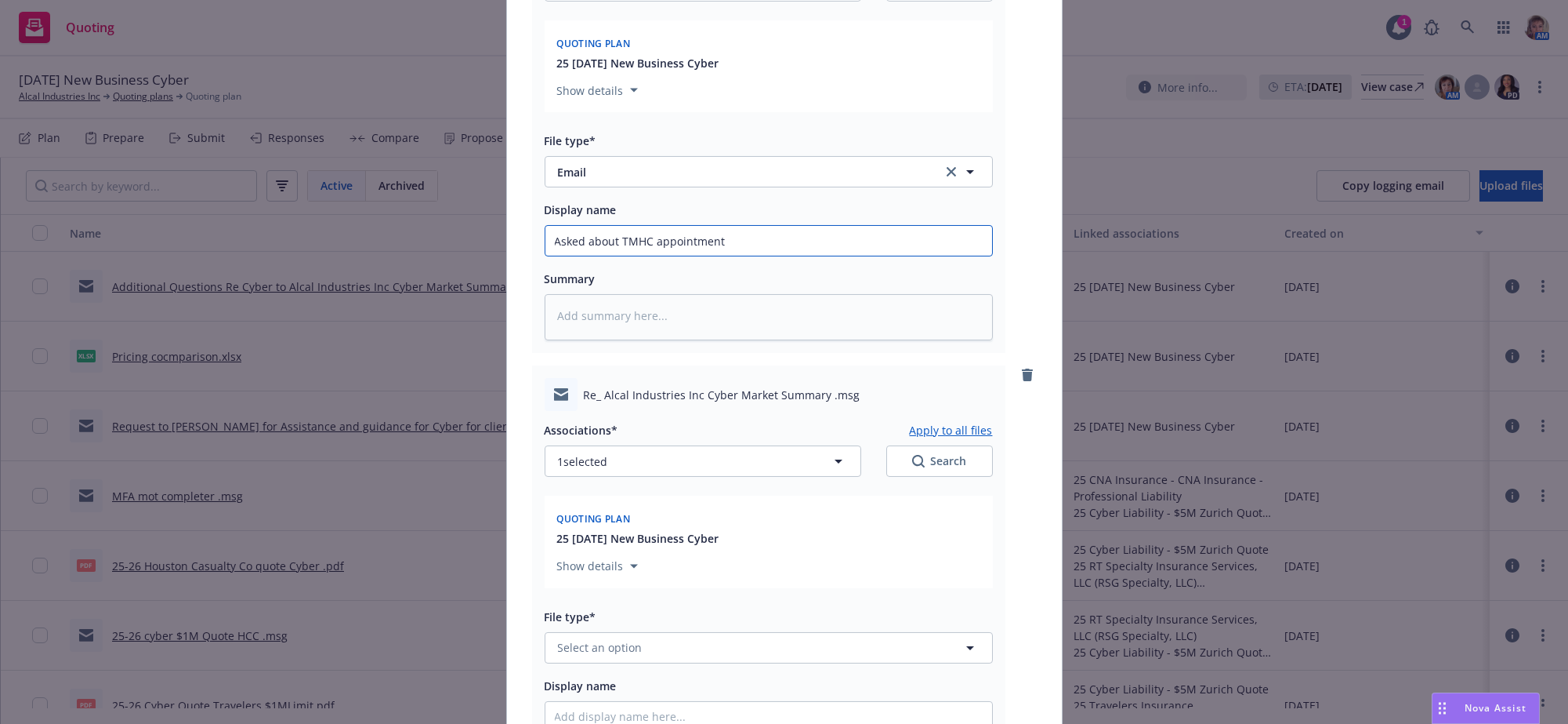
scroll to position [1769, 0]
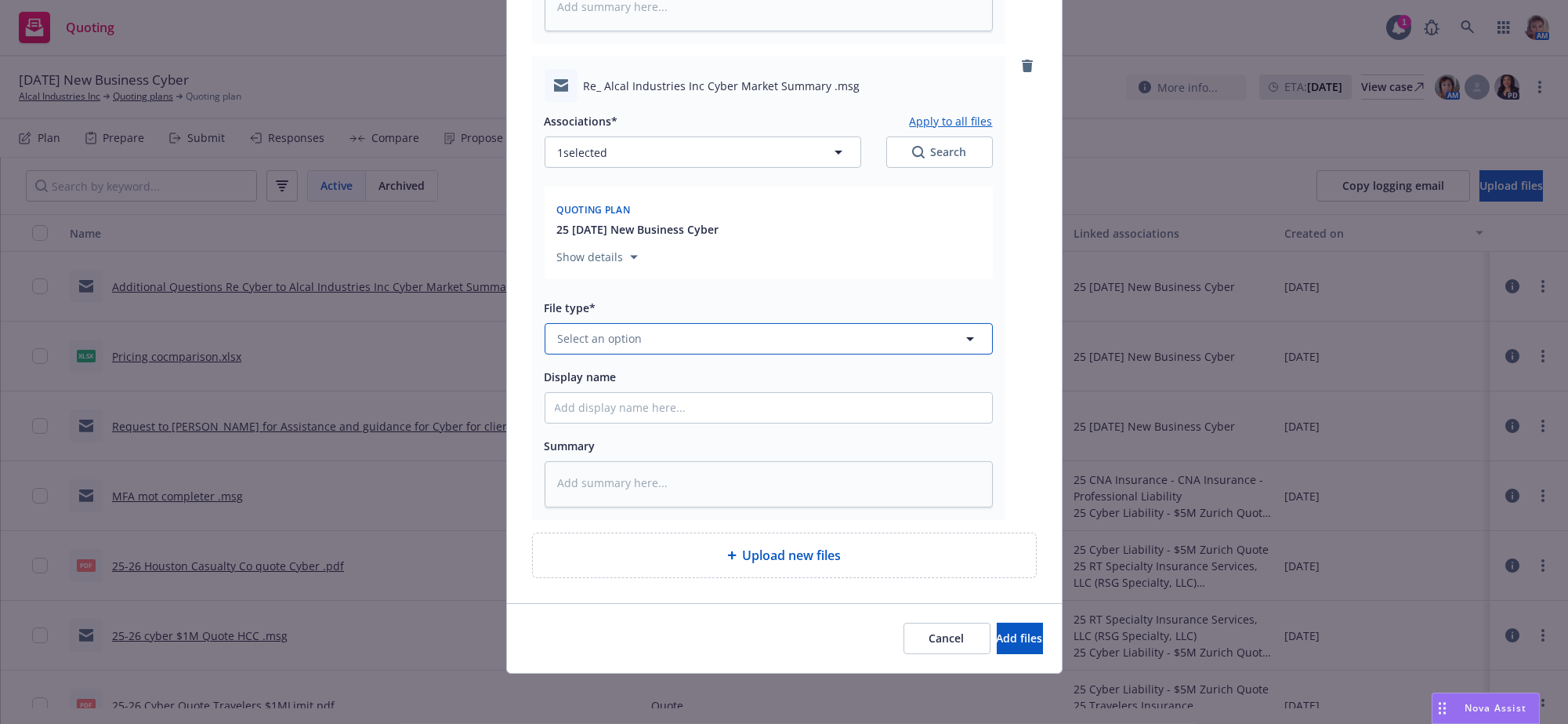
click at [713, 323] on button "Select an option" at bounding box center [768, 338] width 448 height 31
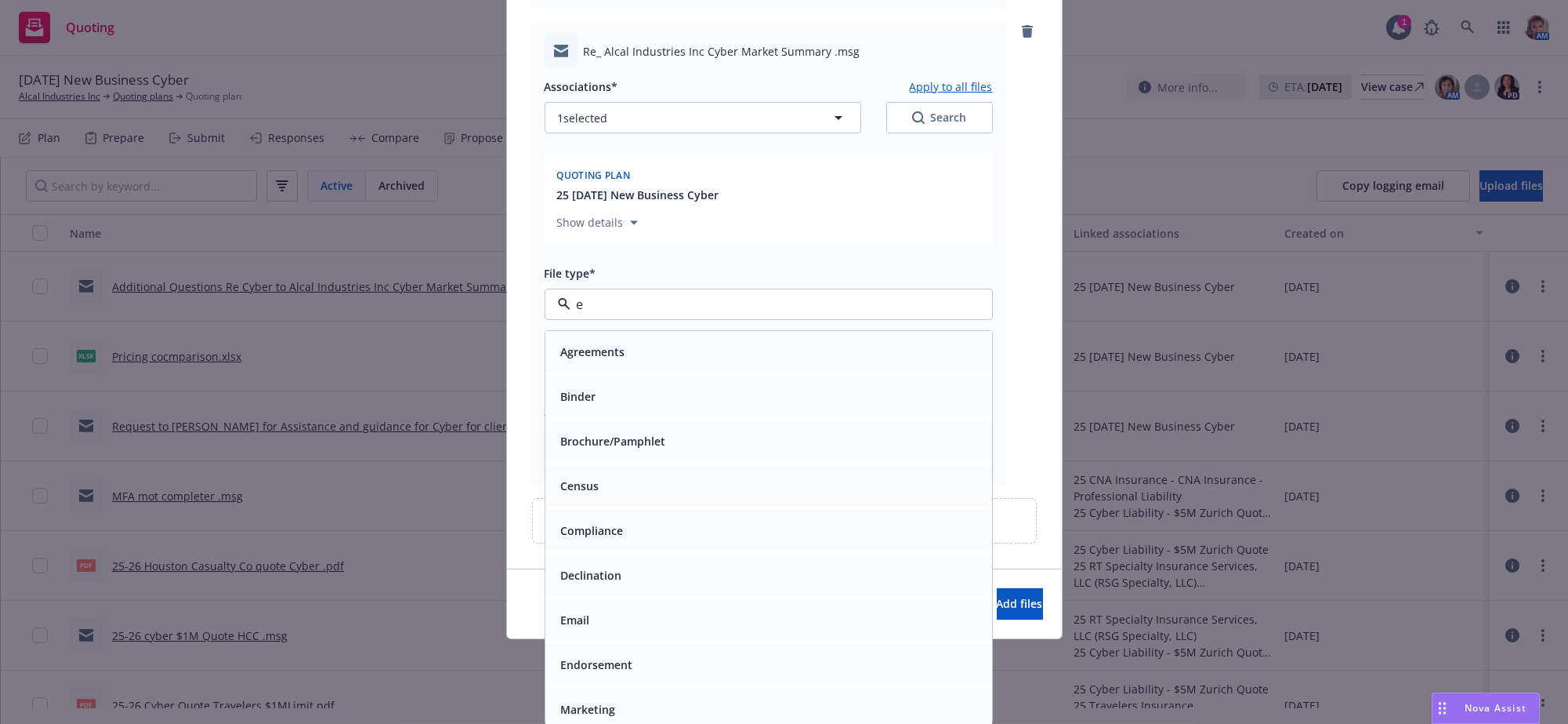
click at [672, 620] on div "Email" at bounding box center [769, 620] width 428 height 23
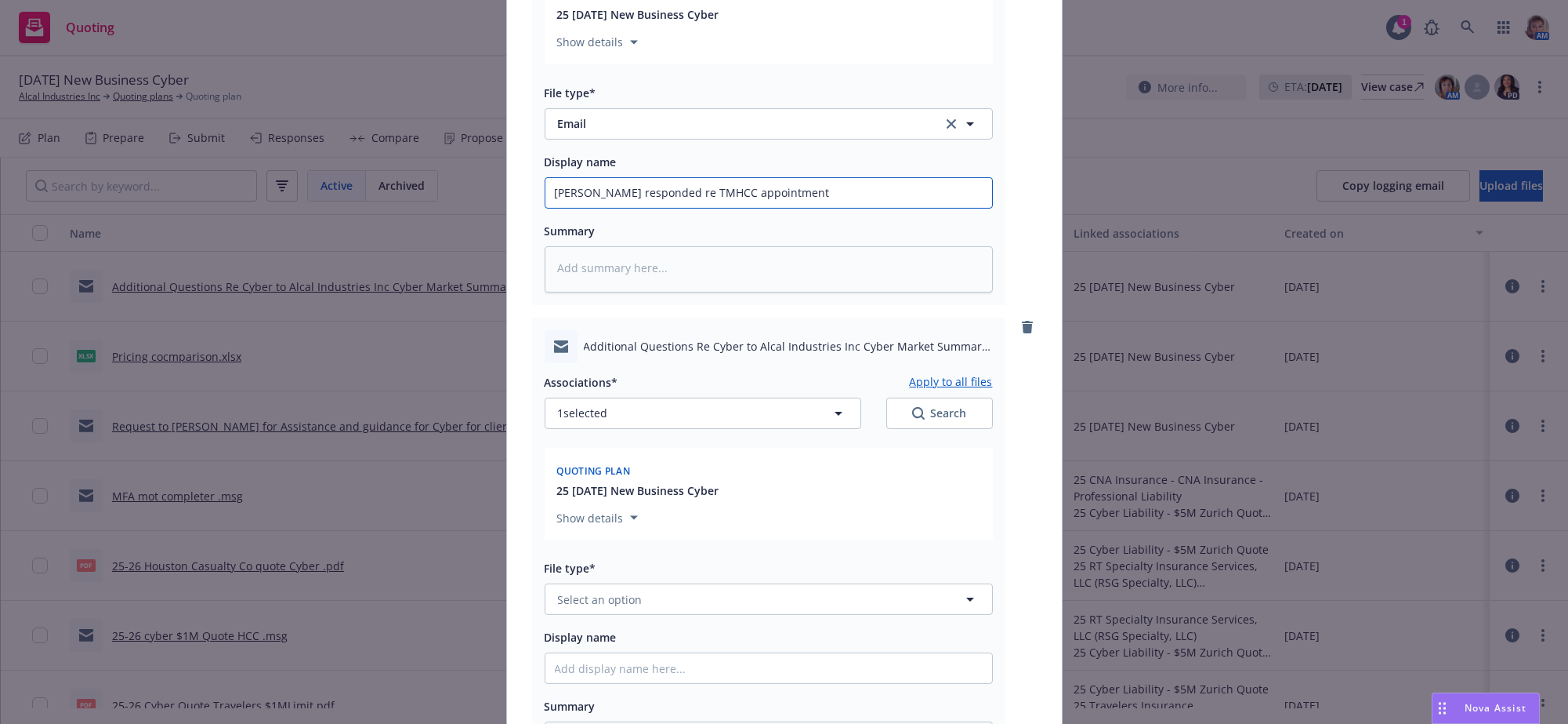
scroll to position [2292, 0]
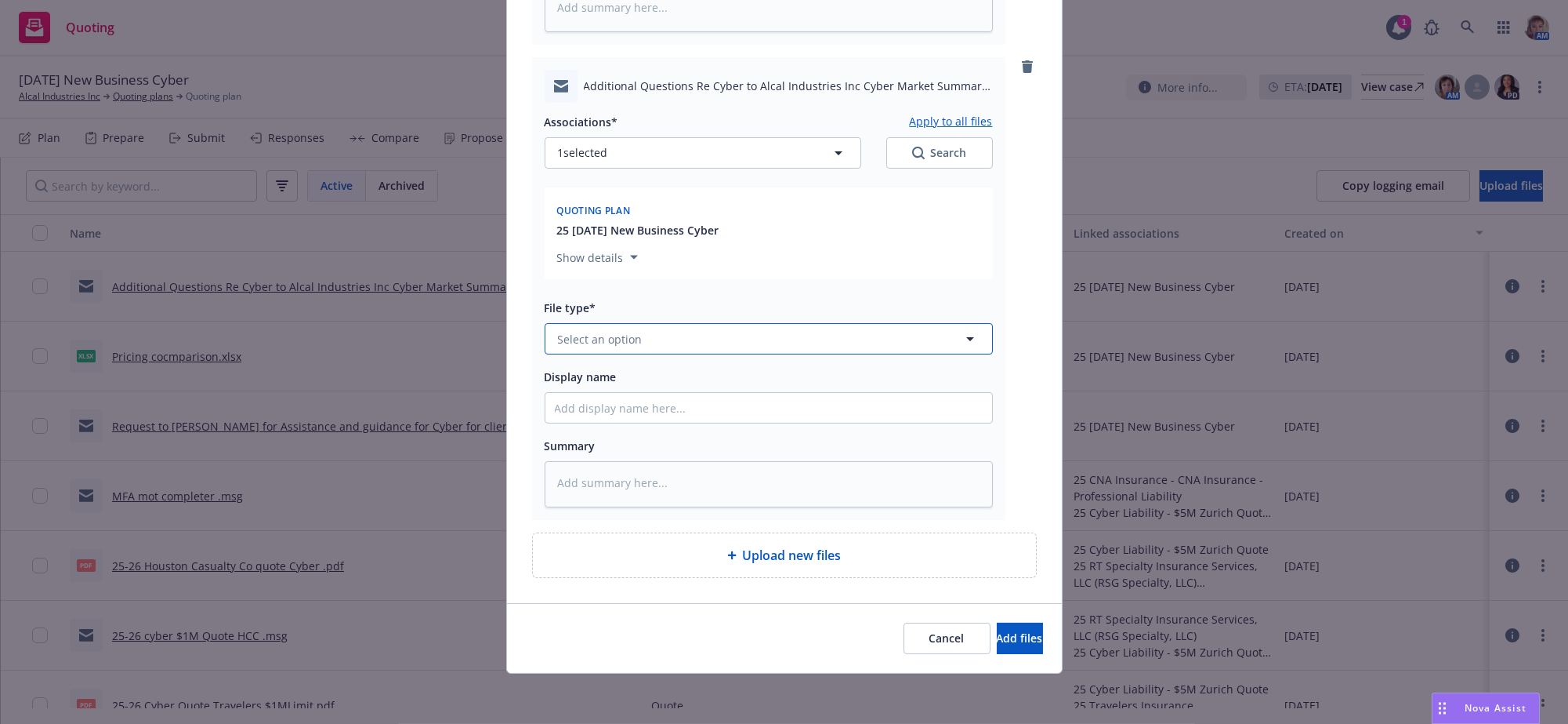
click at [728, 323] on button "Select an option" at bounding box center [768, 338] width 448 height 31
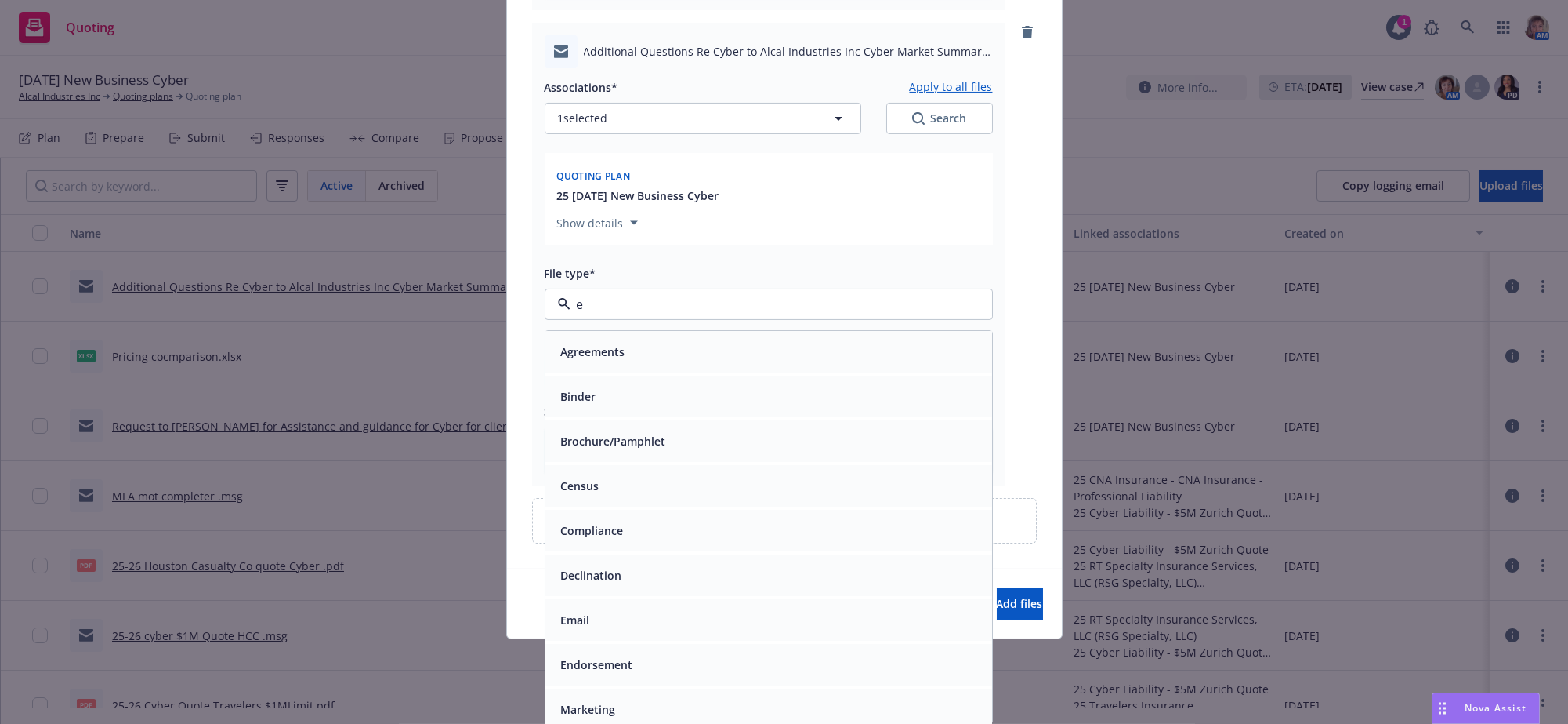
drag, startPoint x: 672, startPoint y: 614, endPoint x: 644, endPoint y: 455, distance: 161.4
click at [672, 610] on div "Email" at bounding box center [769, 620] width 428 height 23
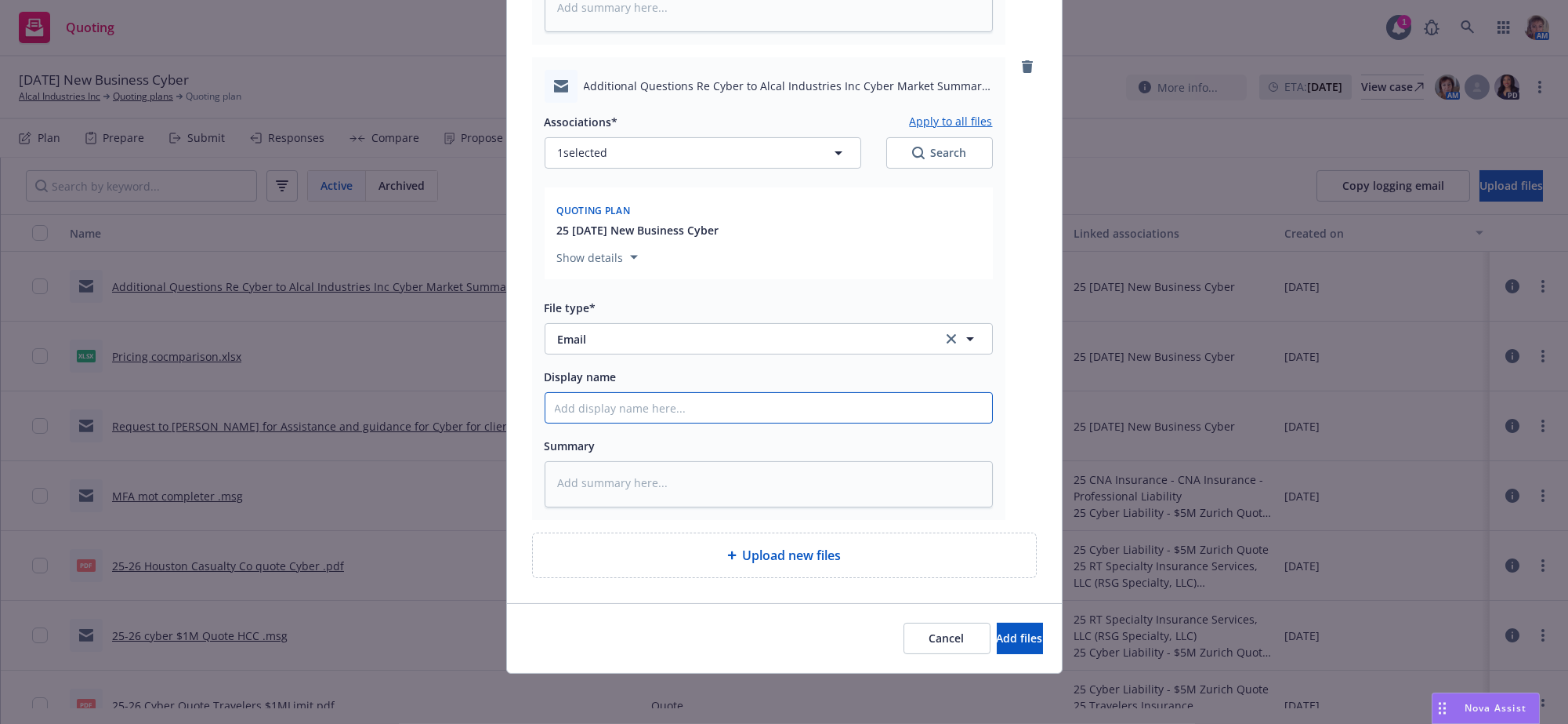
click at [997, 648] on button "Add files" at bounding box center [1020, 638] width 47 height 31
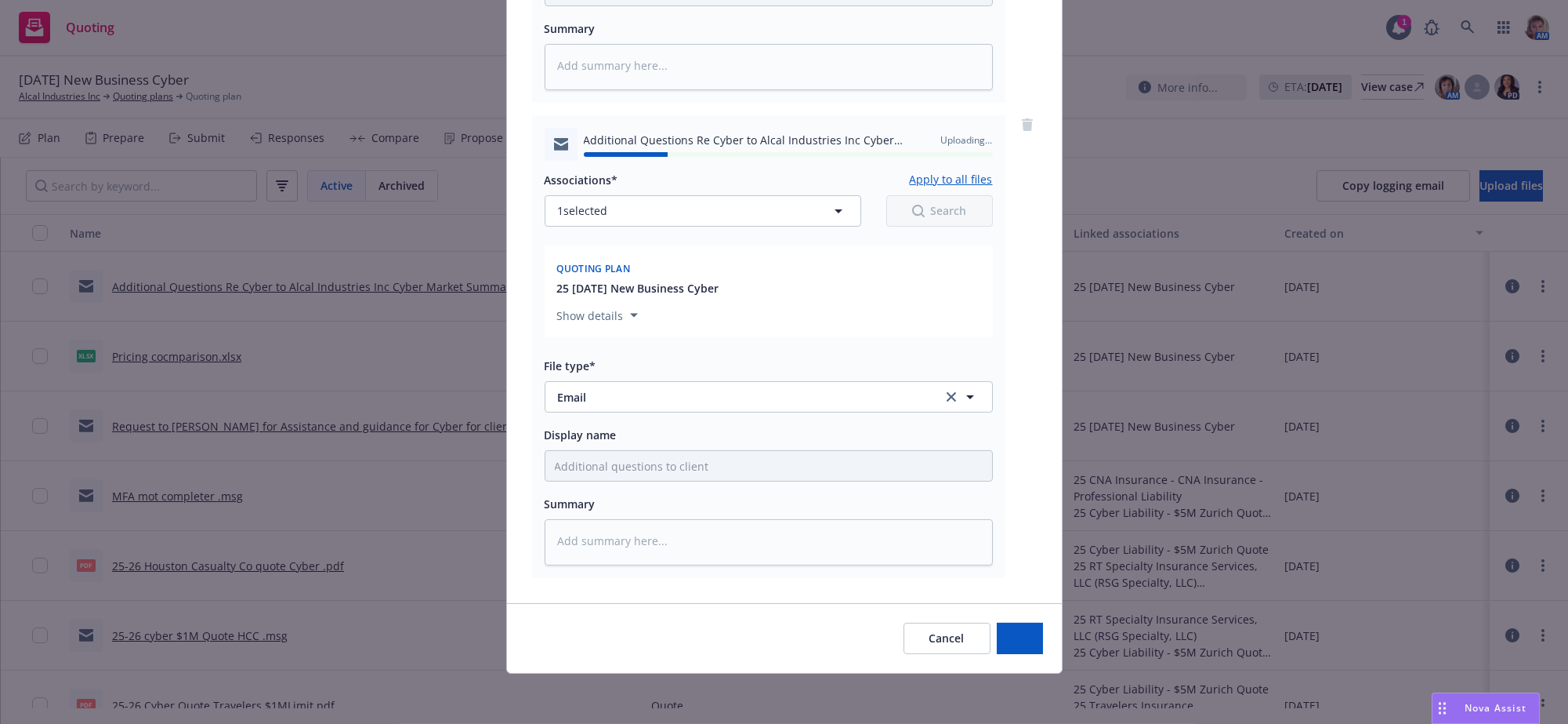
scroll to position [0, 0]
